Goal: Task Accomplishment & Management: Use online tool/utility

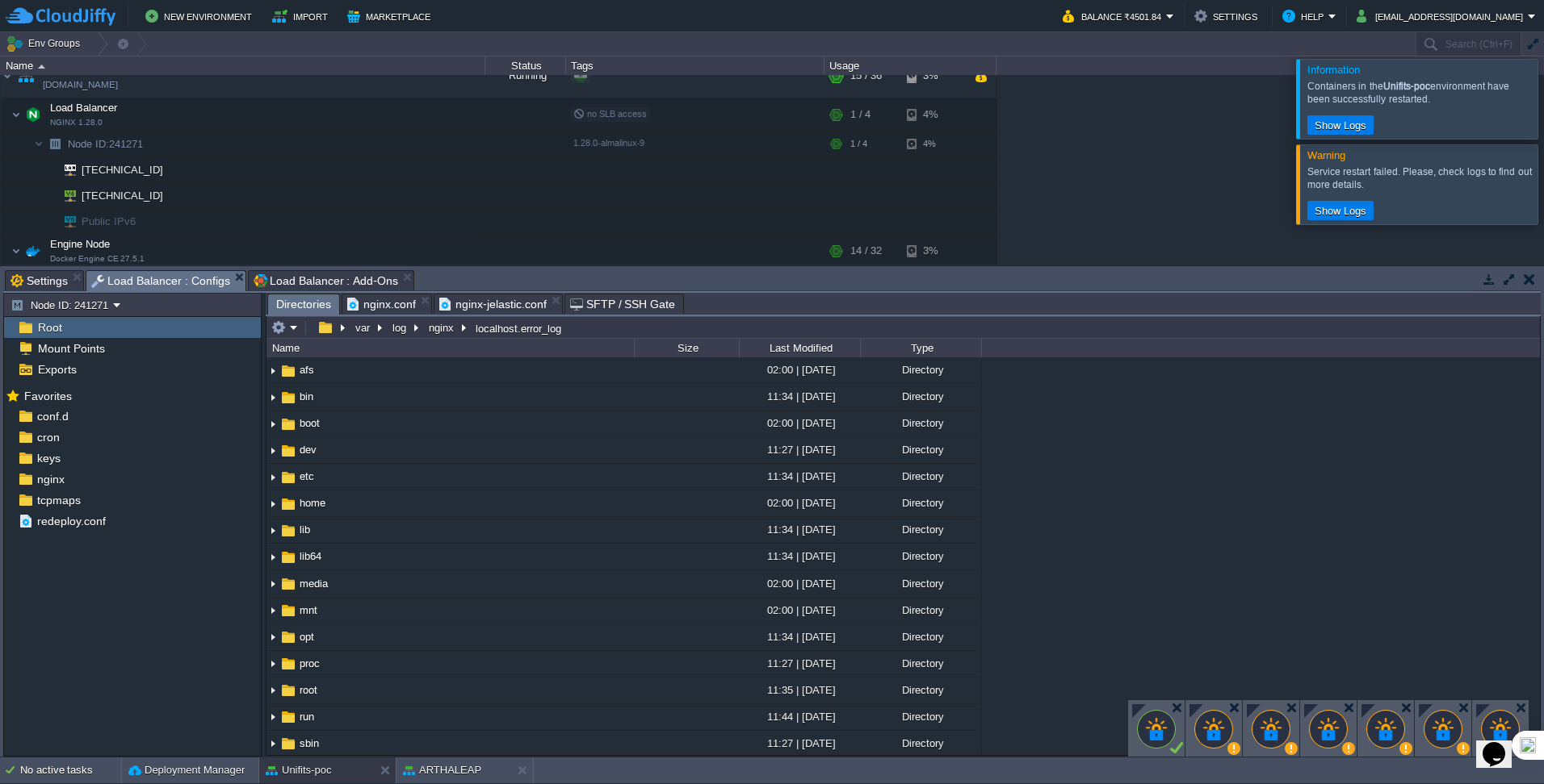
scroll to position [871, 0]
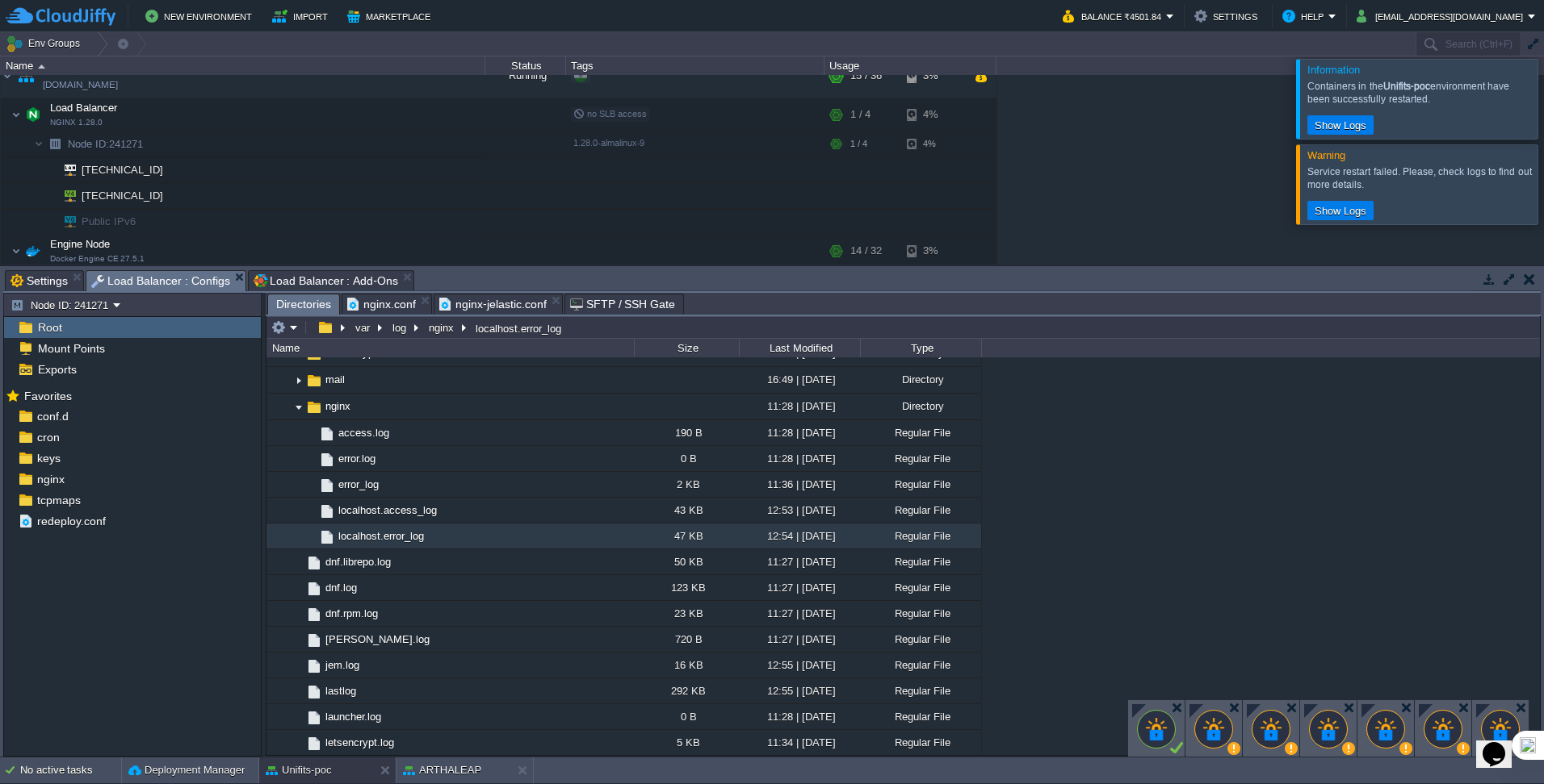
click at [386, 298] on span "nginx.conf" at bounding box center [382, 304] width 68 height 19
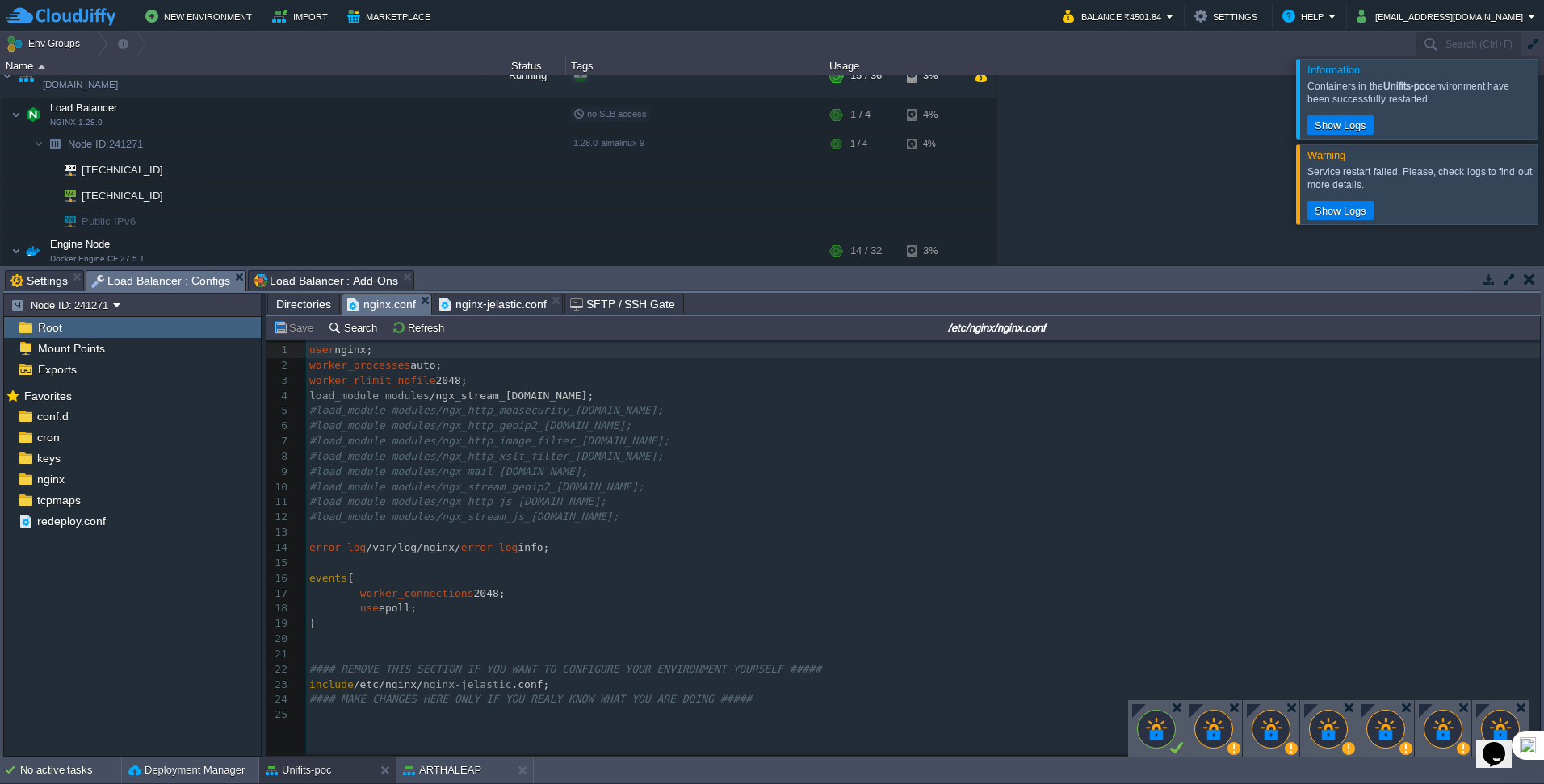
click at [494, 302] on span "nginx-jelastic.conf" at bounding box center [493, 304] width 107 height 19
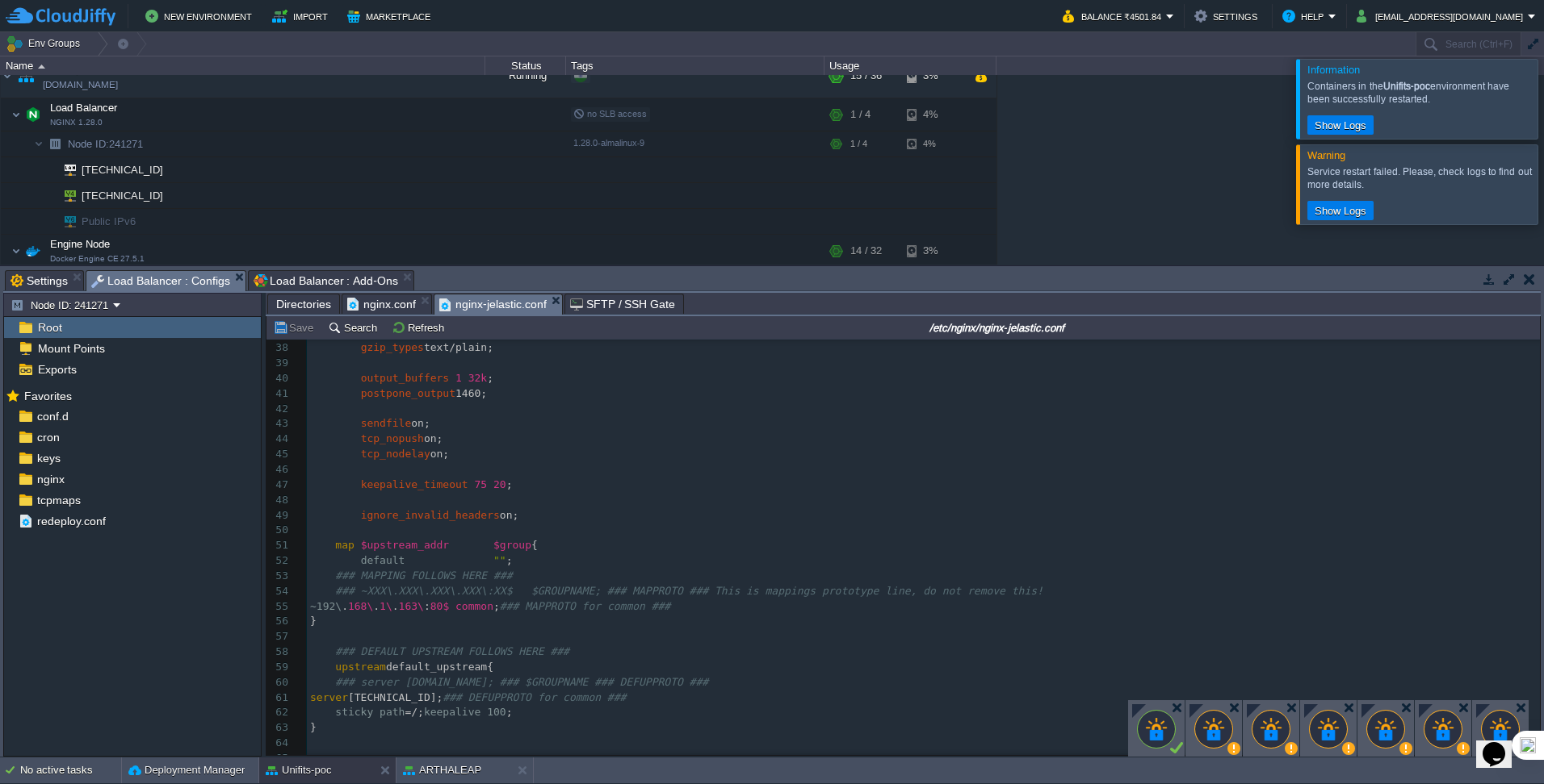
scroll to position [0, 0]
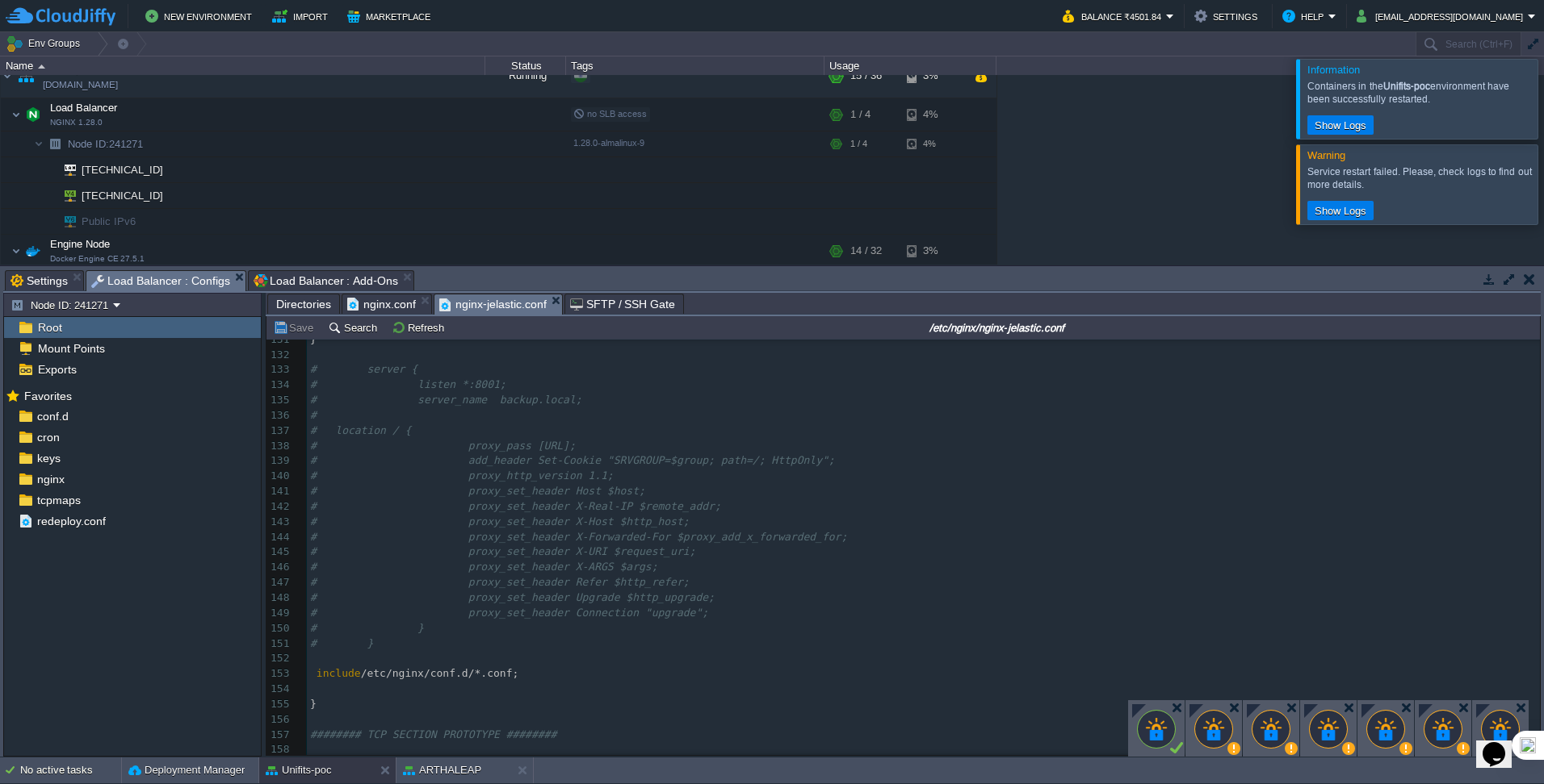
click at [1543, 111] on div at bounding box center [1563, 98] width 0 height 79
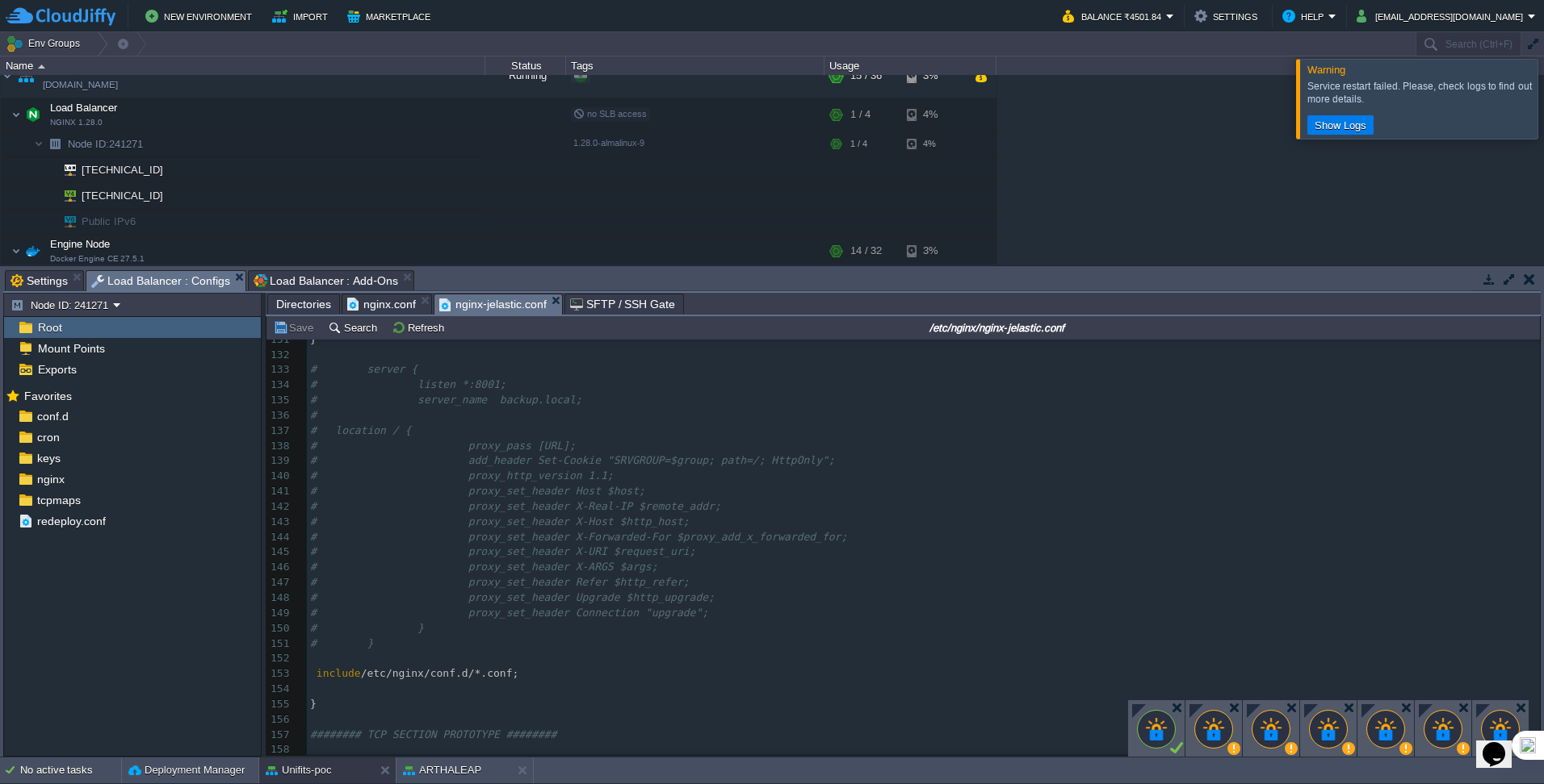
click at [1543, 106] on div at bounding box center [1563, 98] width 0 height 79
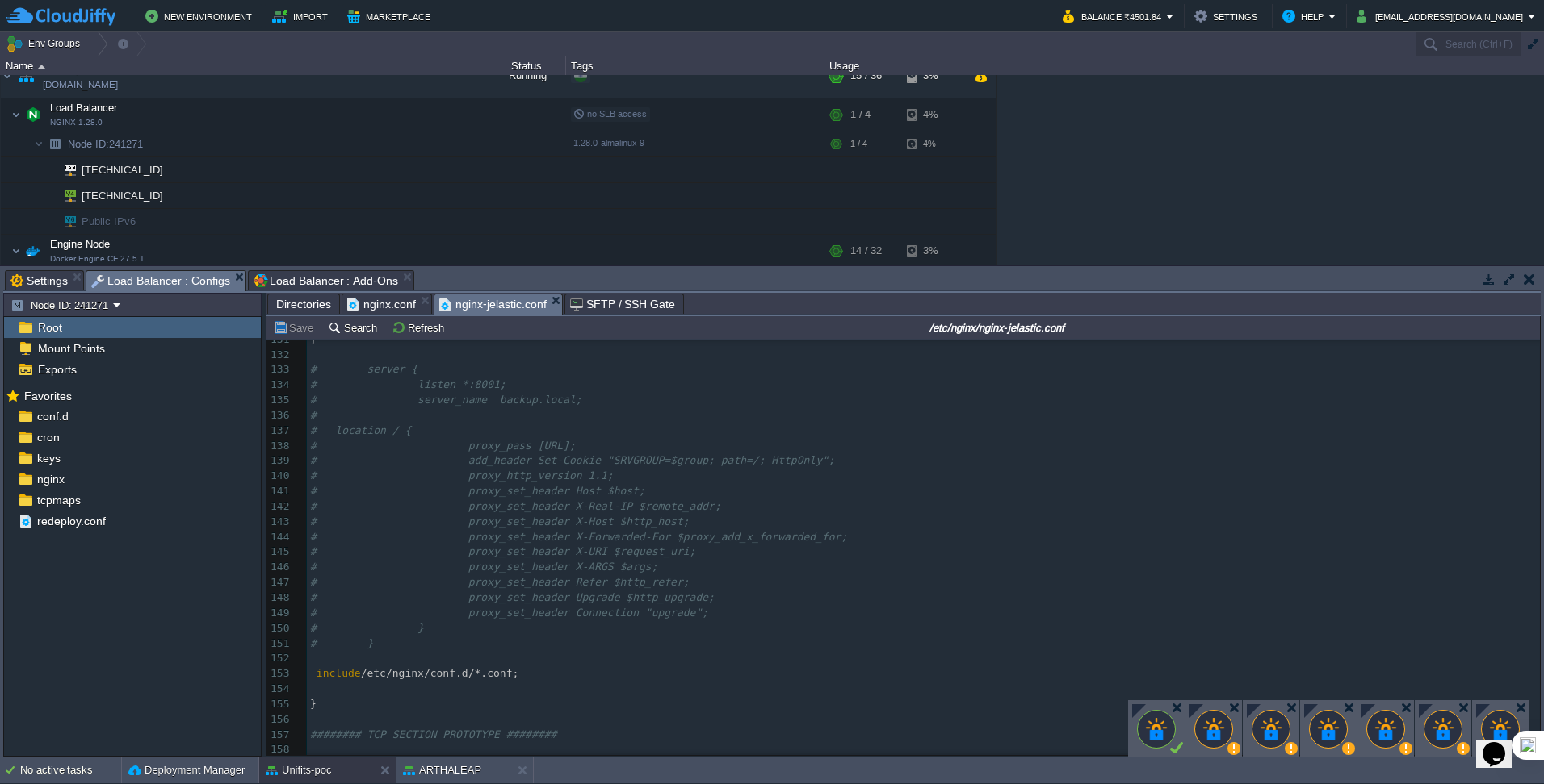
click at [1524, 274] on button "button" at bounding box center [1529, 279] width 11 height 15
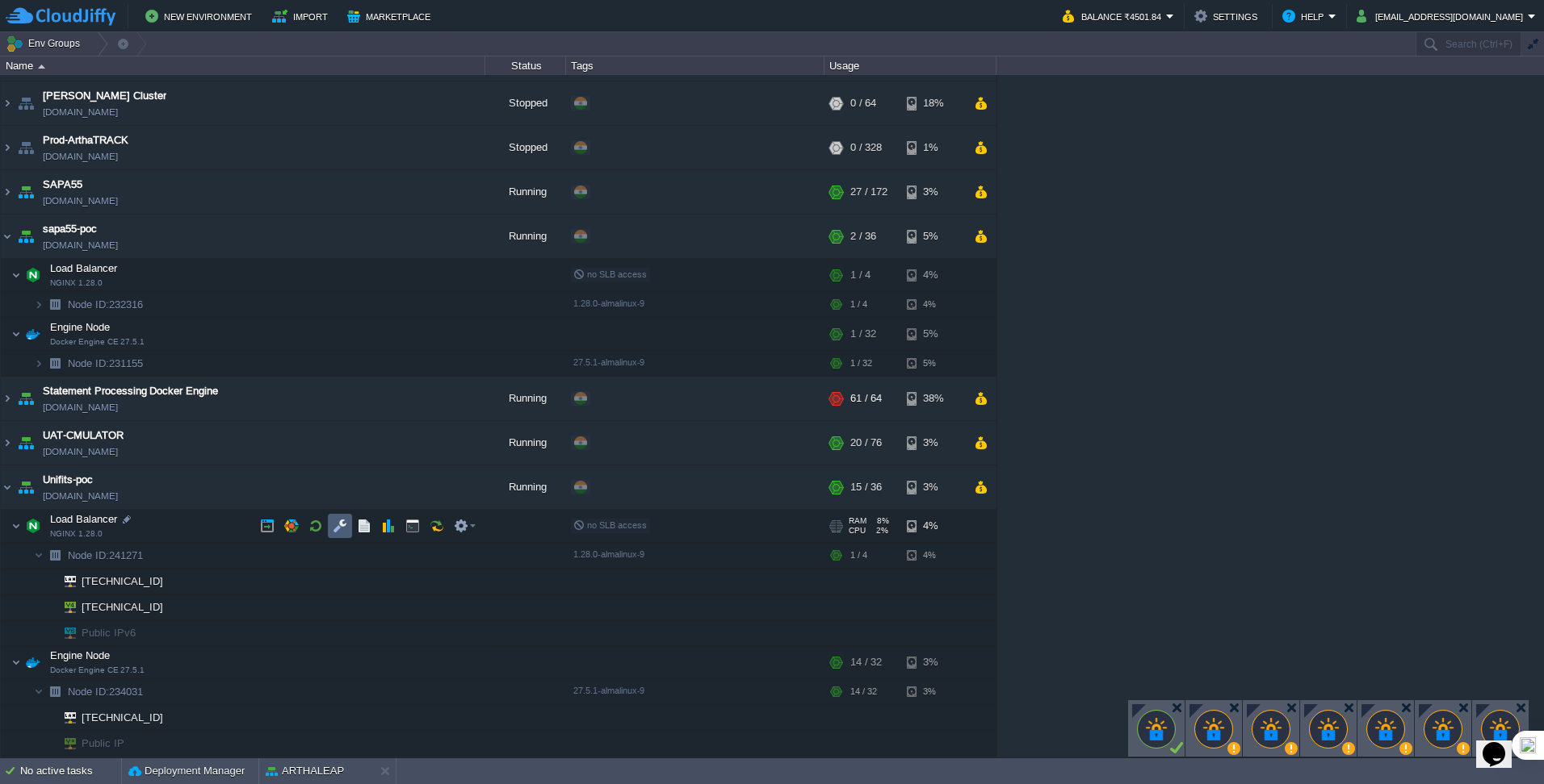
click at [332, 528] on button "button" at bounding box center [340, 526] width 15 height 15
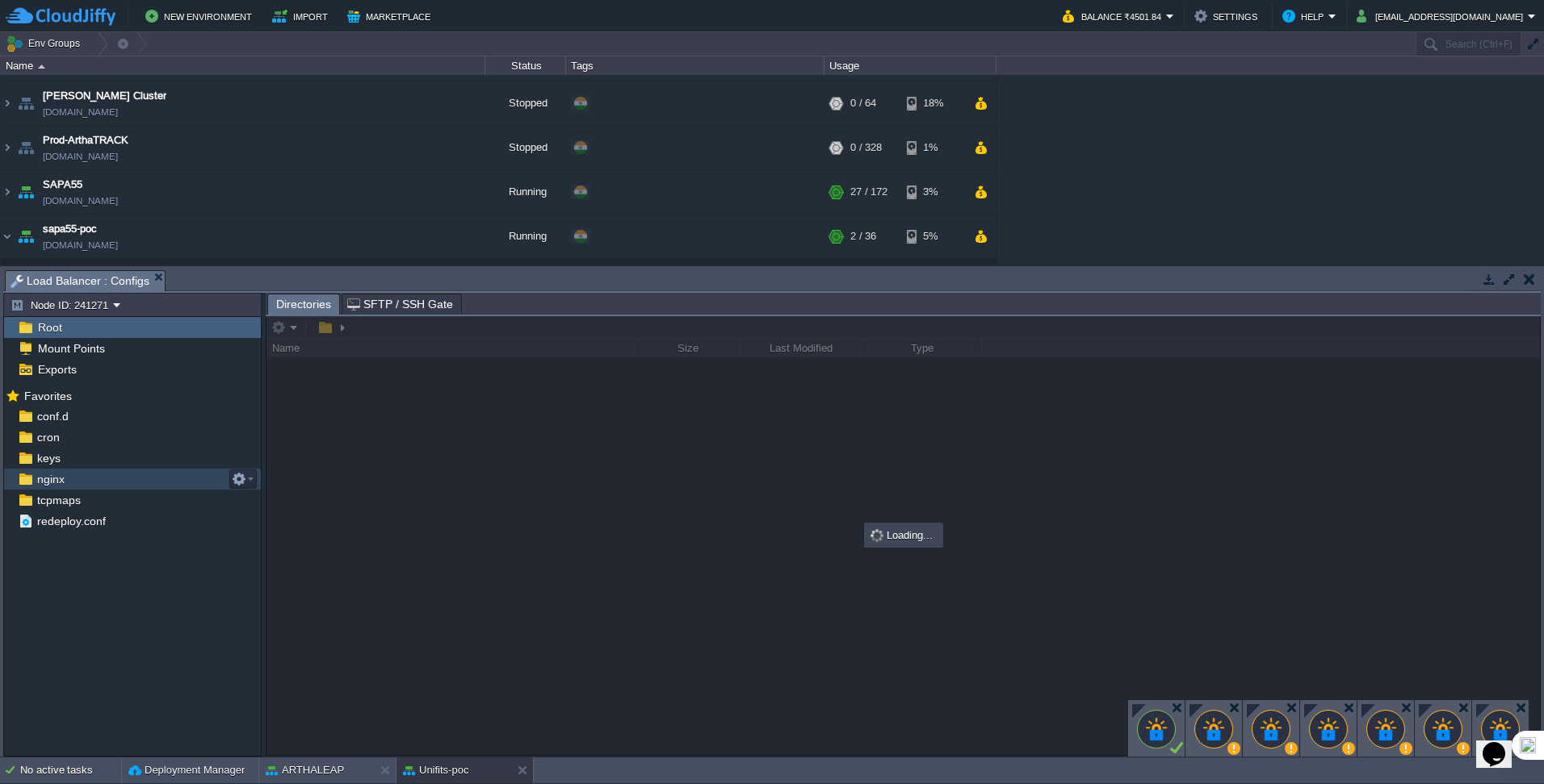
click at [81, 479] on div "nginx" at bounding box center [132, 480] width 257 height 21
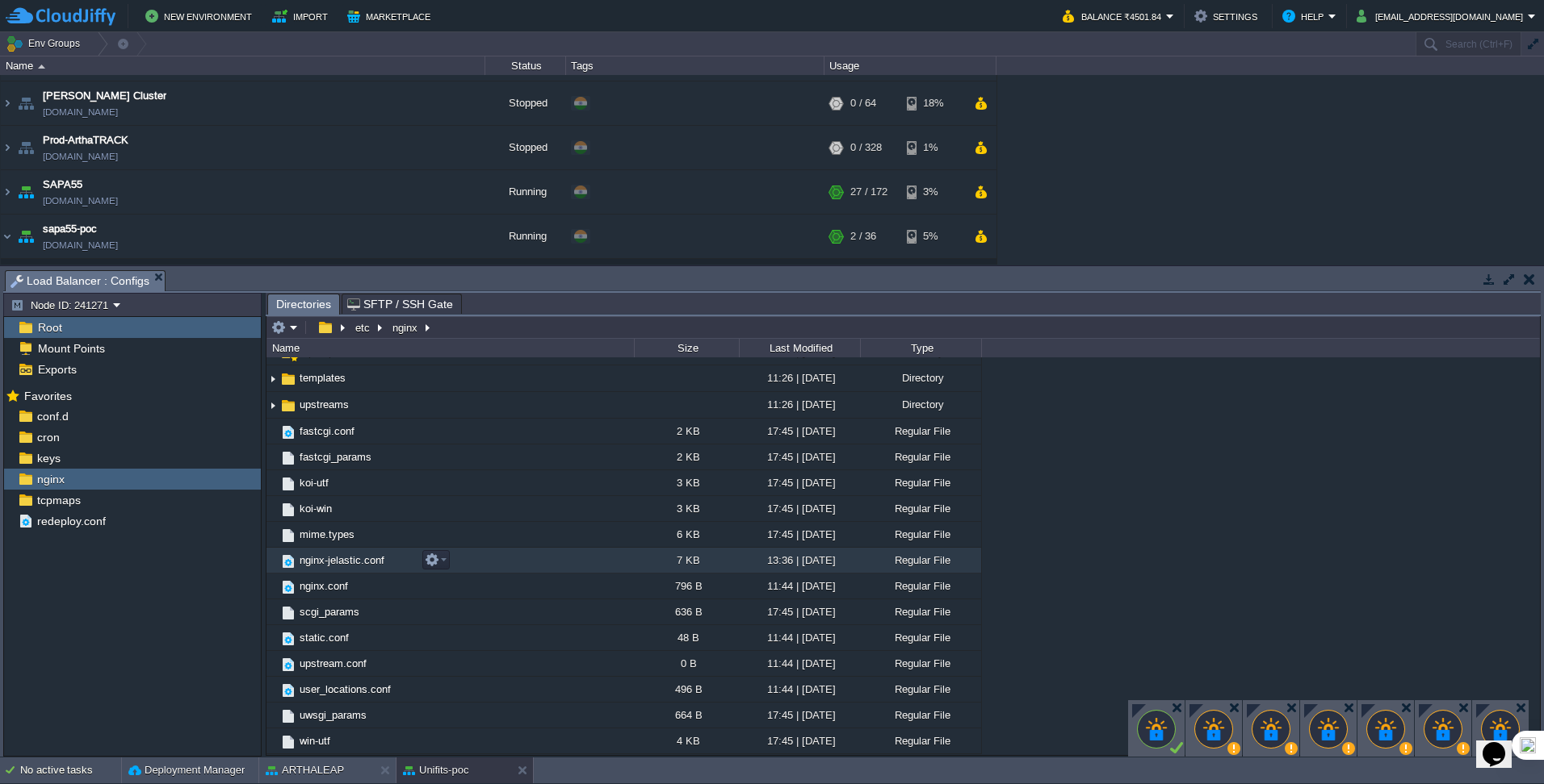
click at [340, 567] on span "nginx-jelastic.conf" at bounding box center [342, 560] width 89 height 14
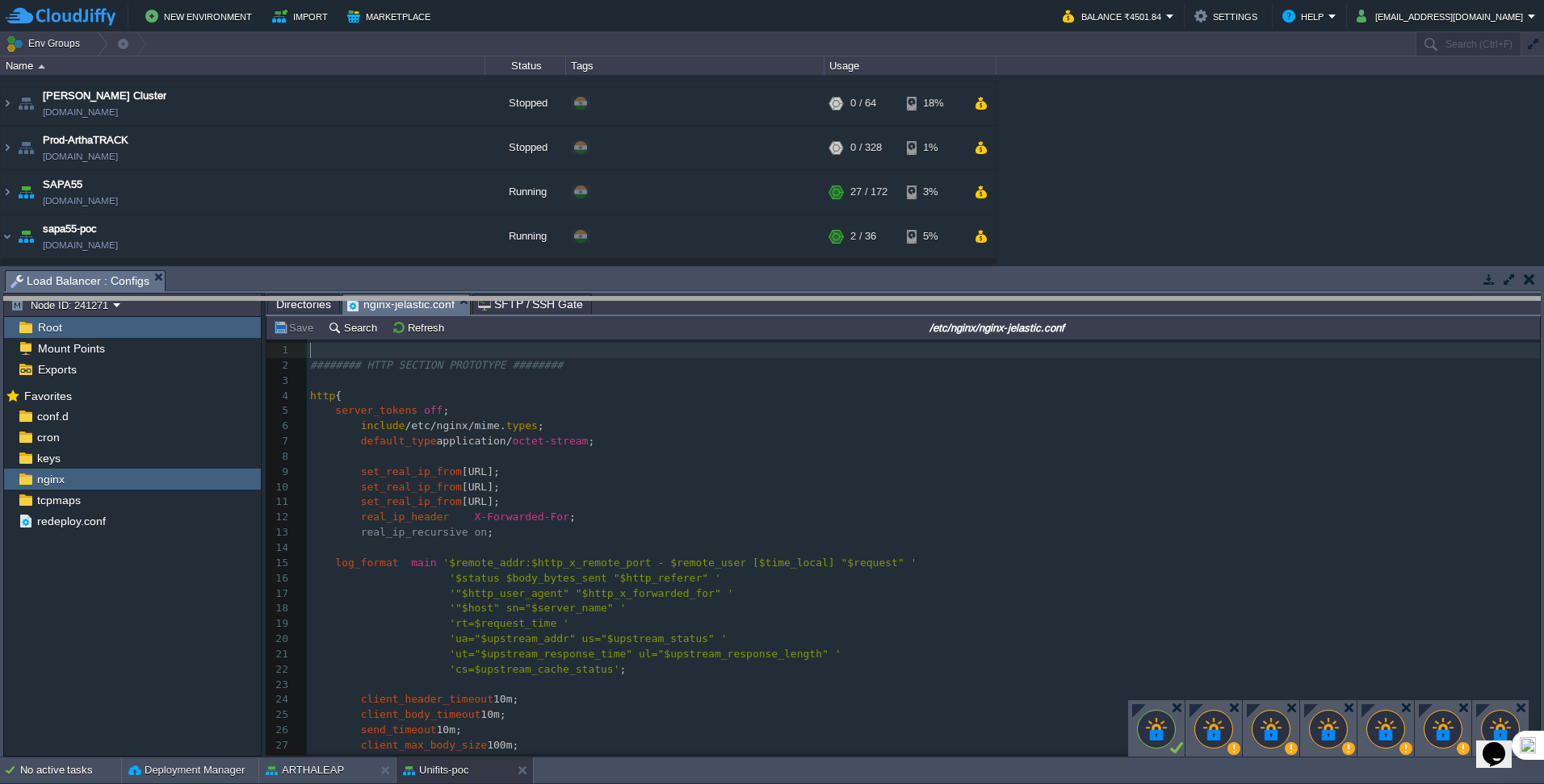
drag, startPoint x: 570, startPoint y: 281, endPoint x: 579, endPoint y: 308, distance: 28.5
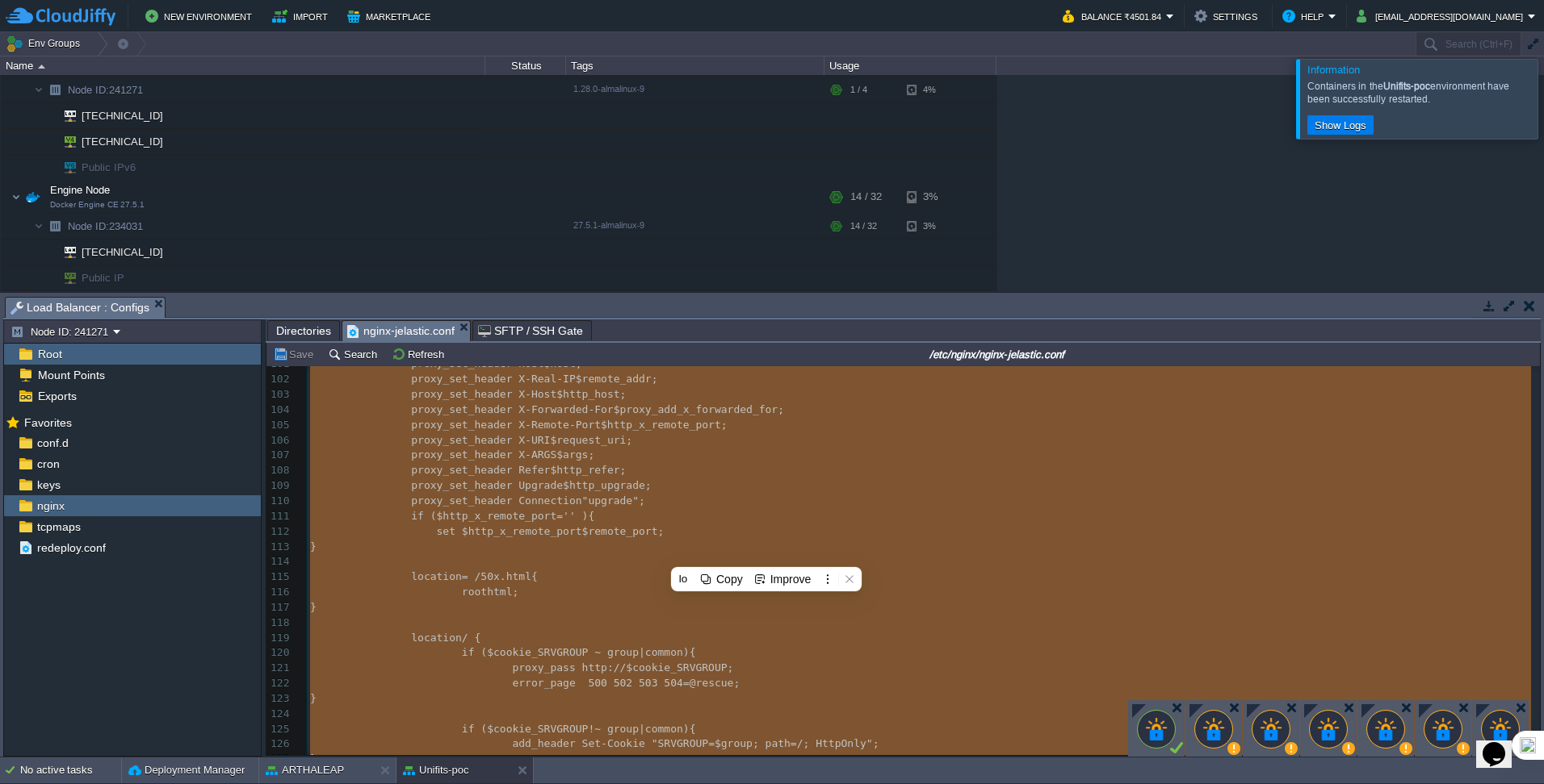
scroll to position [965, 0]
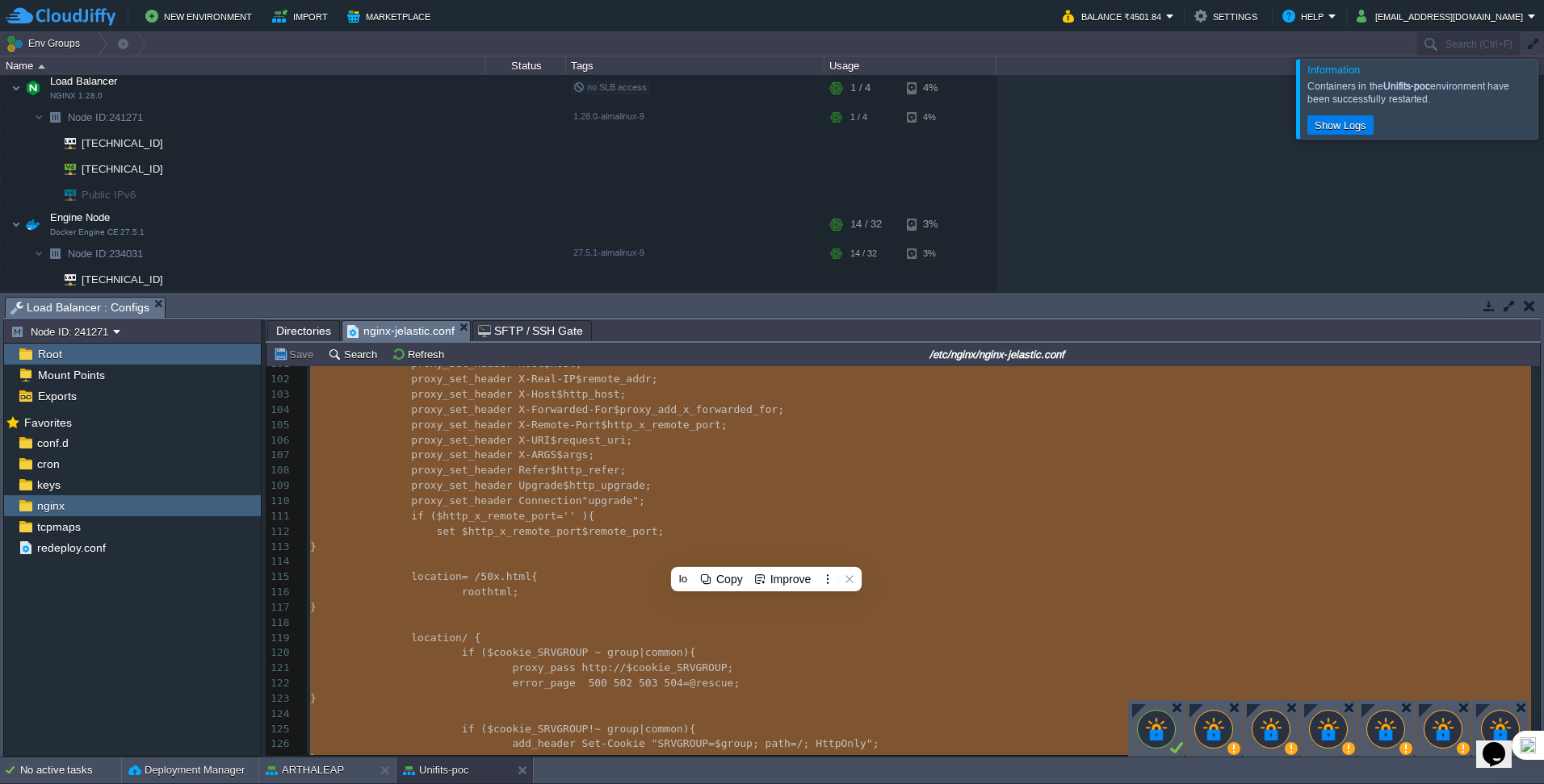
type textarea "-"
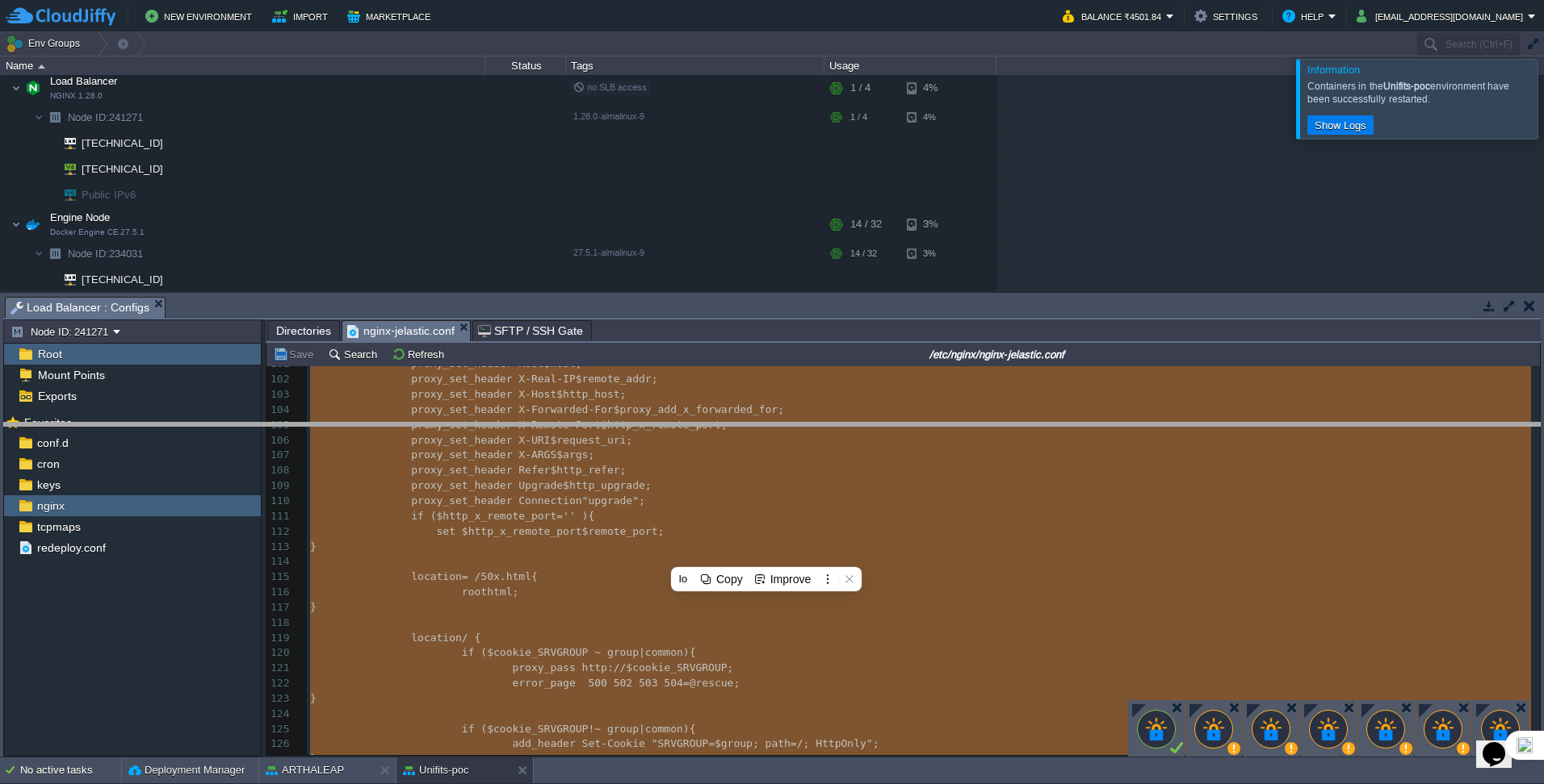
drag, startPoint x: 582, startPoint y: 306, endPoint x: 610, endPoint y: 431, distance: 128.1
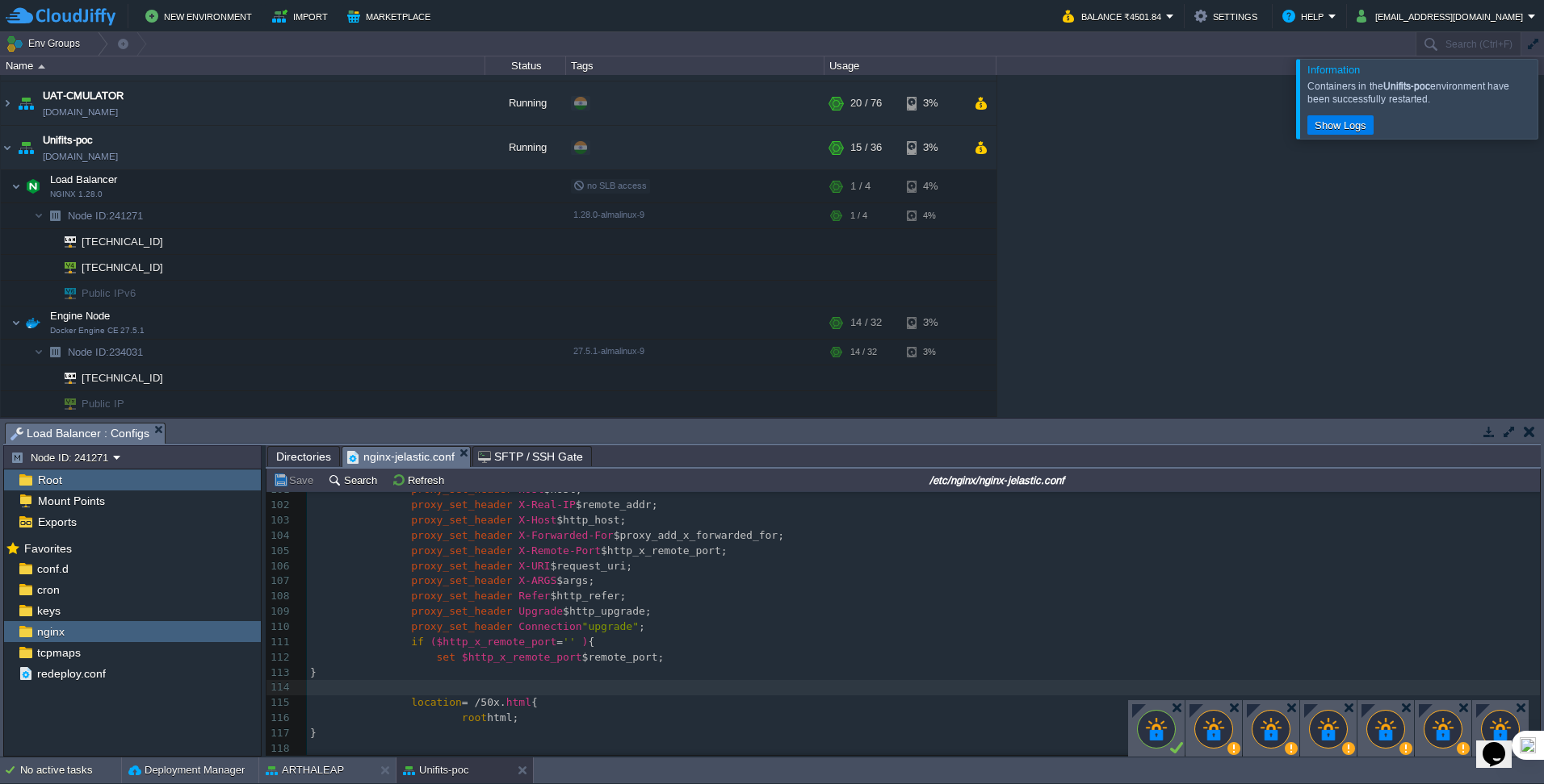
scroll to position [1210, 0]
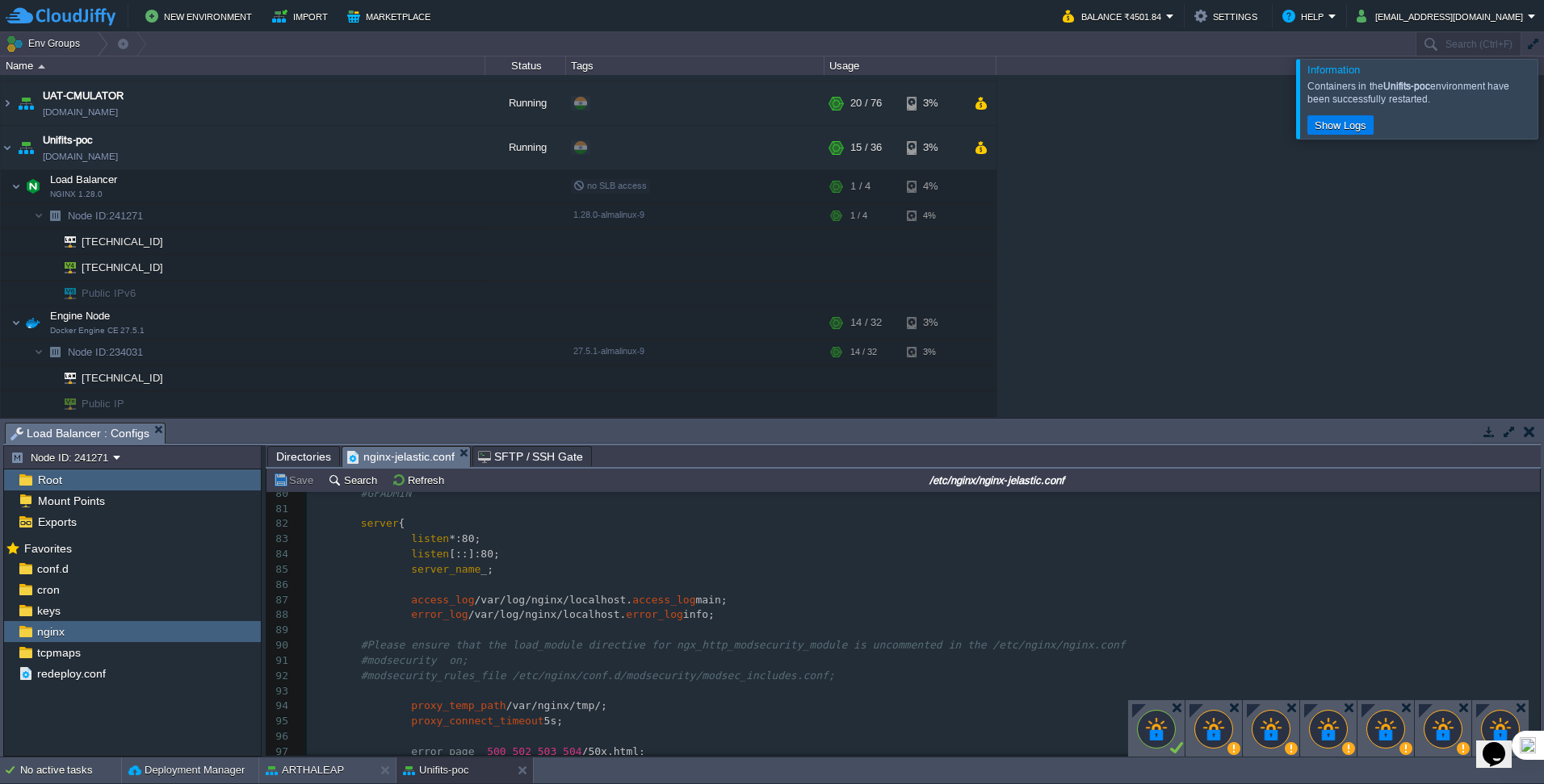
click at [308, 456] on span "Directories" at bounding box center [304, 457] width 55 height 19
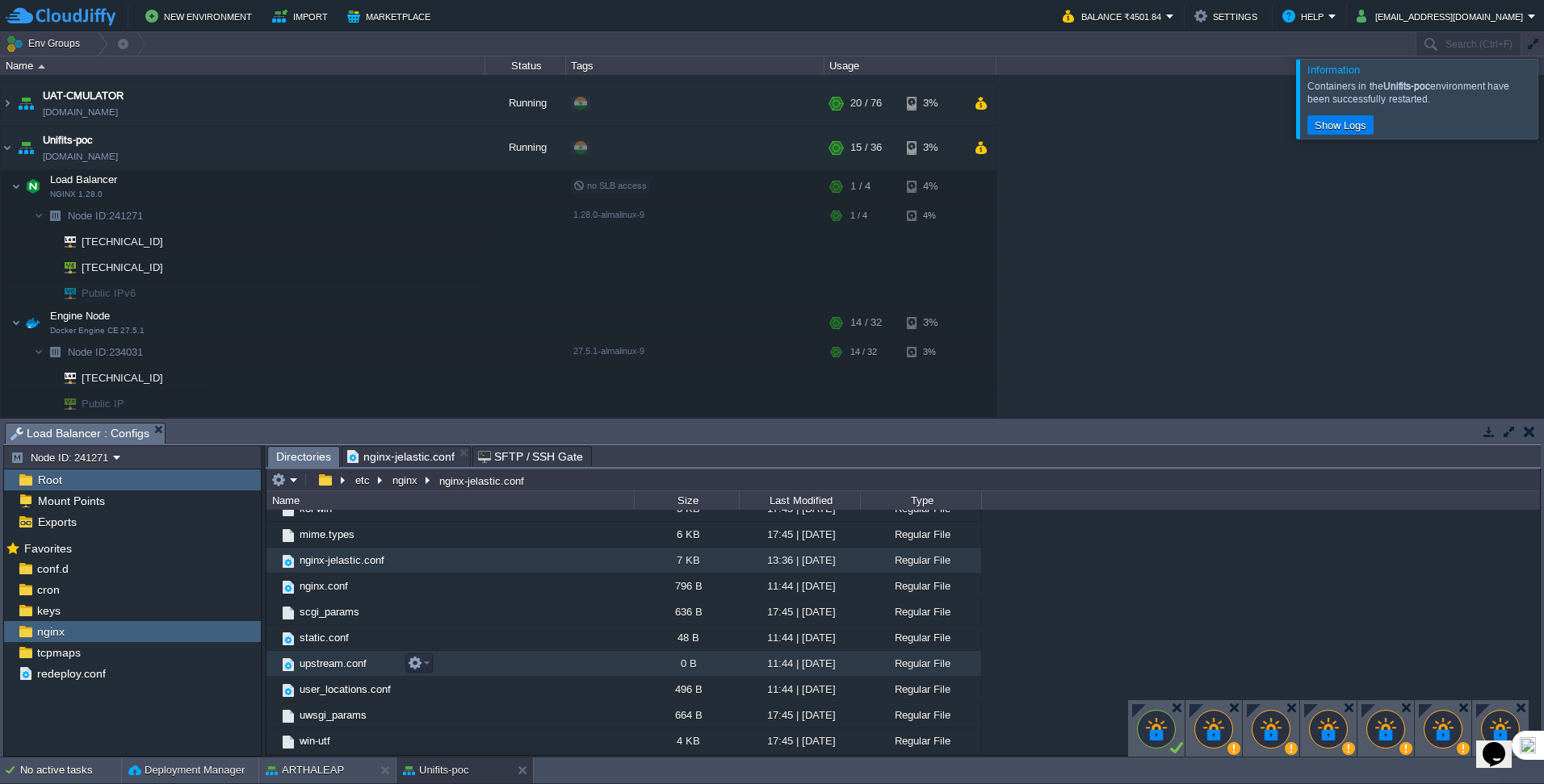
scroll to position [0, 0]
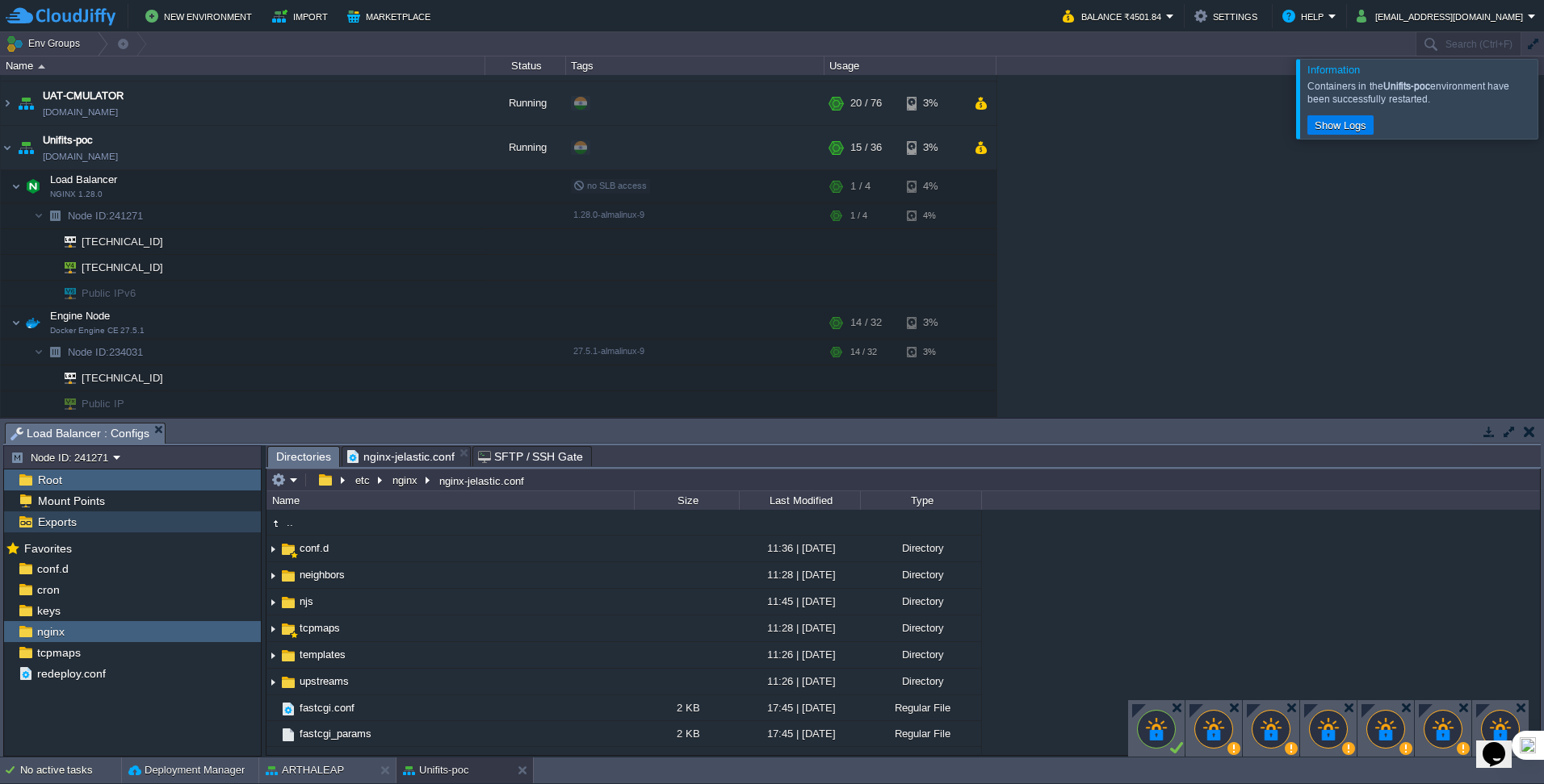
click at [84, 516] on div "Exports" at bounding box center [132, 522] width 257 height 21
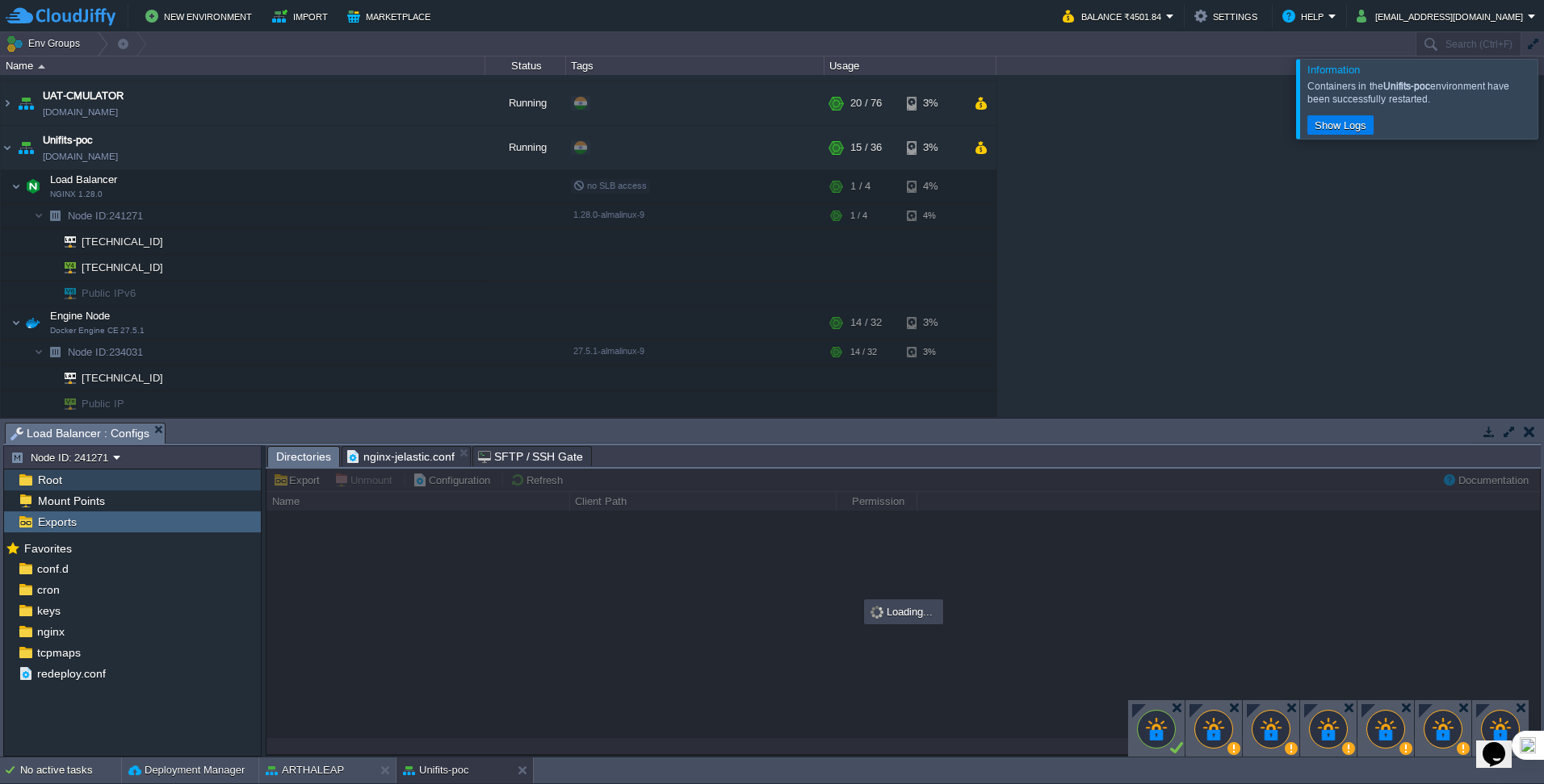
click at [100, 487] on div "Root" at bounding box center [132, 481] width 257 height 21
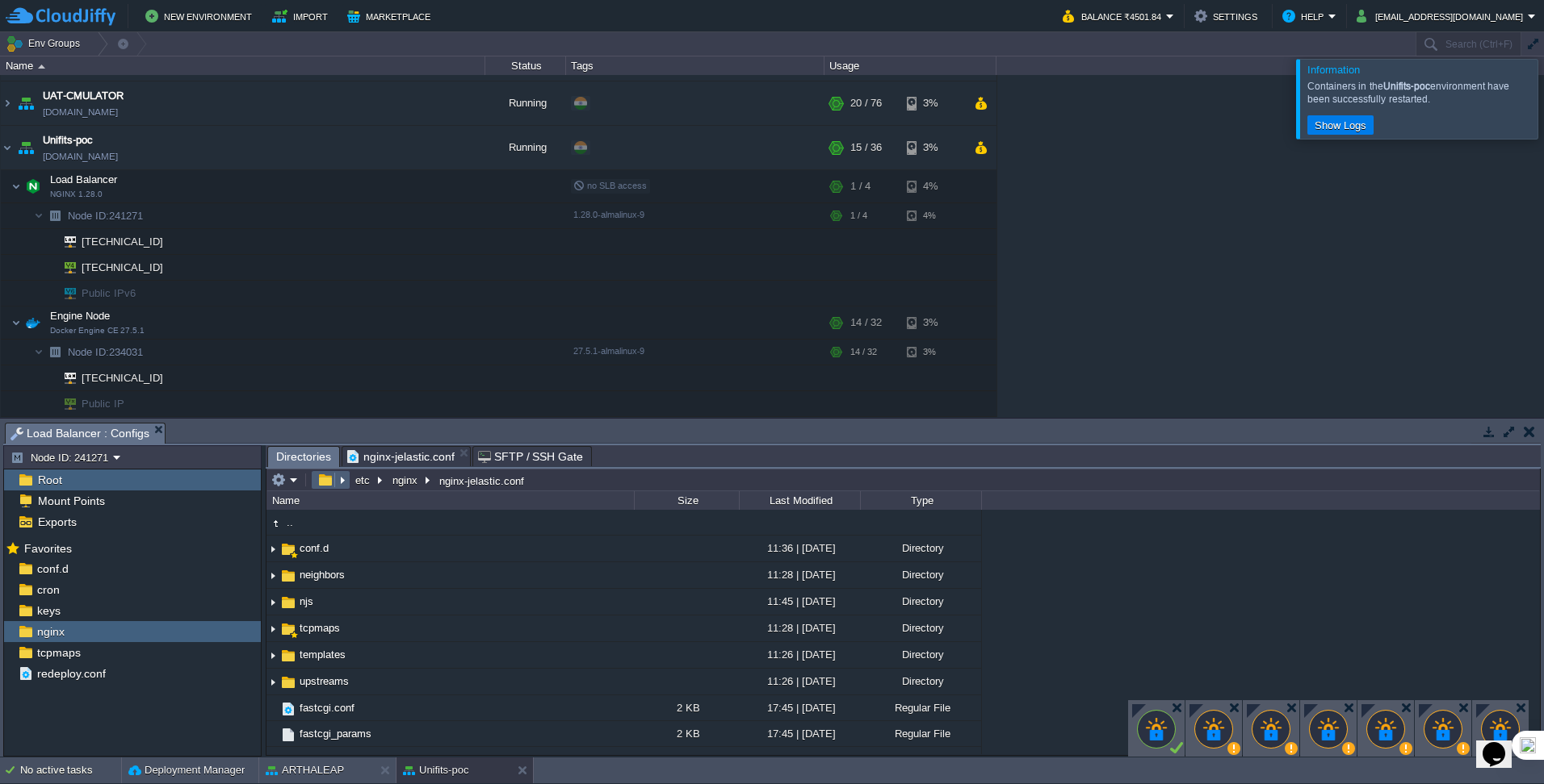
click at [341, 481] on em at bounding box center [331, 480] width 35 height 15
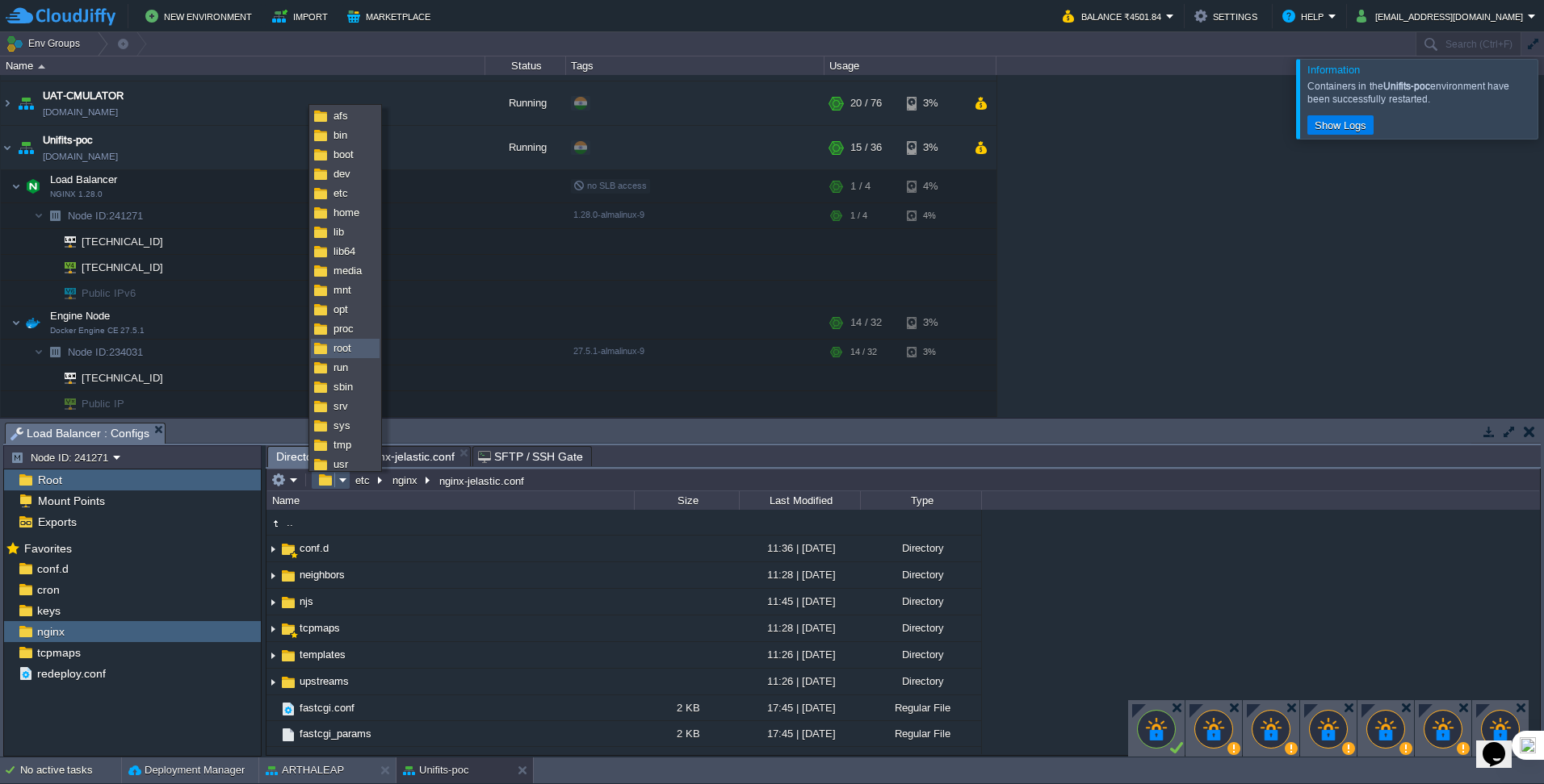
scroll to position [25, 0]
click at [343, 460] on span "var" at bounding box center [340, 460] width 15 height 12
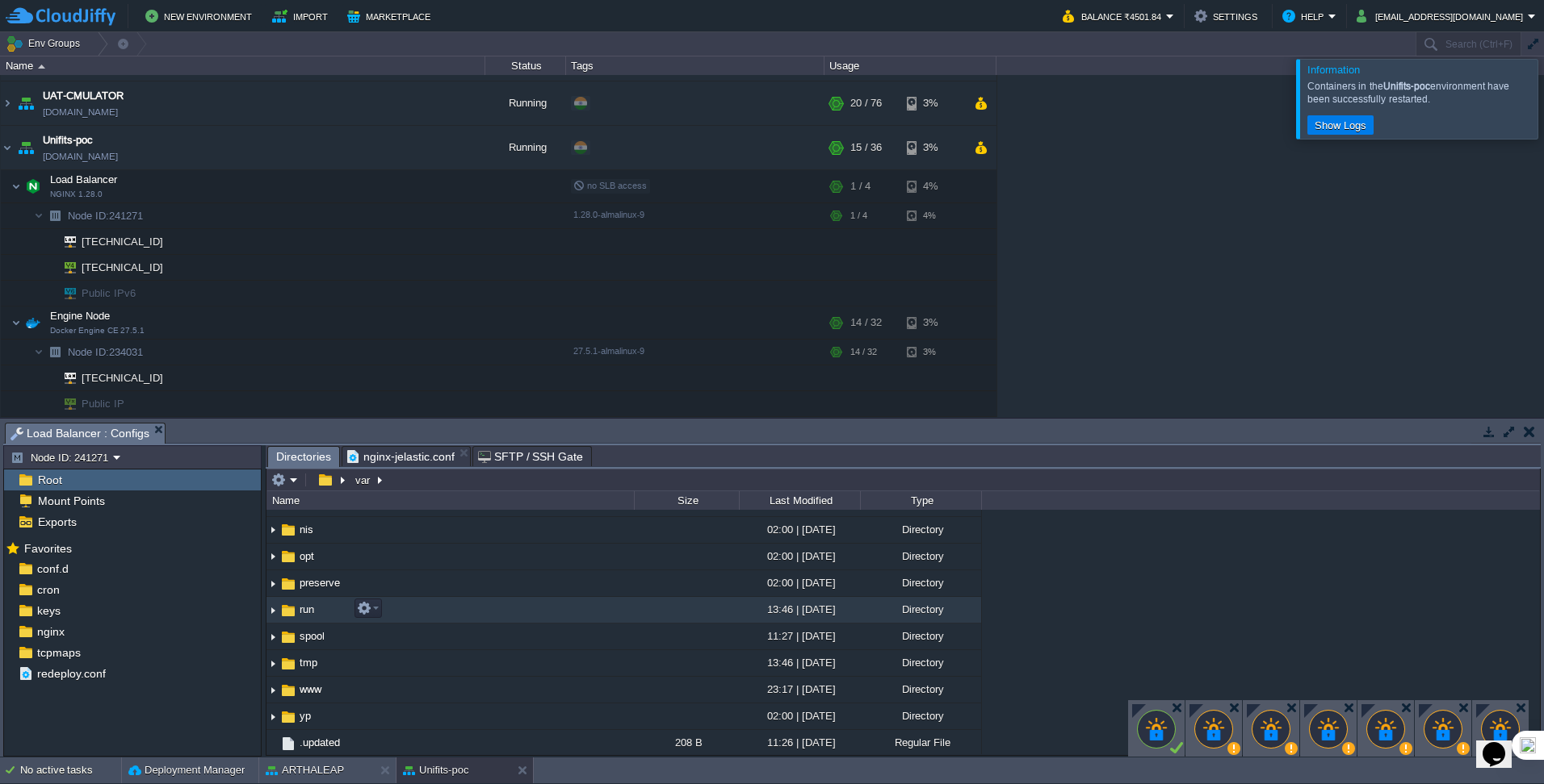
scroll to position [285, 0]
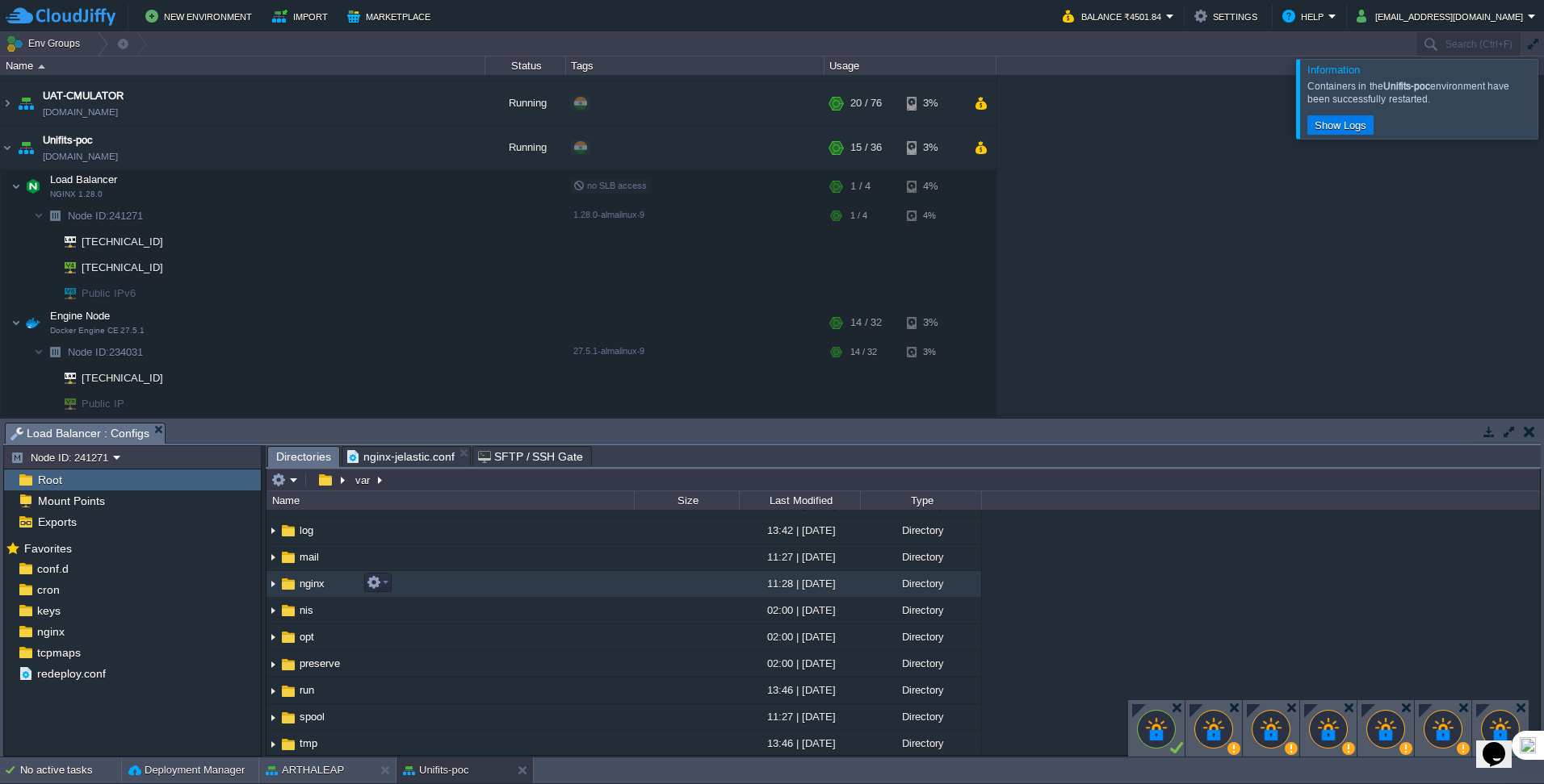
click at [268, 588] on img at bounding box center [273, 584] width 13 height 25
click at [275, 586] on img at bounding box center [273, 584] width 13 height 25
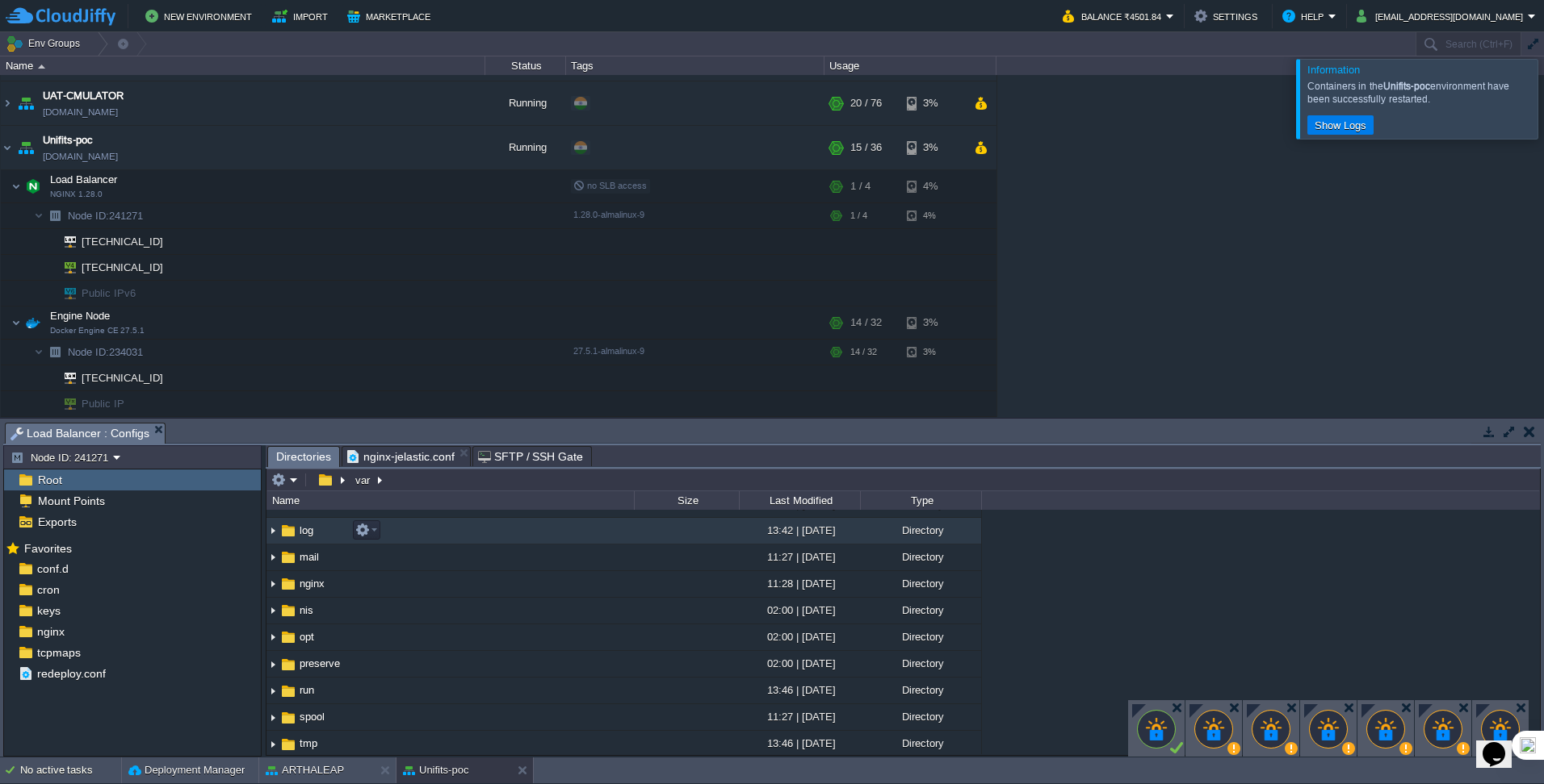
click at [271, 531] on img at bounding box center [273, 531] width 13 height 25
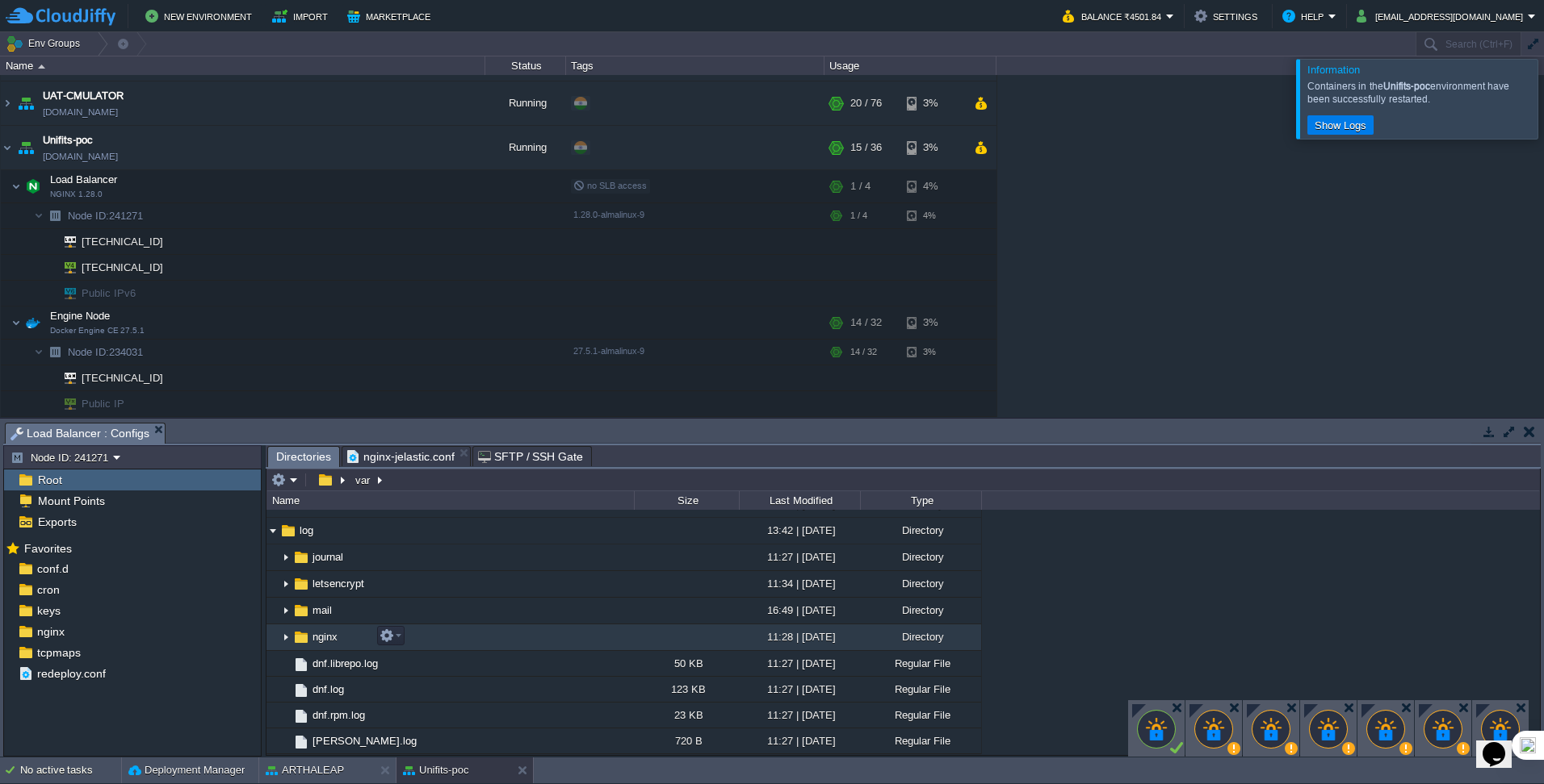
click at [286, 638] on img at bounding box center [285, 638] width 13 height 25
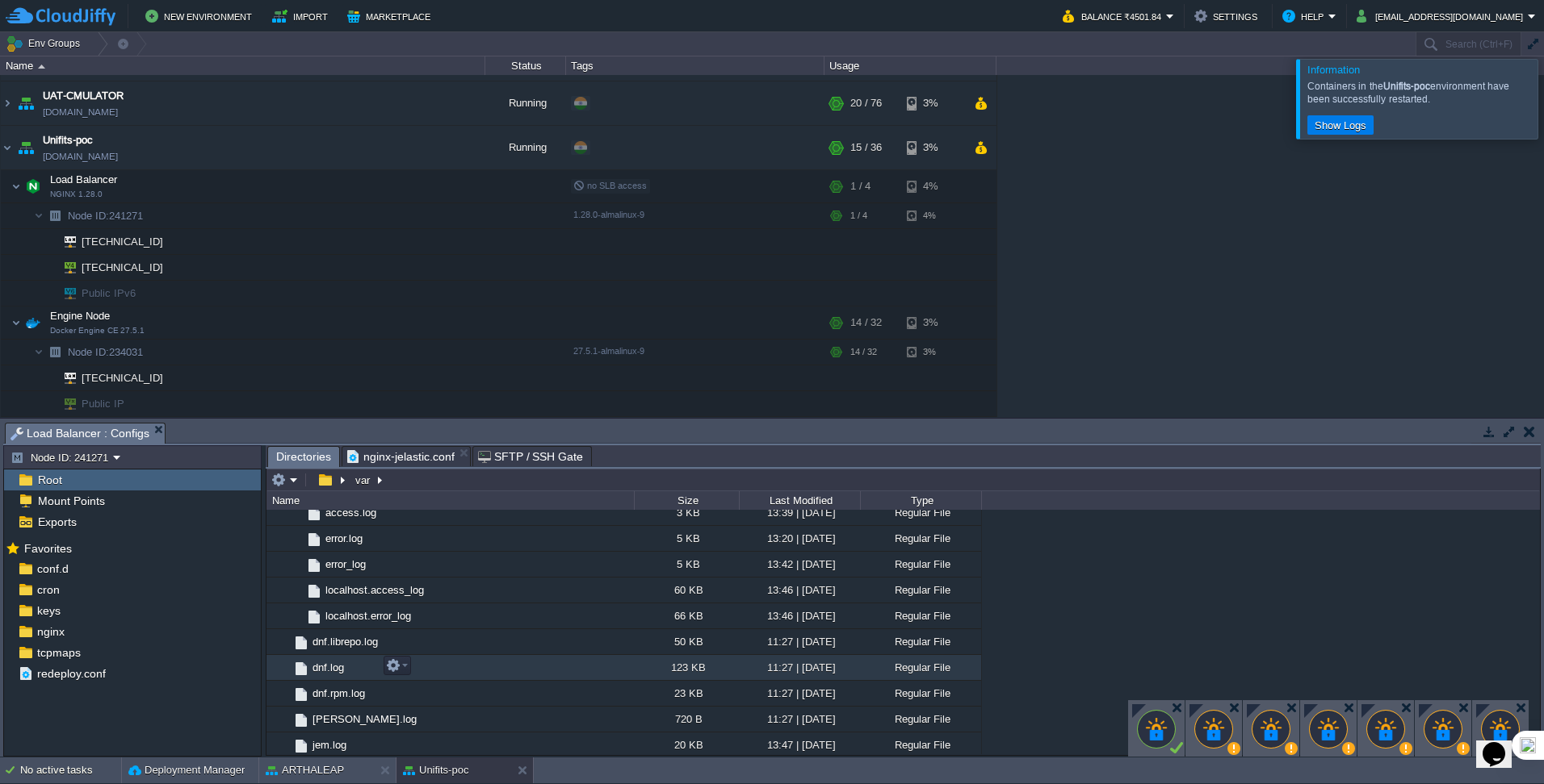
scroll to position [446, 0]
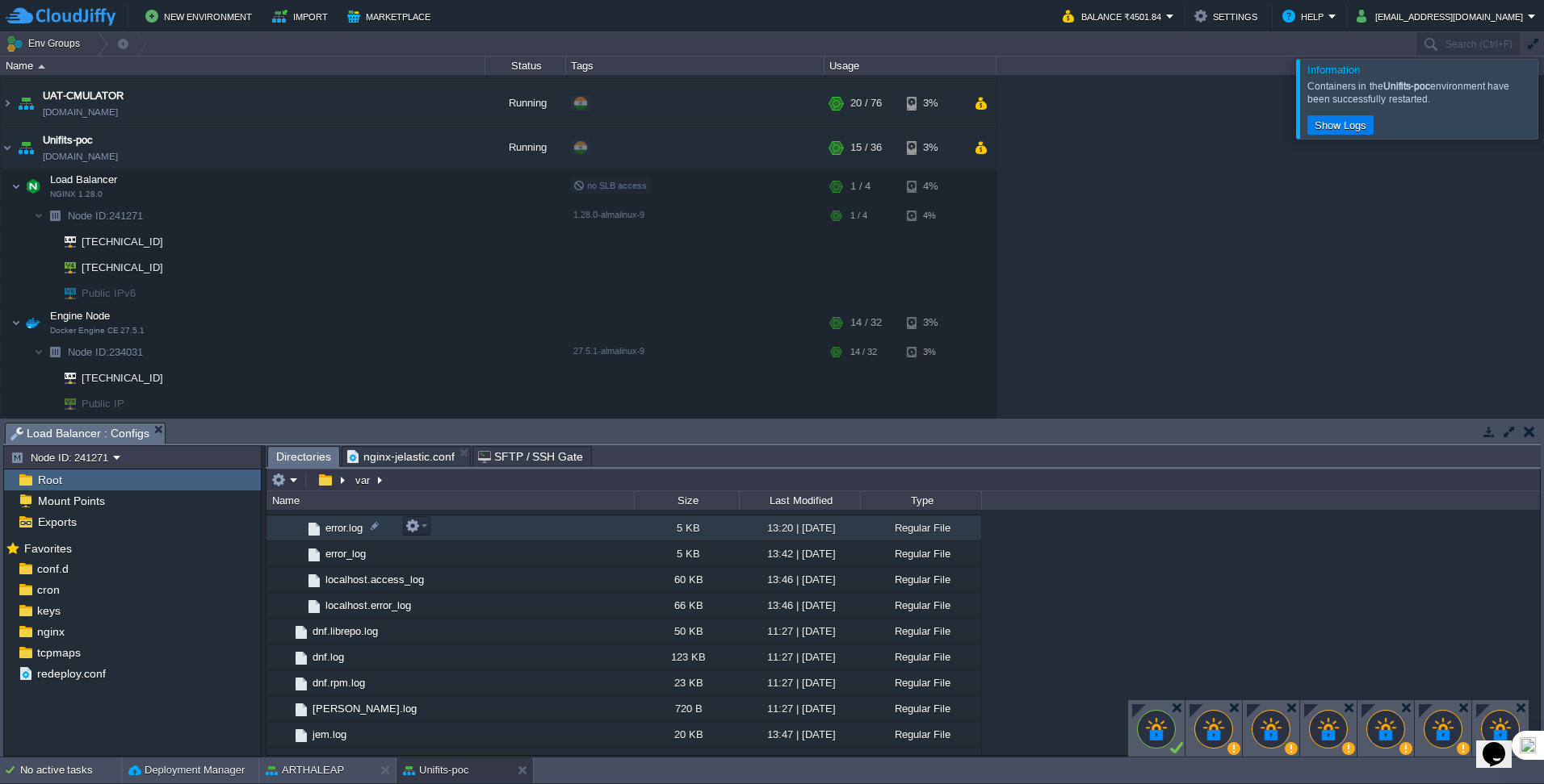
click at [343, 529] on span "error.log" at bounding box center [344, 528] width 42 height 14
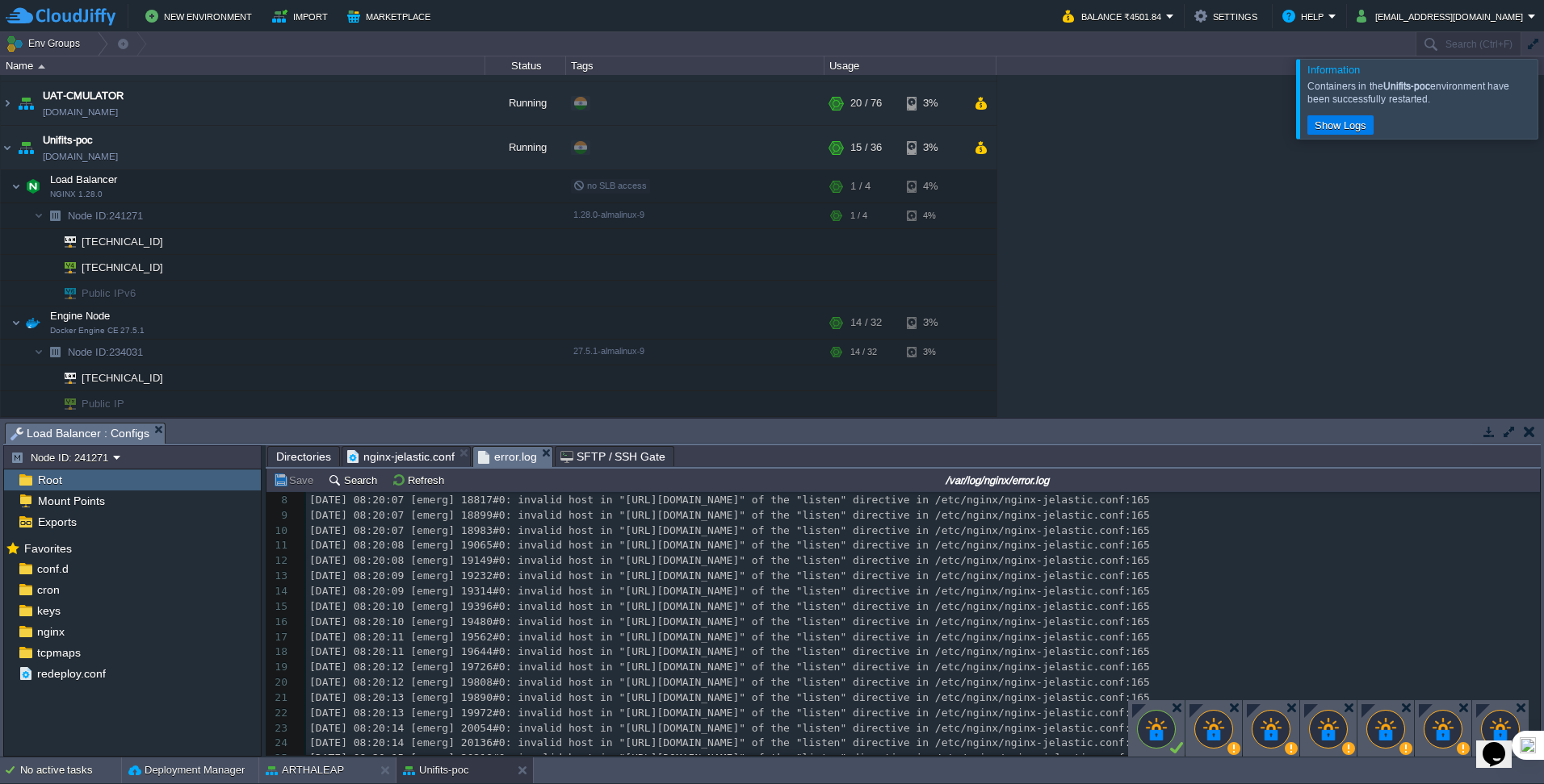
scroll to position [215, 0]
click at [388, 469] on div "Directories nginx-jelastic.conf error.log SFTP / SSH Gate" at bounding box center [903, 457] width 1275 height 24
click at [398, 454] on span "nginx-jelastic.conf" at bounding box center [401, 457] width 107 height 19
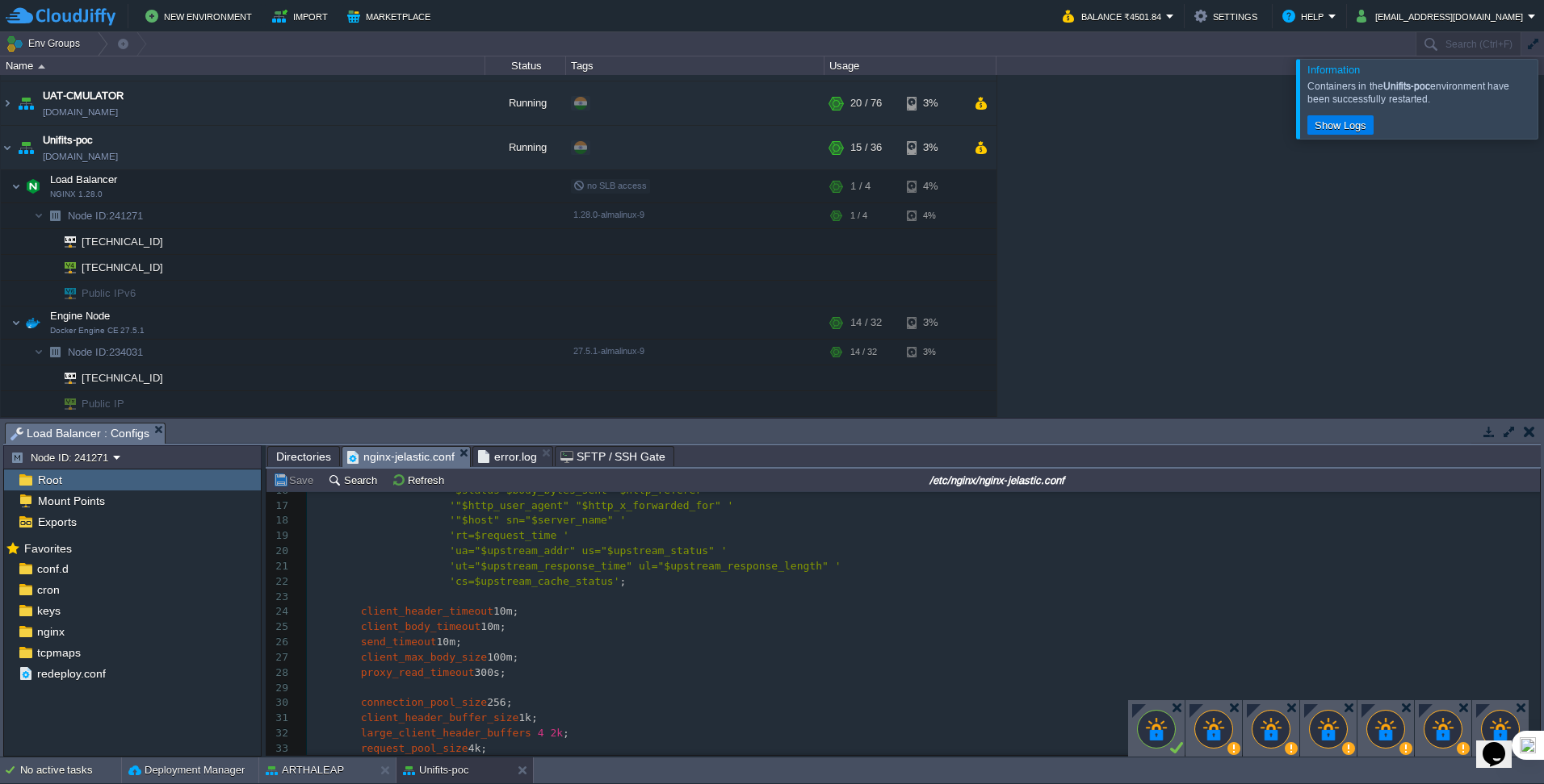
scroll to position [242, 0]
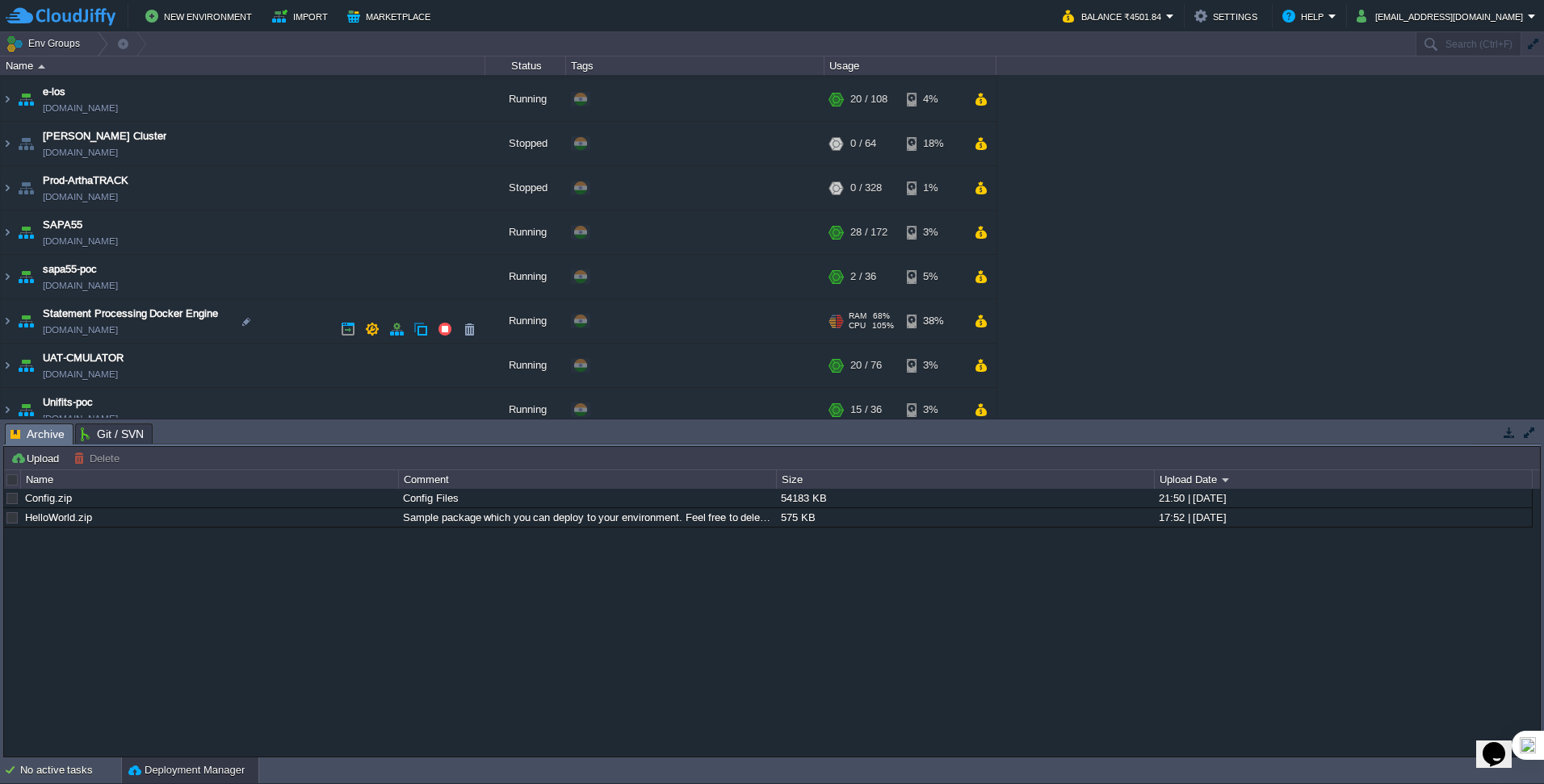
scroll to position [501, 0]
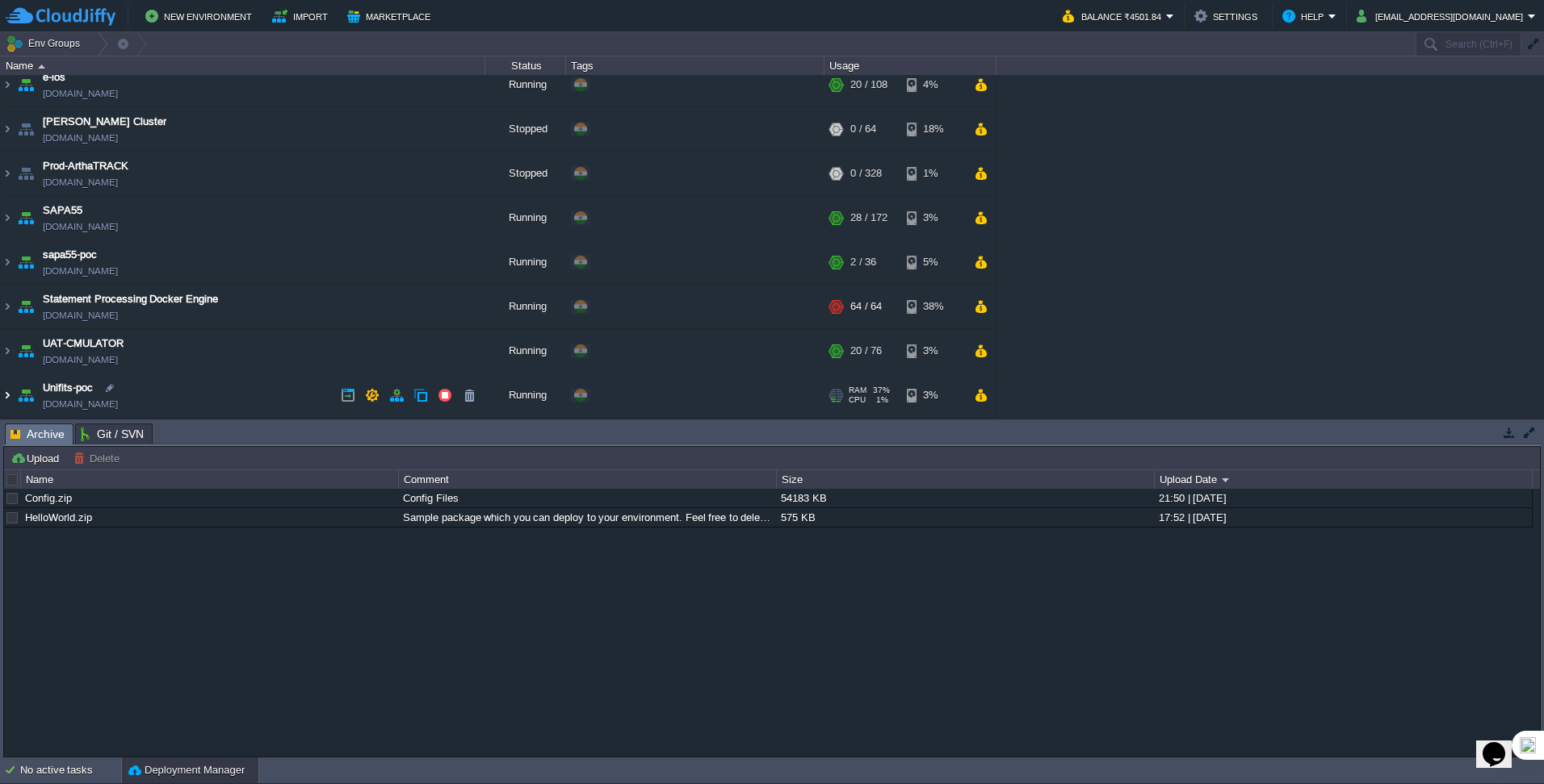
click at [6, 400] on img at bounding box center [7, 396] width 13 height 44
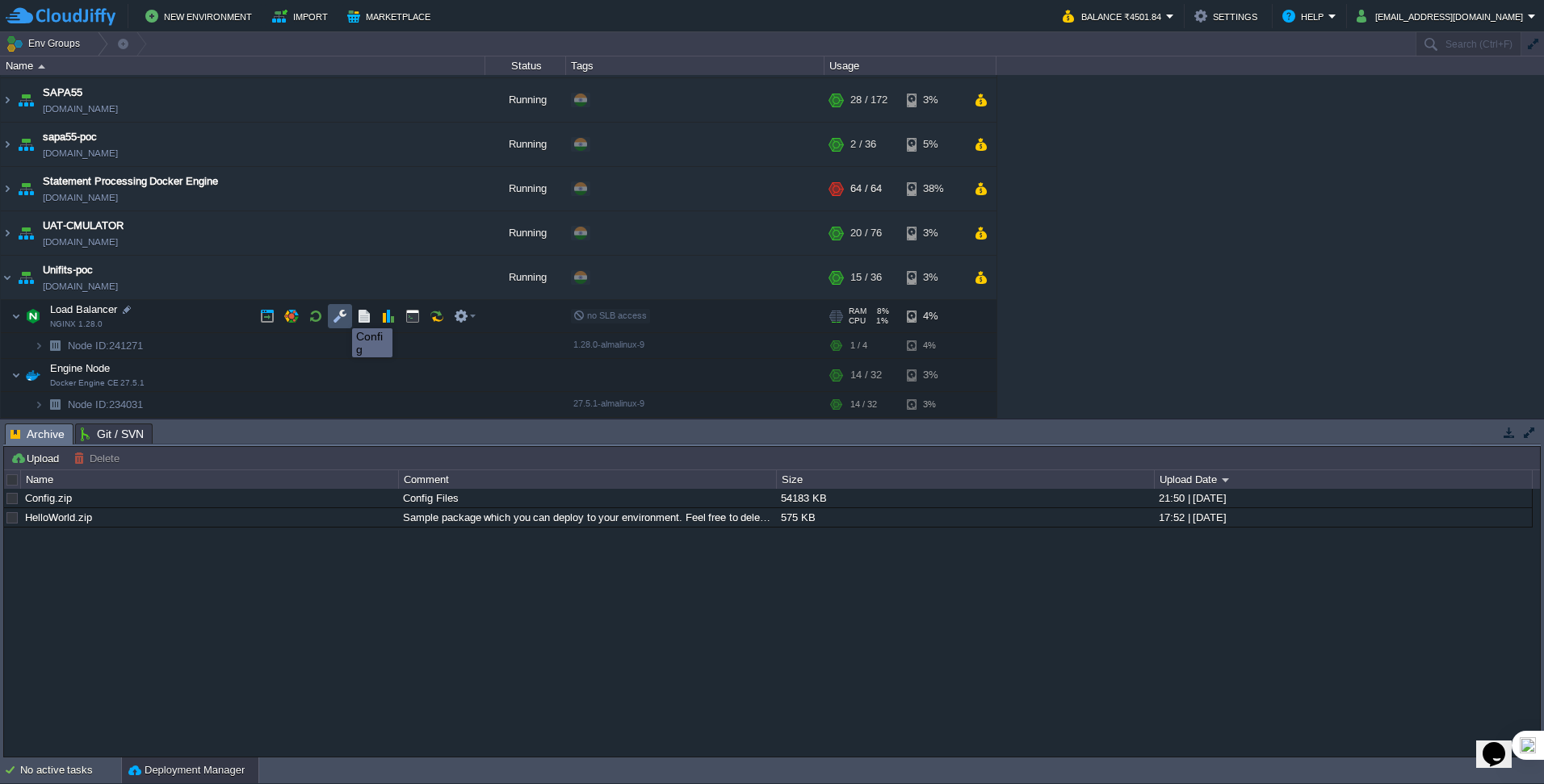
click at [340, 314] on button "button" at bounding box center [340, 316] width 15 height 15
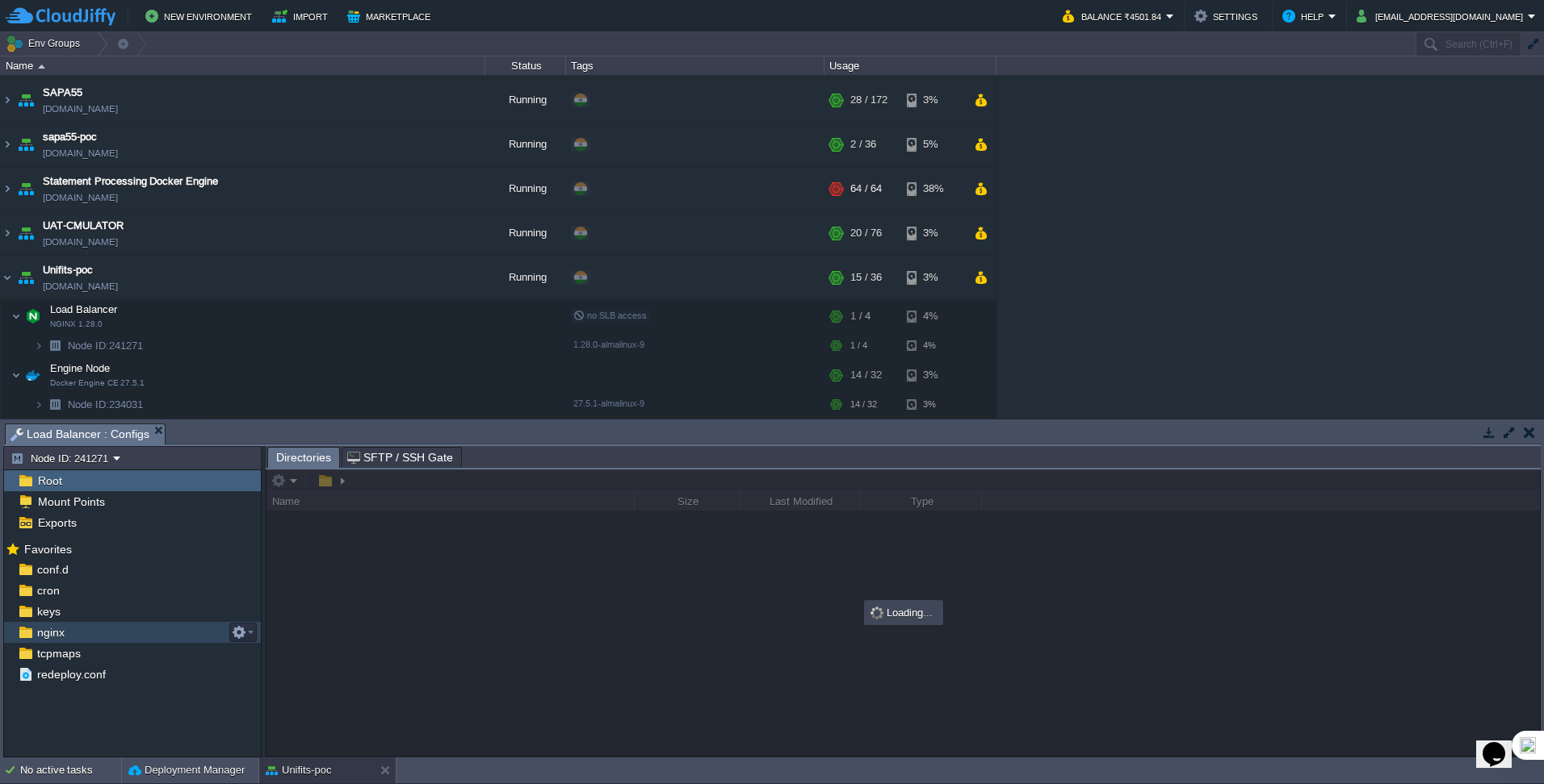
click at [103, 640] on div "nginx" at bounding box center [132, 633] width 257 height 21
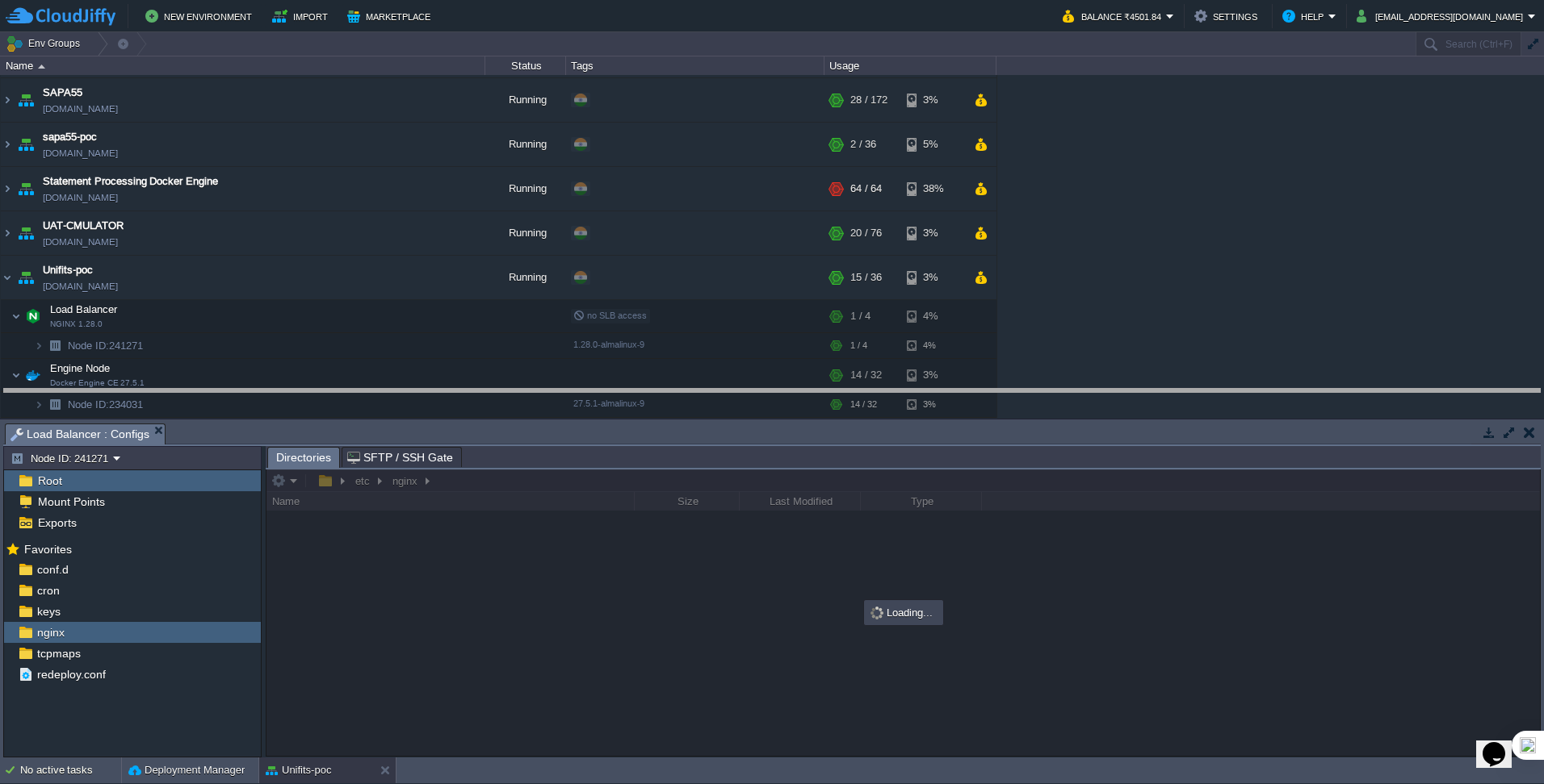
drag, startPoint x: 669, startPoint y: 435, endPoint x: 665, endPoint y: 400, distance: 35.2
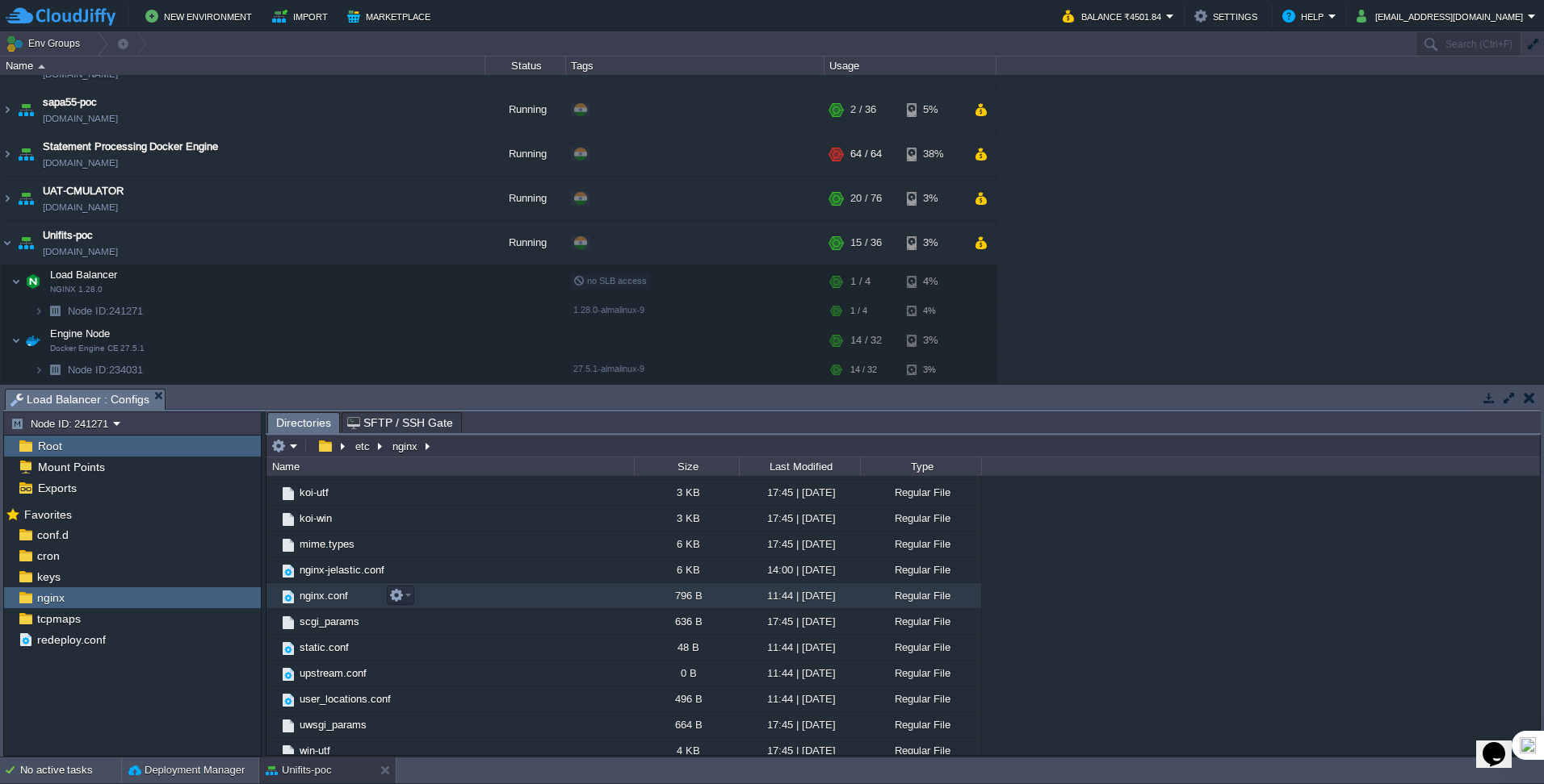
scroll to position [242, 0]
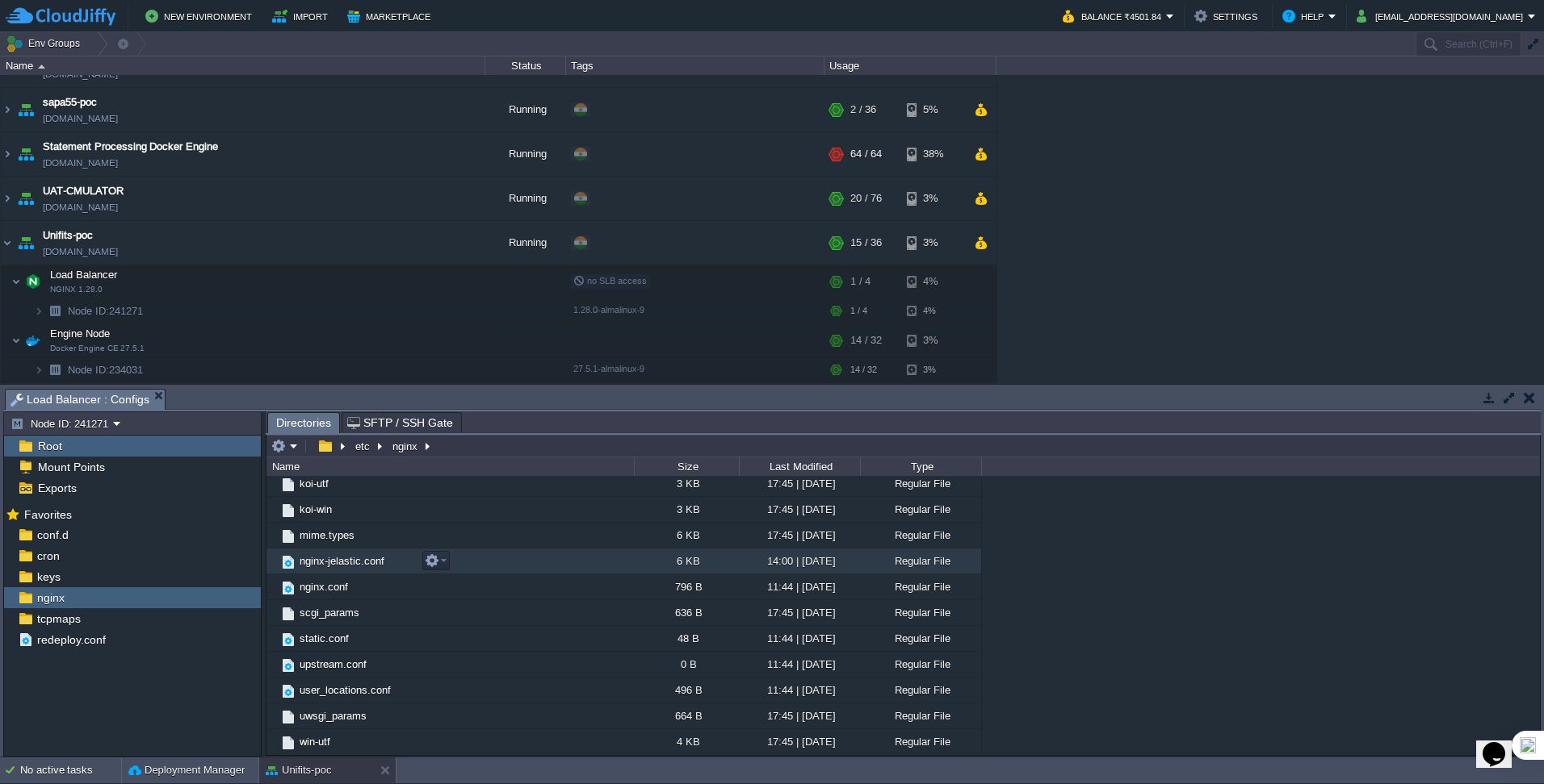
click at [371, 563] on span "nginx-jelastic.conf" at bounding box center [342, 561] width 89 height 14
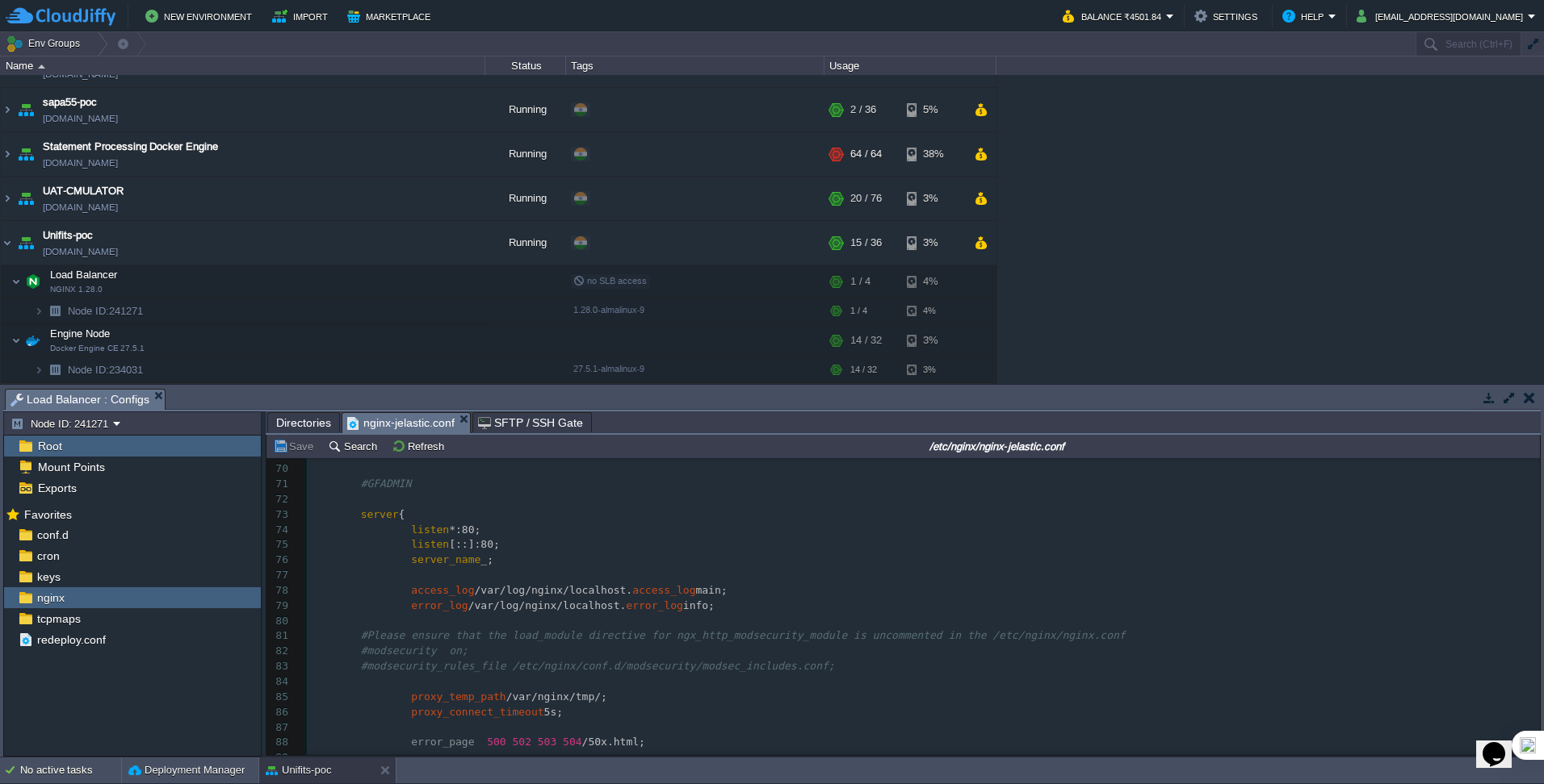
scroll to position [980, 0]
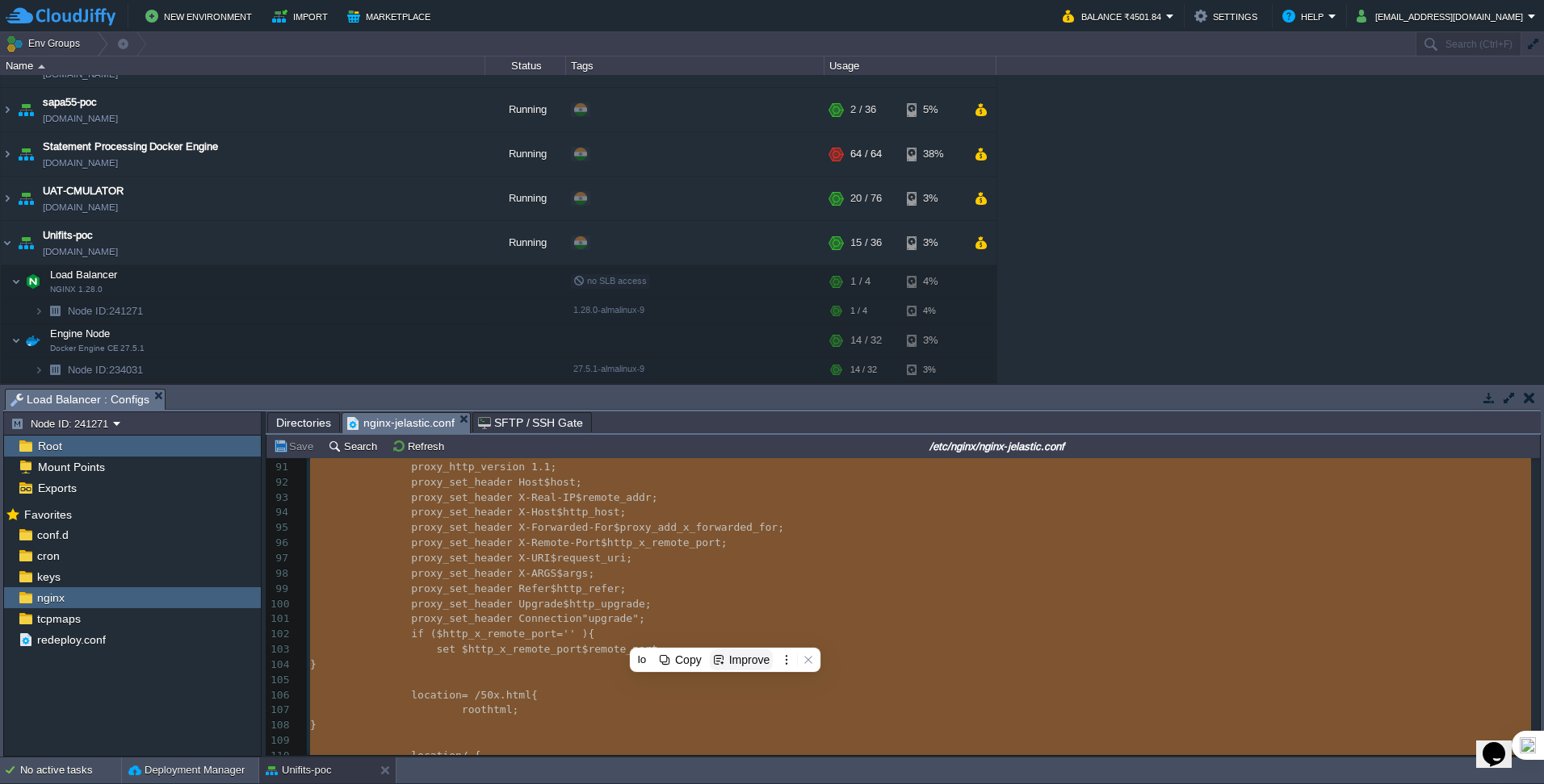
type textarea "-"
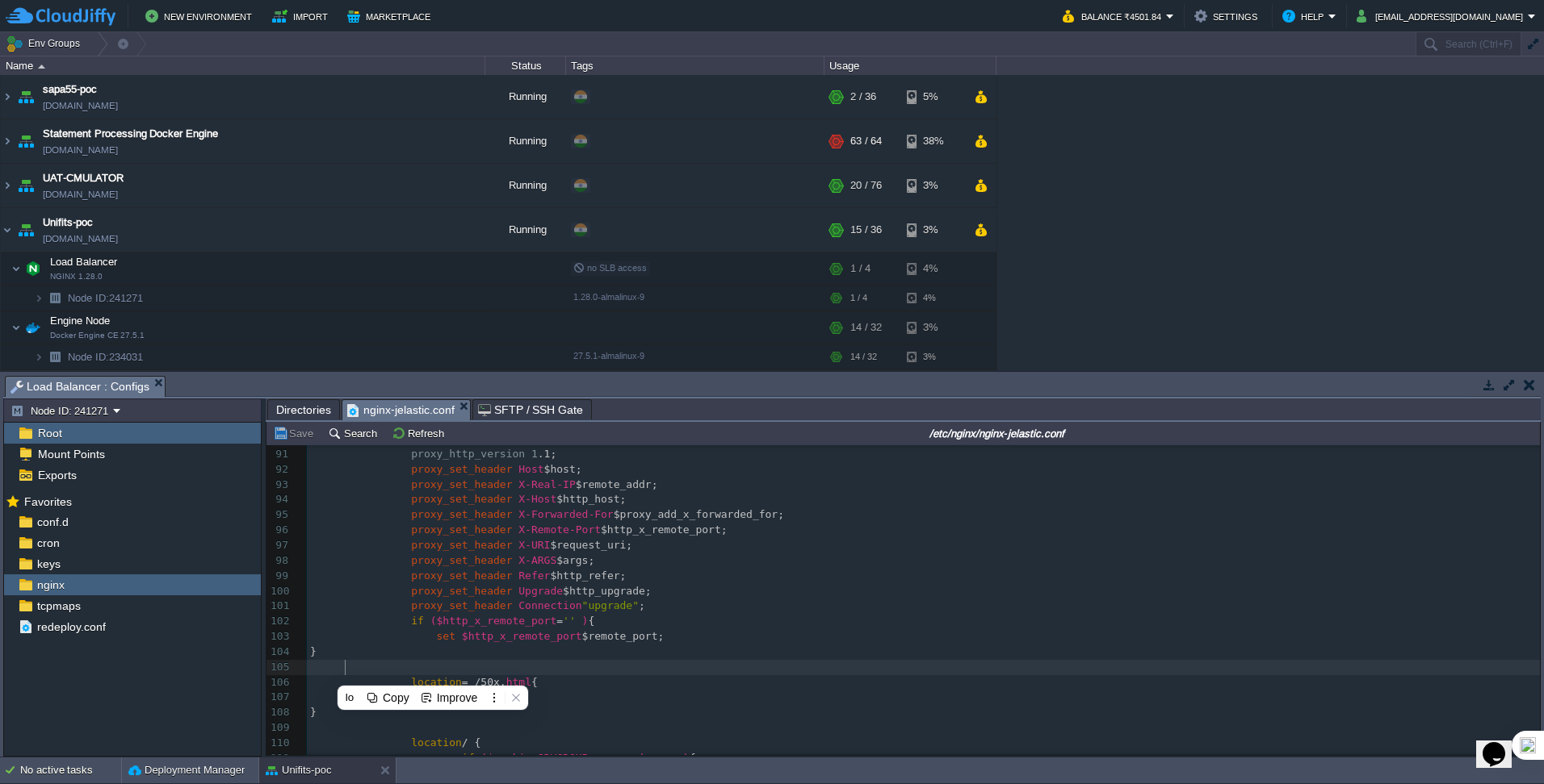
click at [311, 415] on span "Directories" at bounding box center [304, 410] width 55 height 19
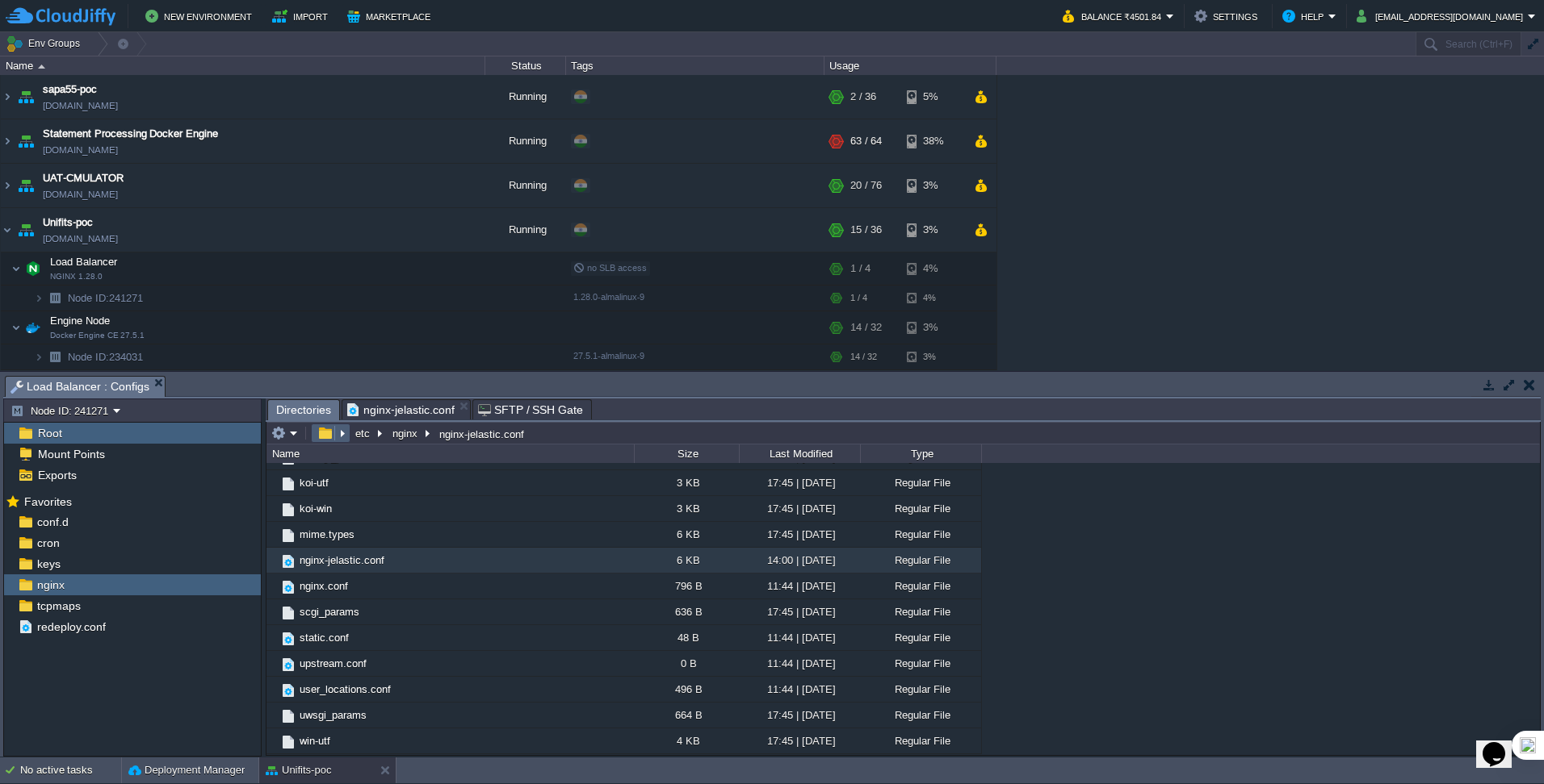
click at [344, 437] on em at bounding box center [331, 433] width 35 height 15
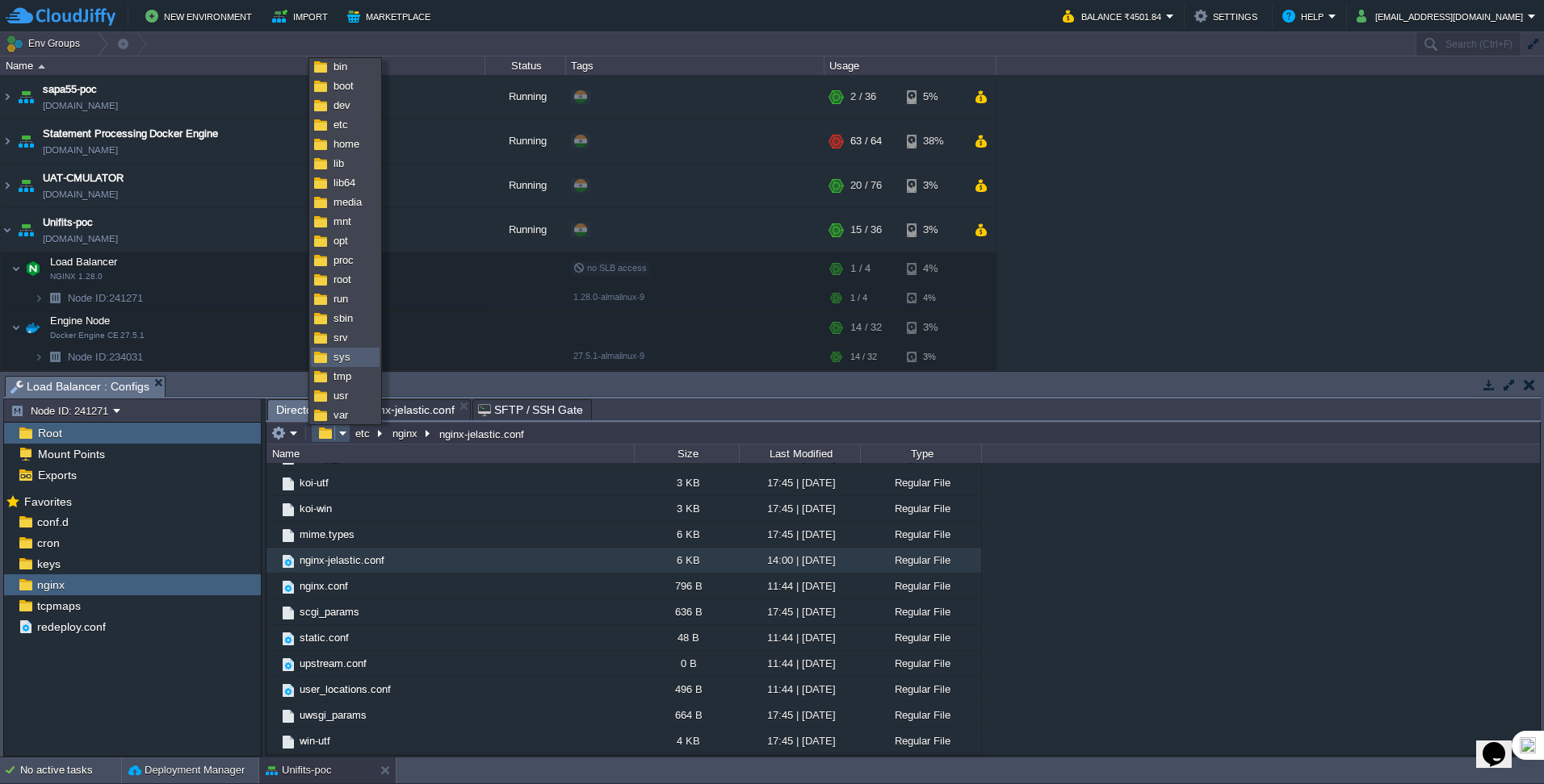
scroll to position [25, 0]
click at [348, 408] on link "var" at bounding box center [345, 413] width 67 height 18
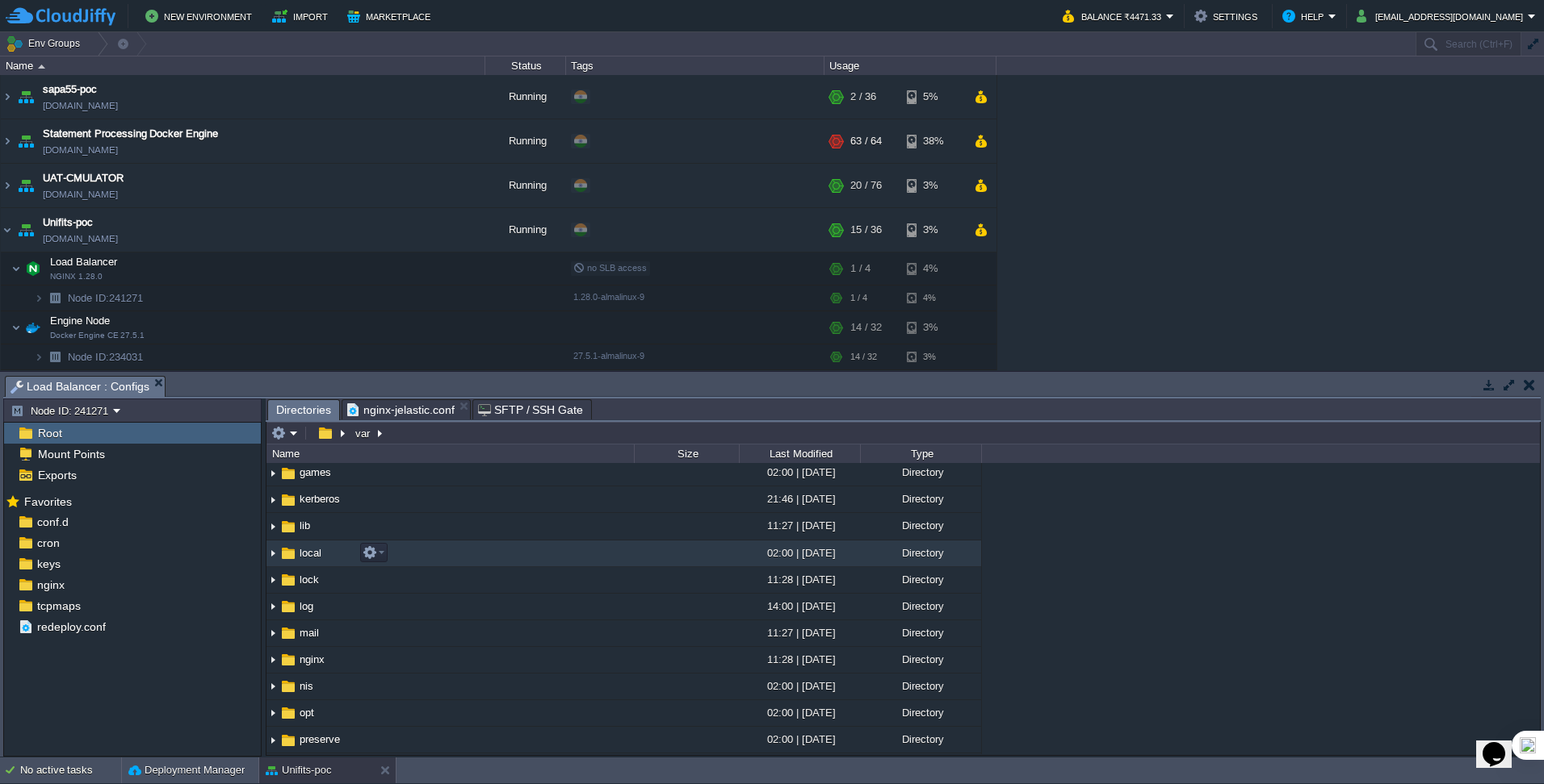
scroll to position [157, 0]
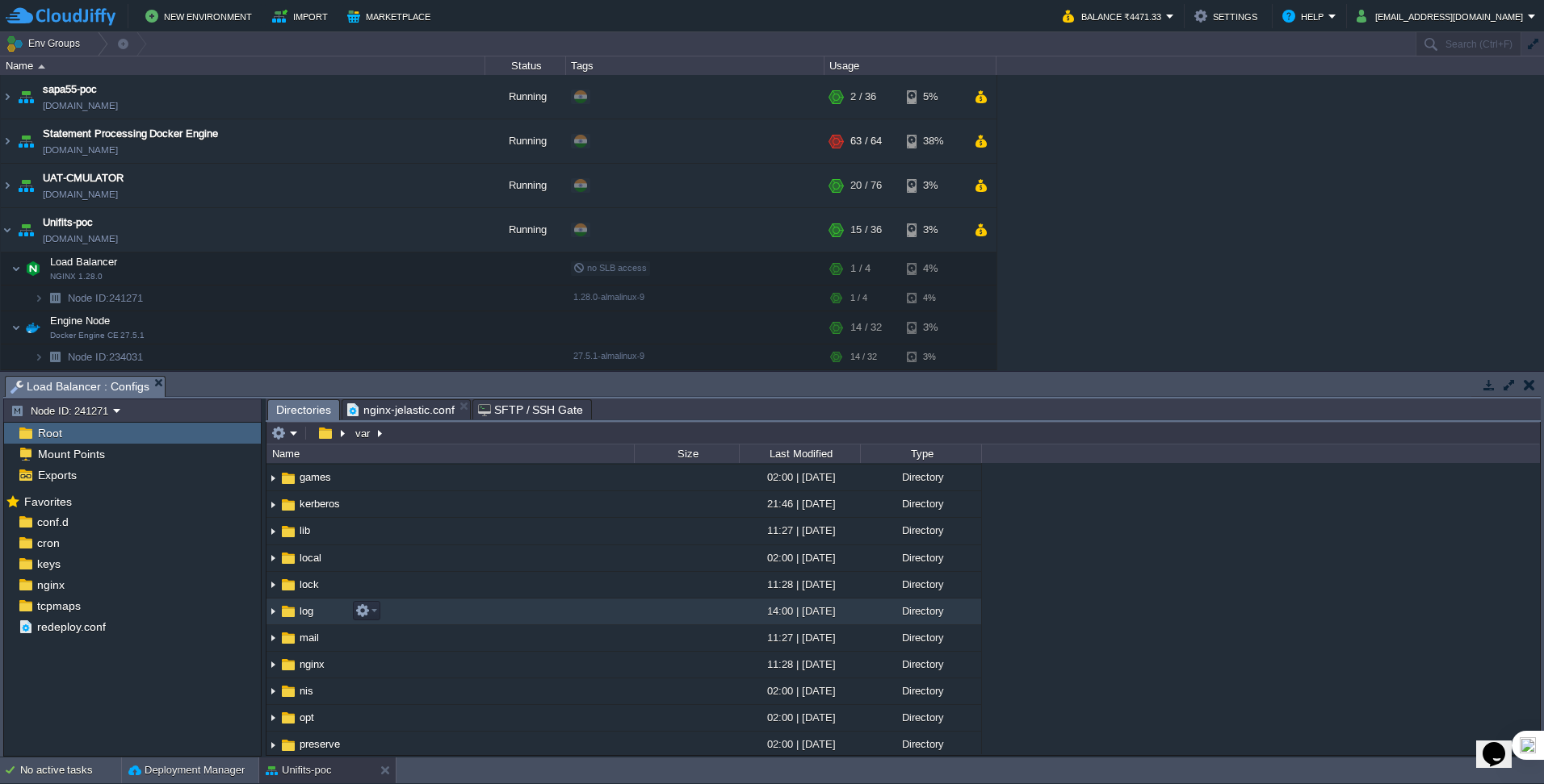
click at [274, 615] on img at bounding box center [273, 612] width 13 height 25
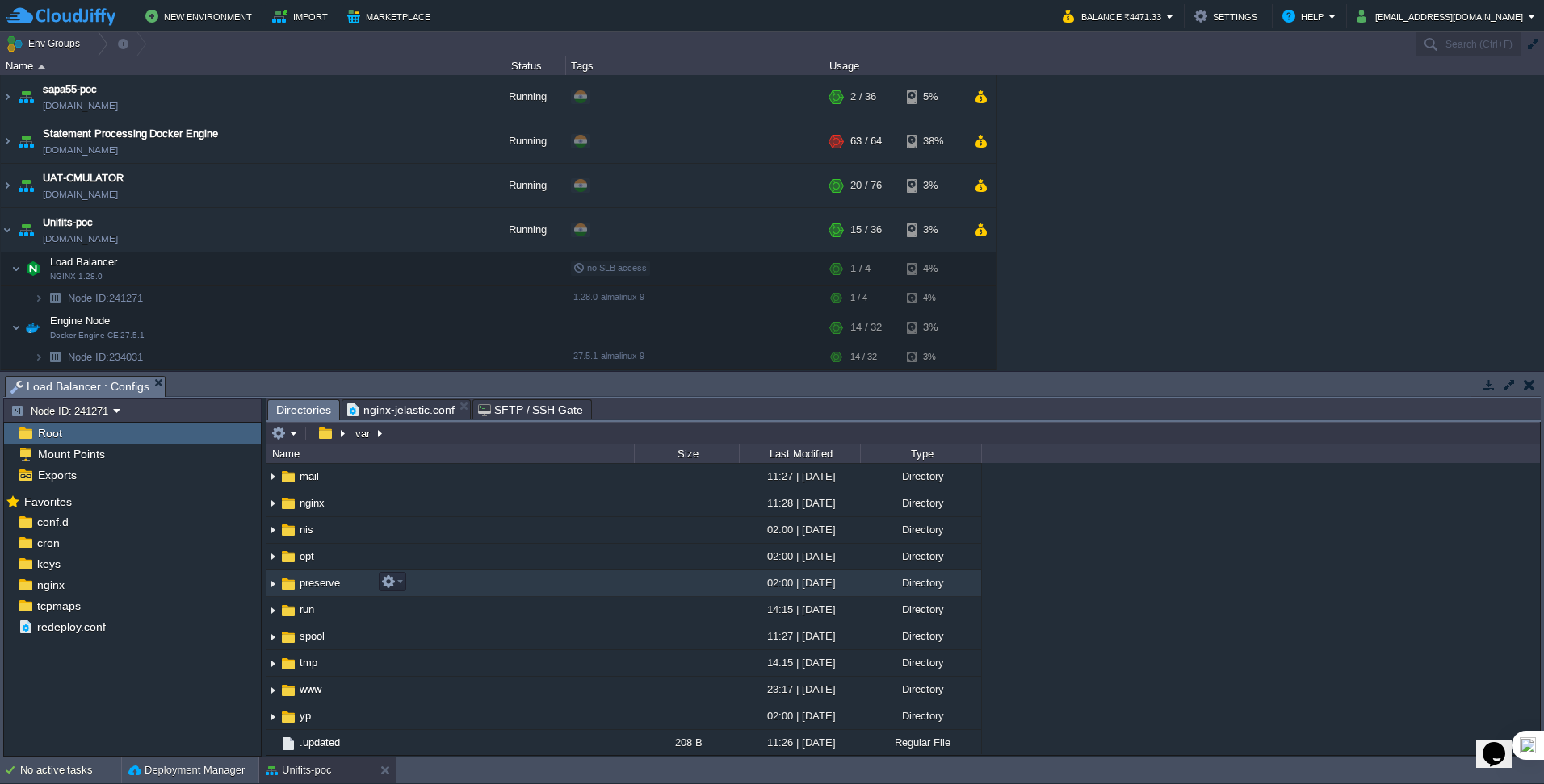
scroll to position [238, 0]
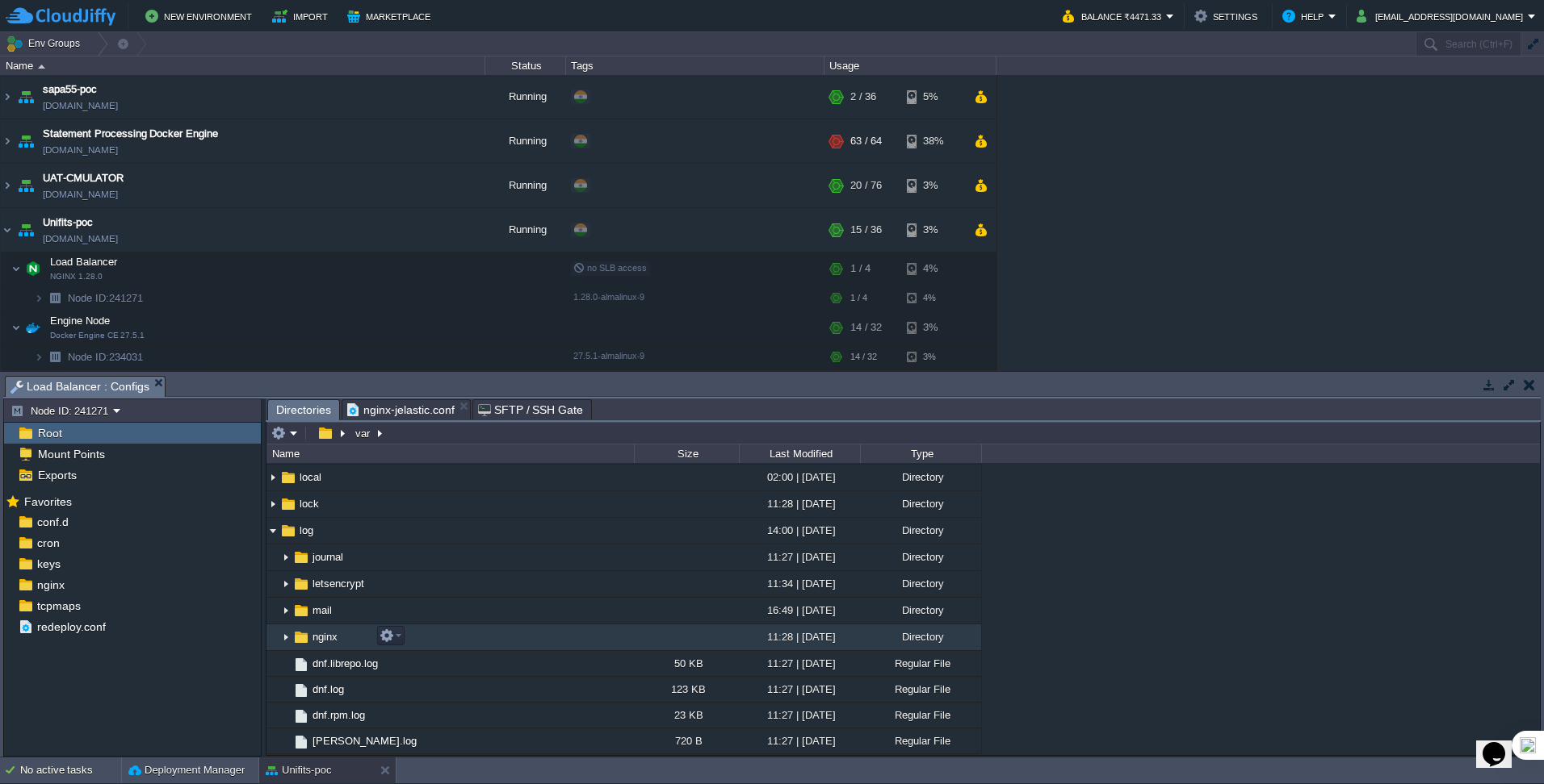
click at [284, 638] on img at bounding box center [285, 638] width 13 height 25
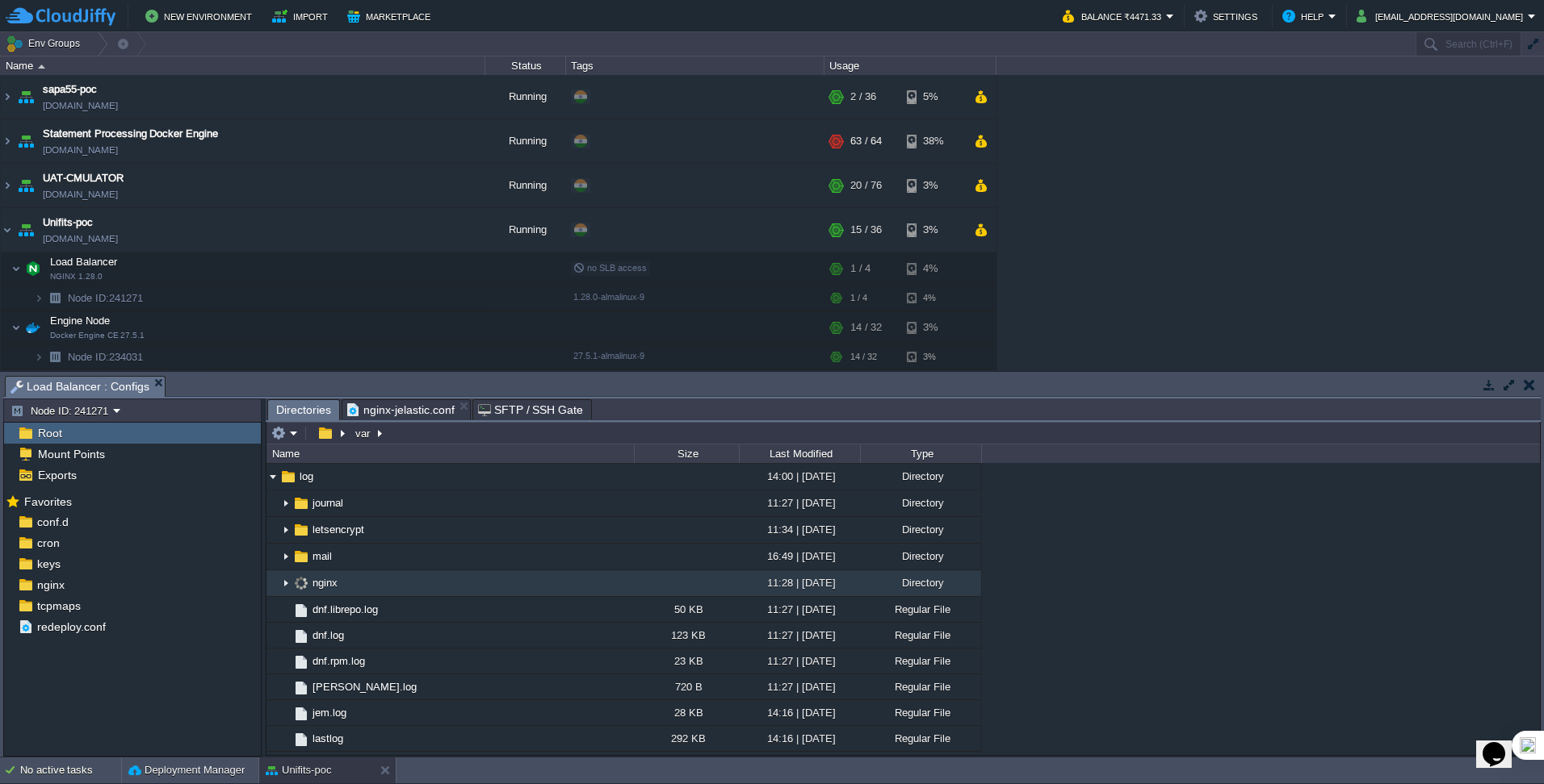
scroll to position [400, 0]
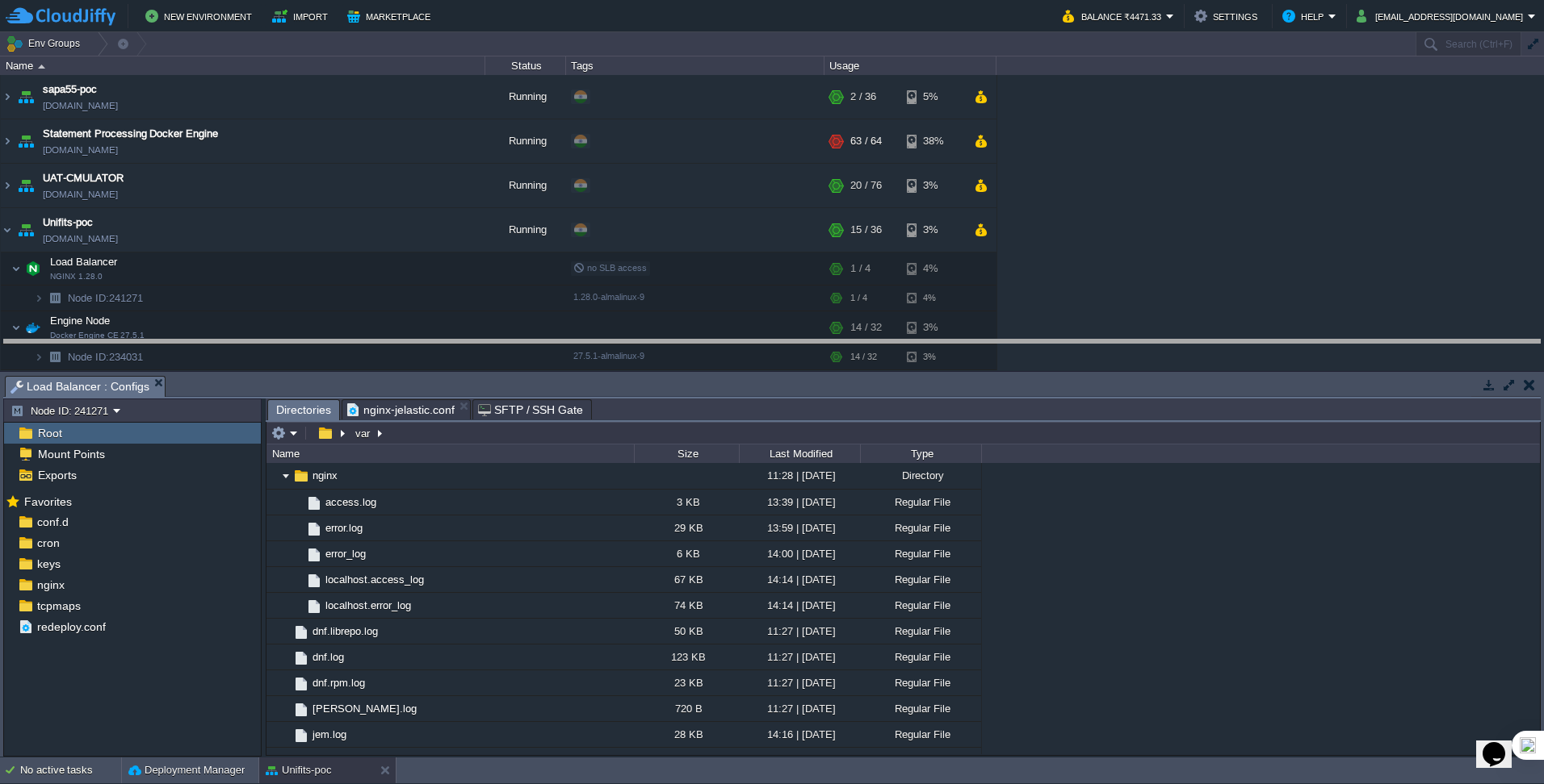
drag, startPoint x: 840, startPoint y: 387, endPoint x: 816, endPoint y: 337, distance: 55.5
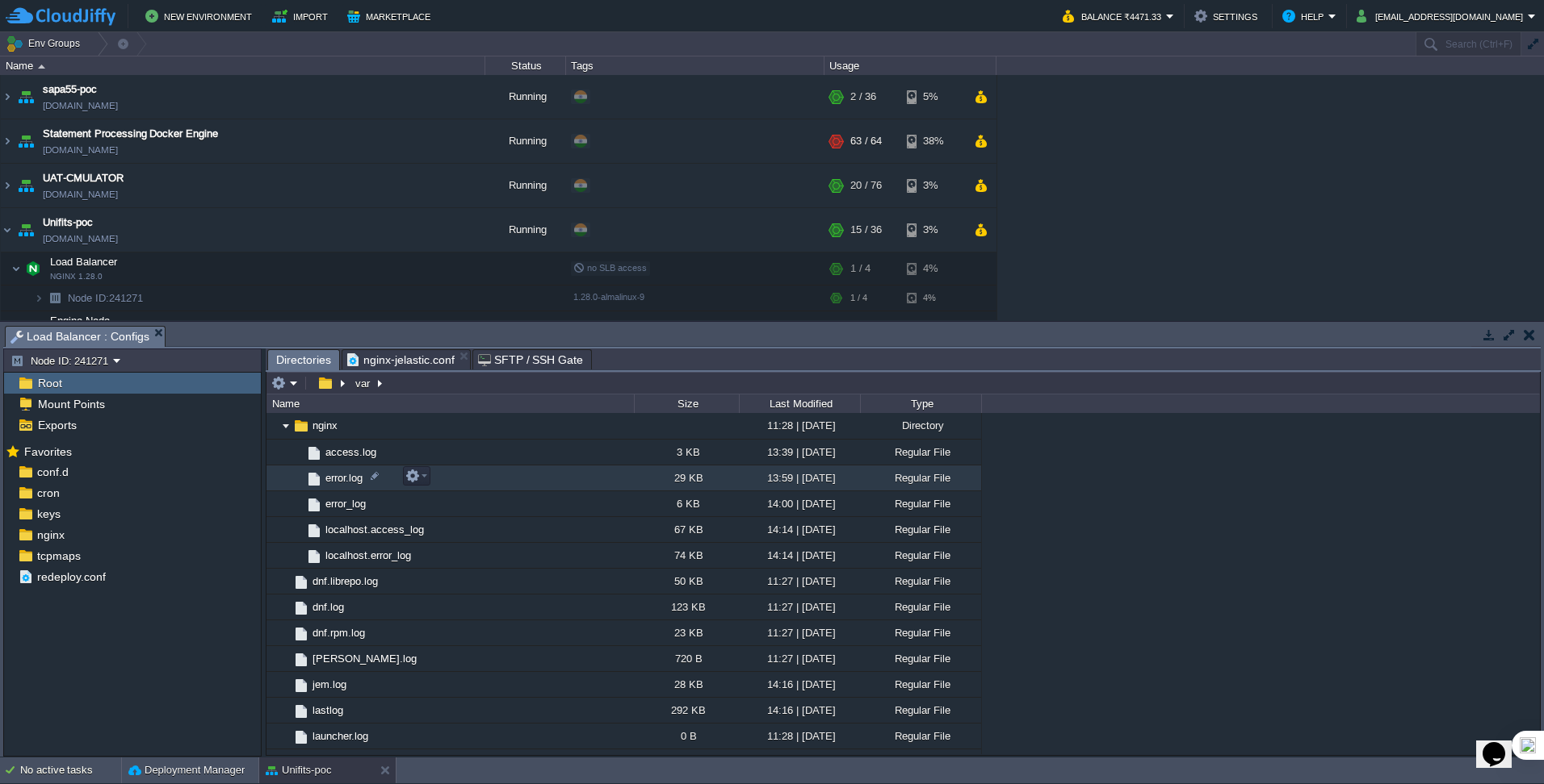
click at [339, 472] on span "error.log" at bounding box center [344, 478] width 42 height 14
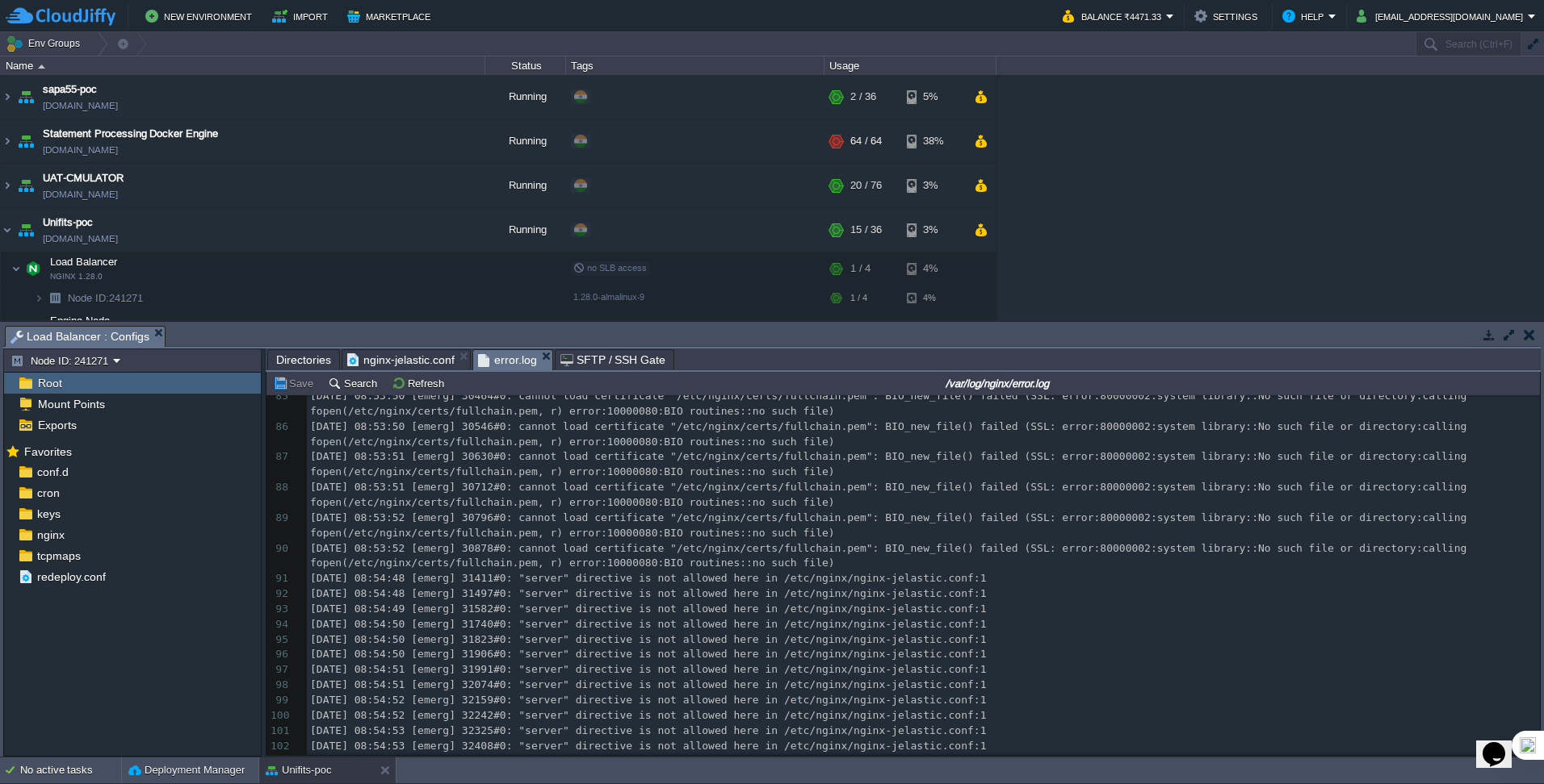
scroll to position [1614, 0]
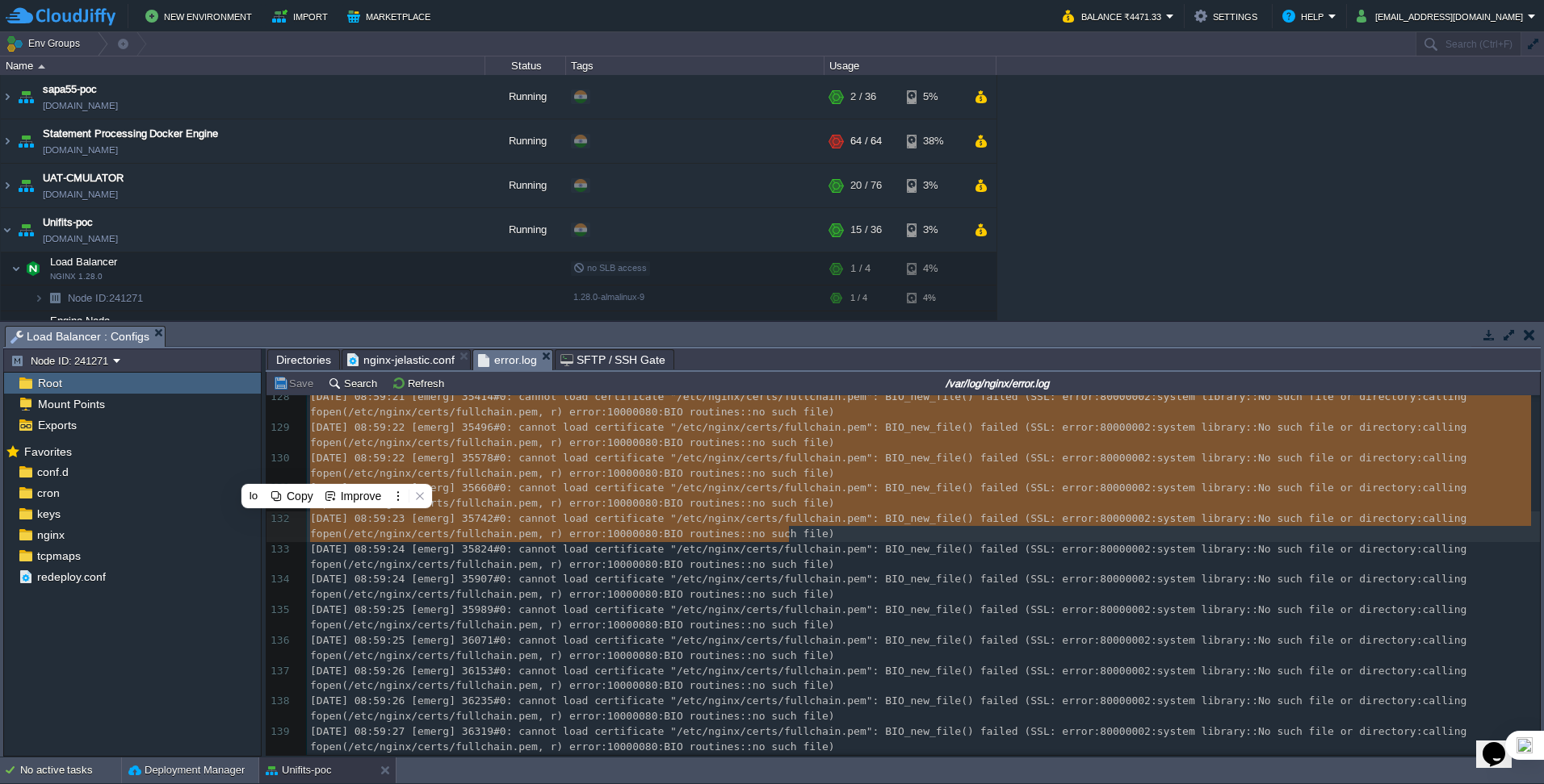
drag, startPoint x: 307, startPoint y: 471, endPoint x: 967, endPoint y: 540, distance: 663.6
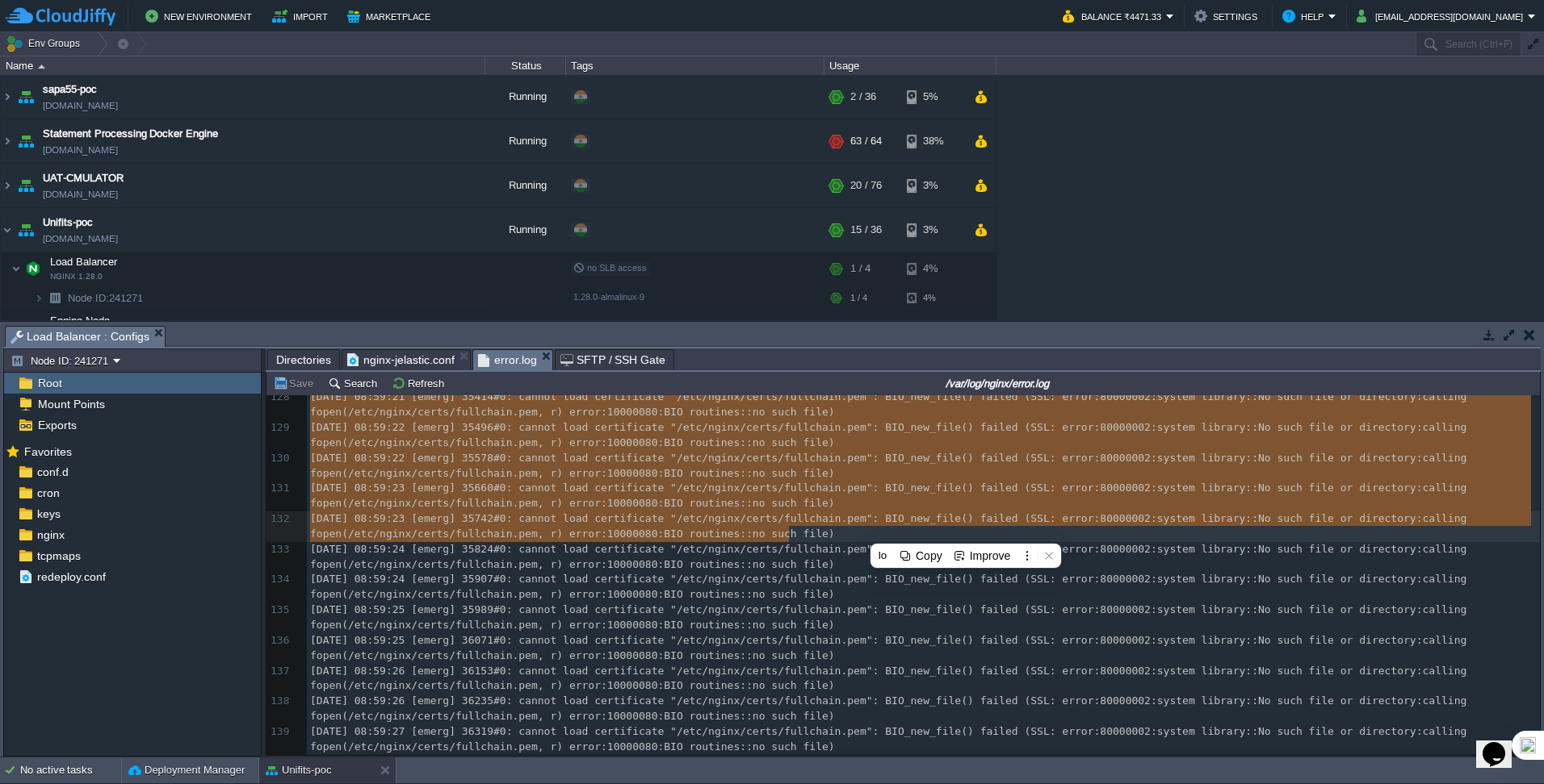
type textarea "-"
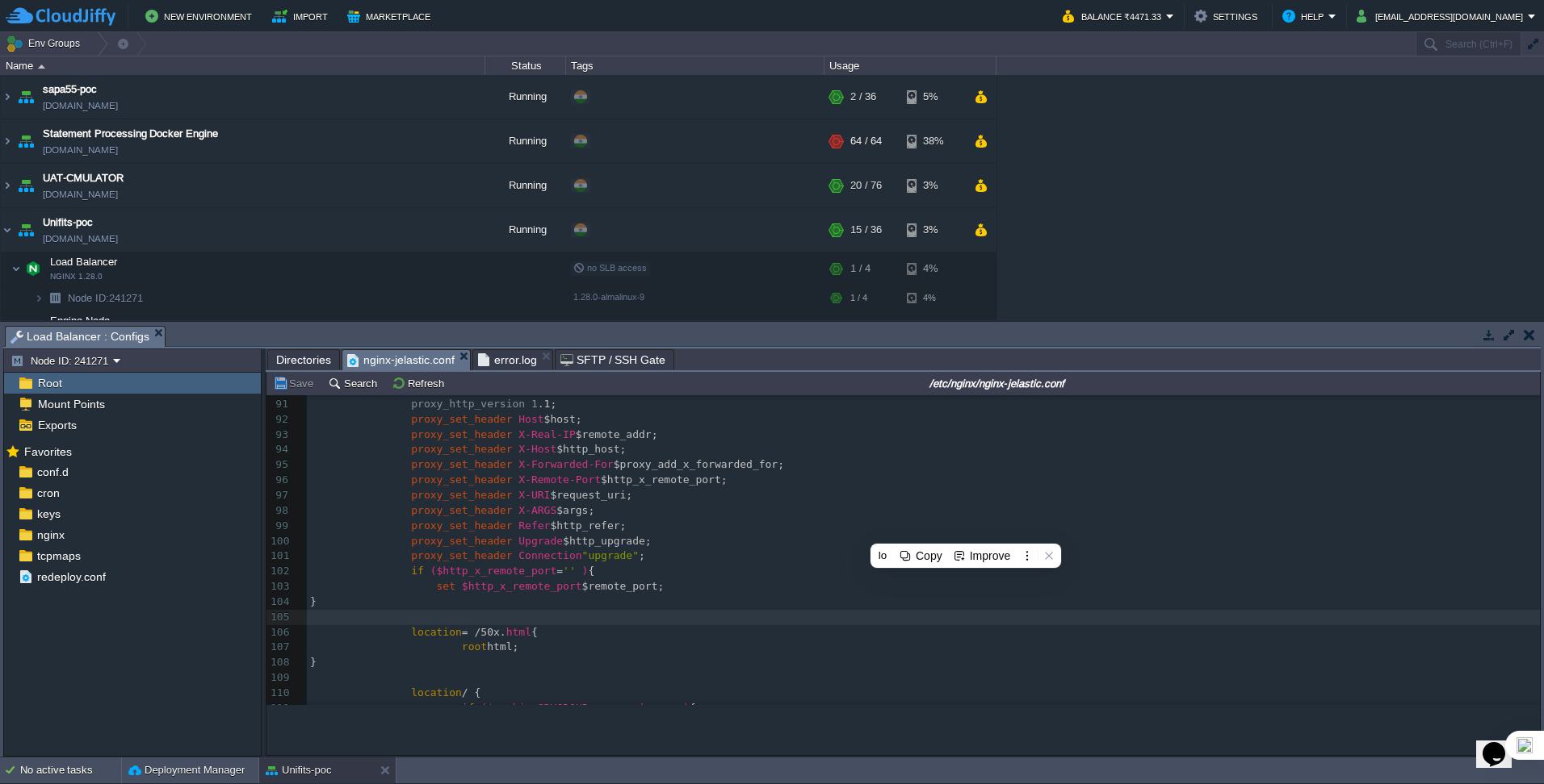
click at [421, 355] on span "nginx-jelastic.conf" at bounding box center [401, 360] width 107 height 20
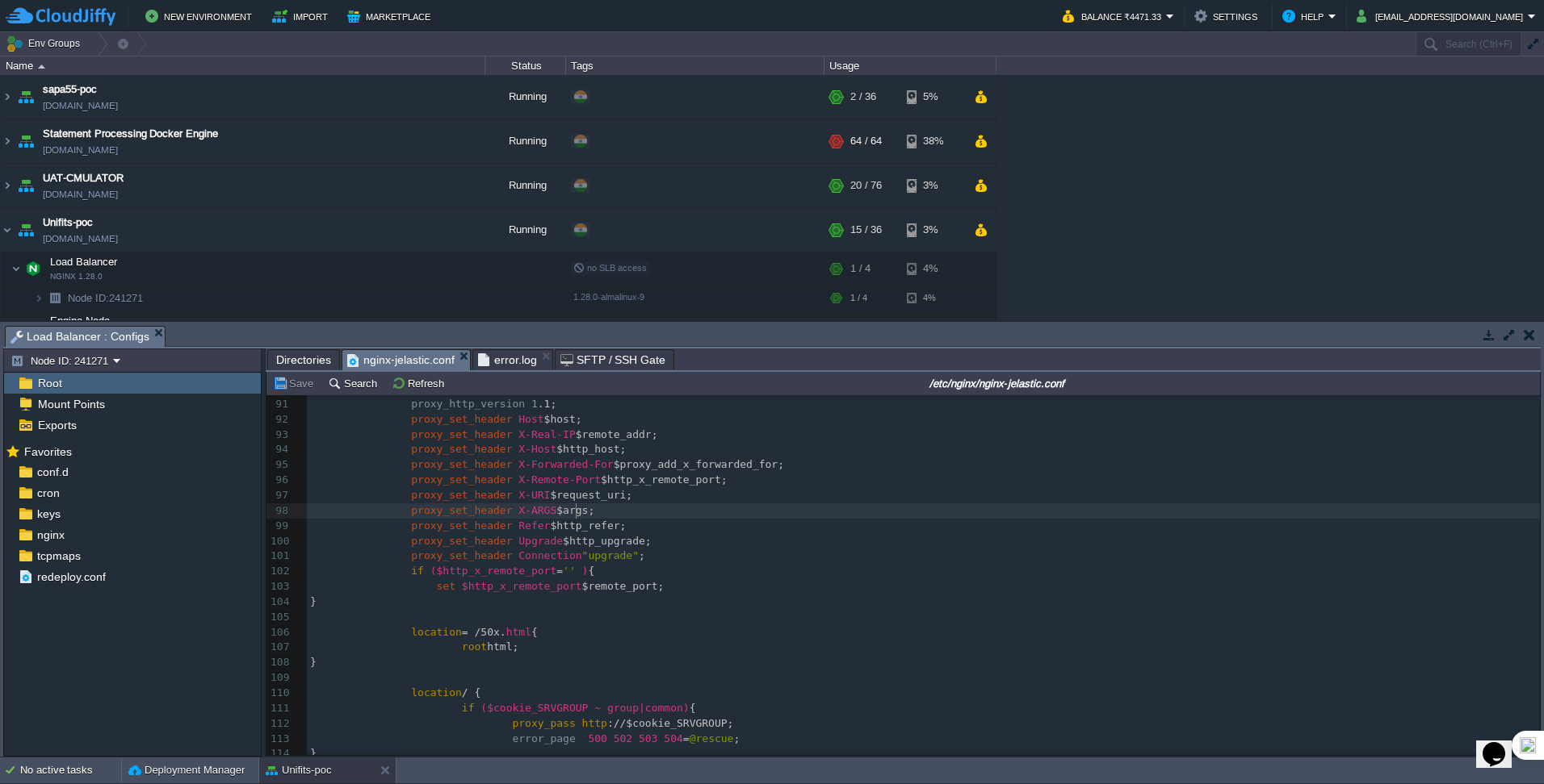
click at [756, 513] on pre "proxy_set_header X-ARGS $args;" at bounding box center [923, 510] width 1233 height 15
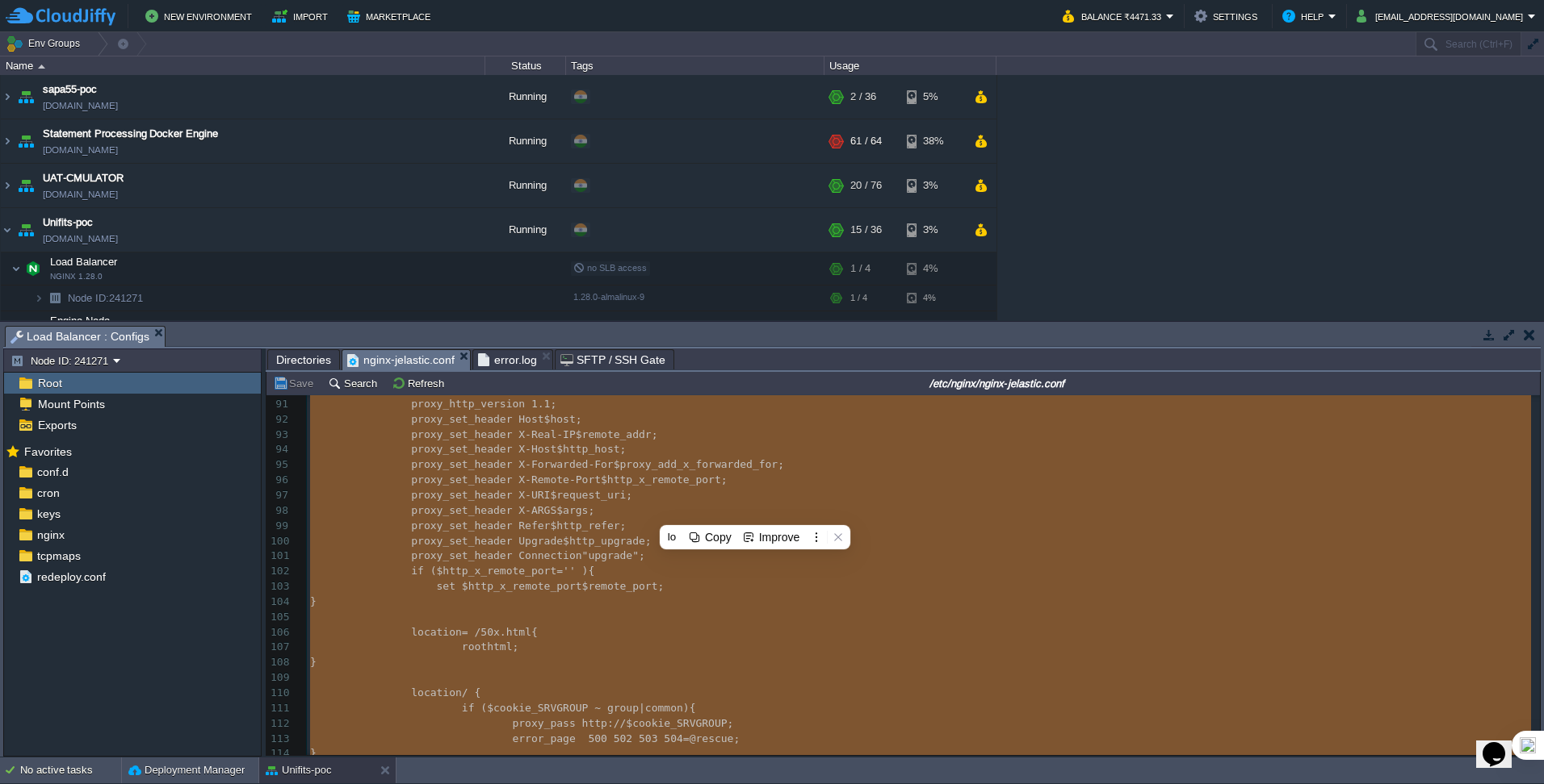
type textarea "-"
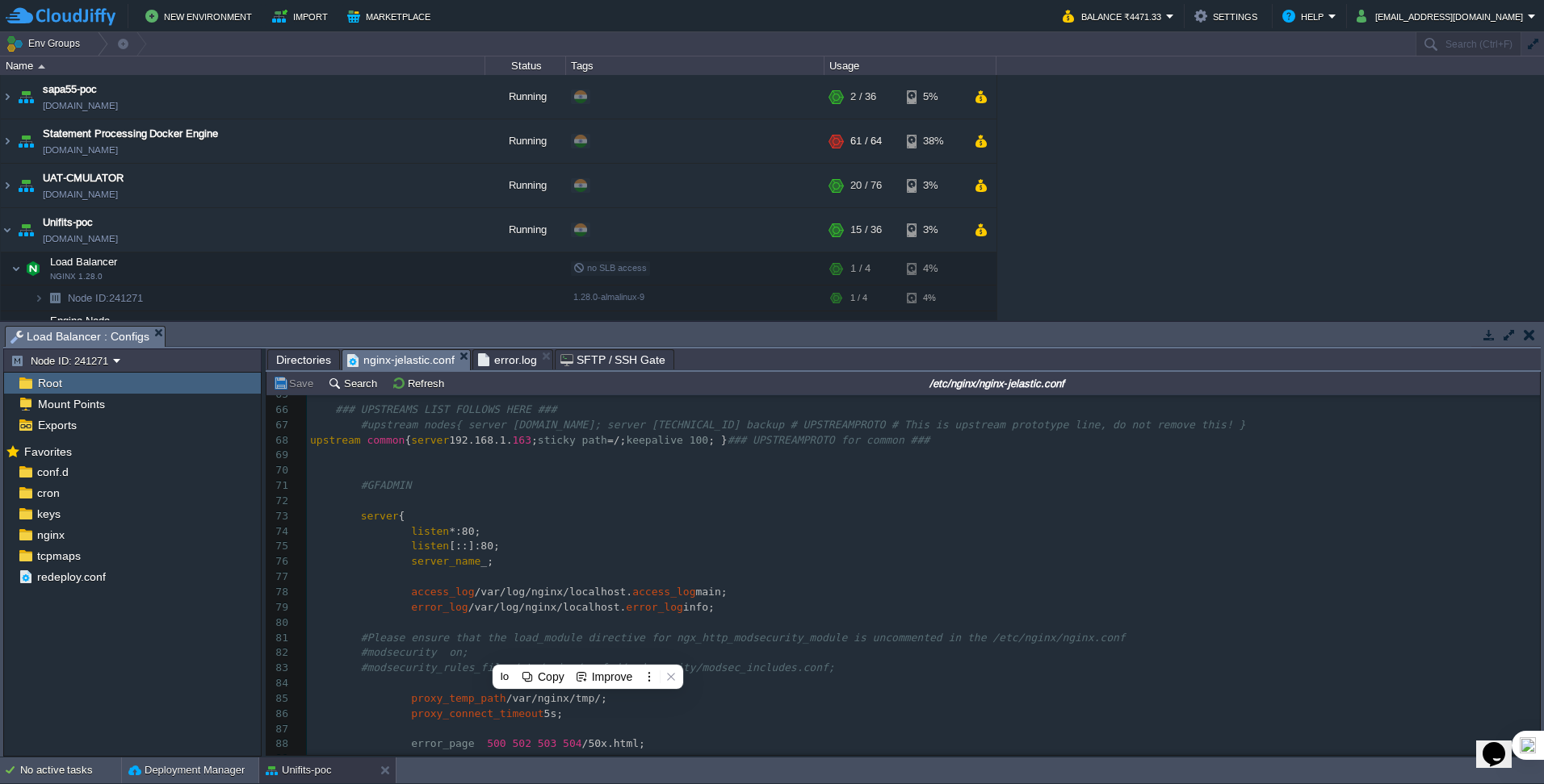
scroll to position [905, 0]
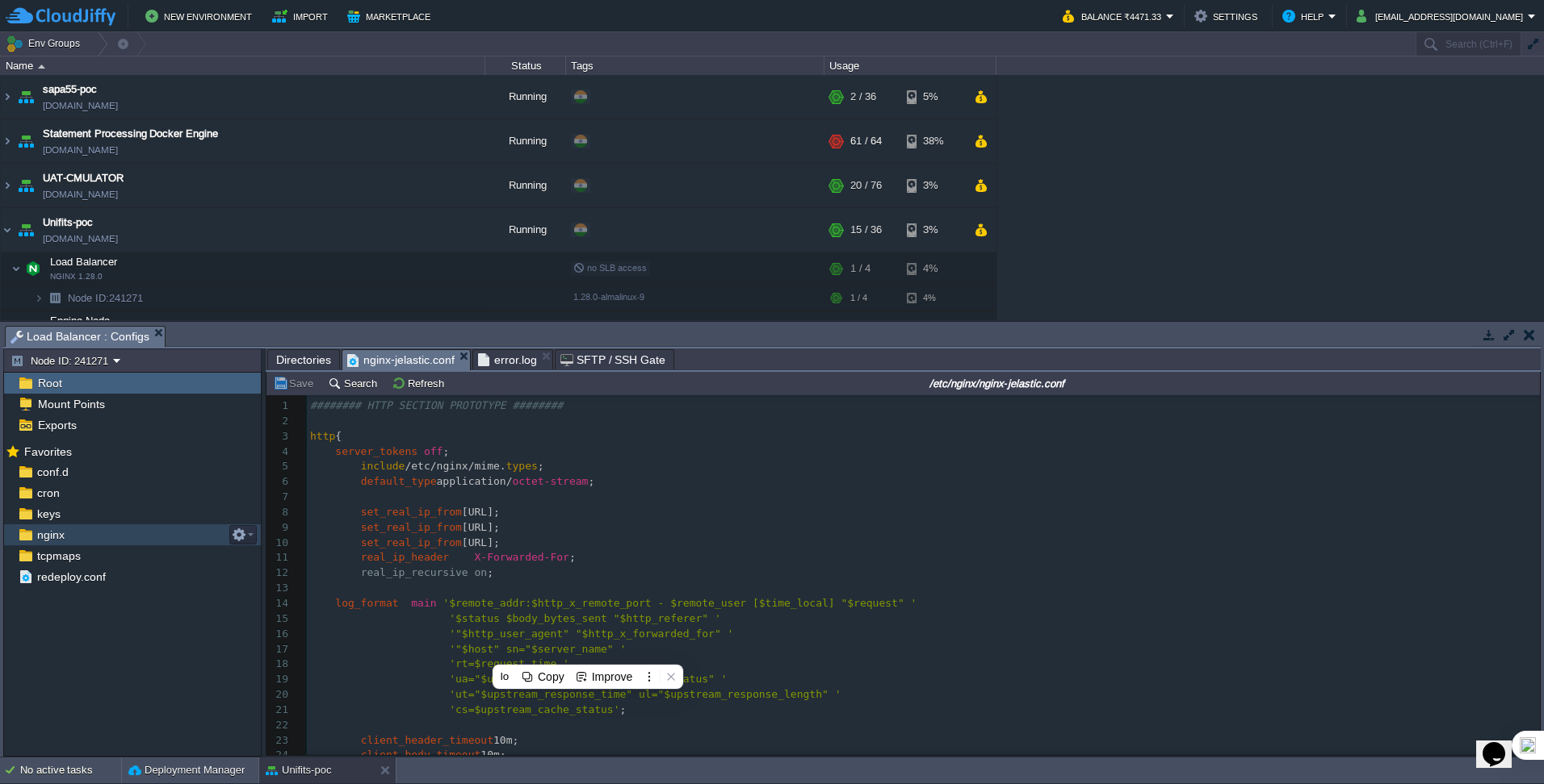
click at [78, 539] on div "nginx" at bounding box center [132, 535] width 257 height 21
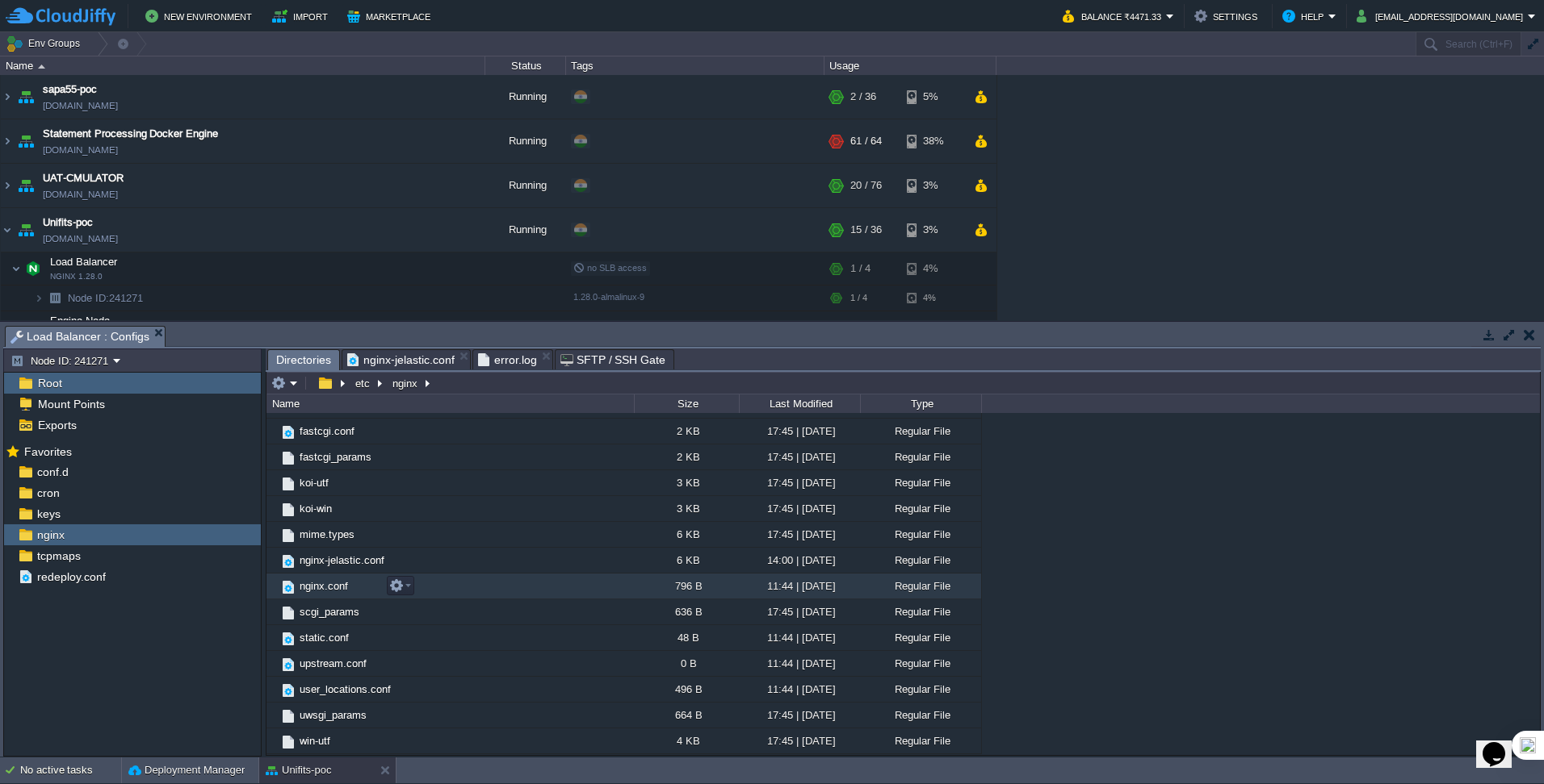
click at [311, 593] on span "nginx.conf" at bounding box center [324, 587] width 54 height 14
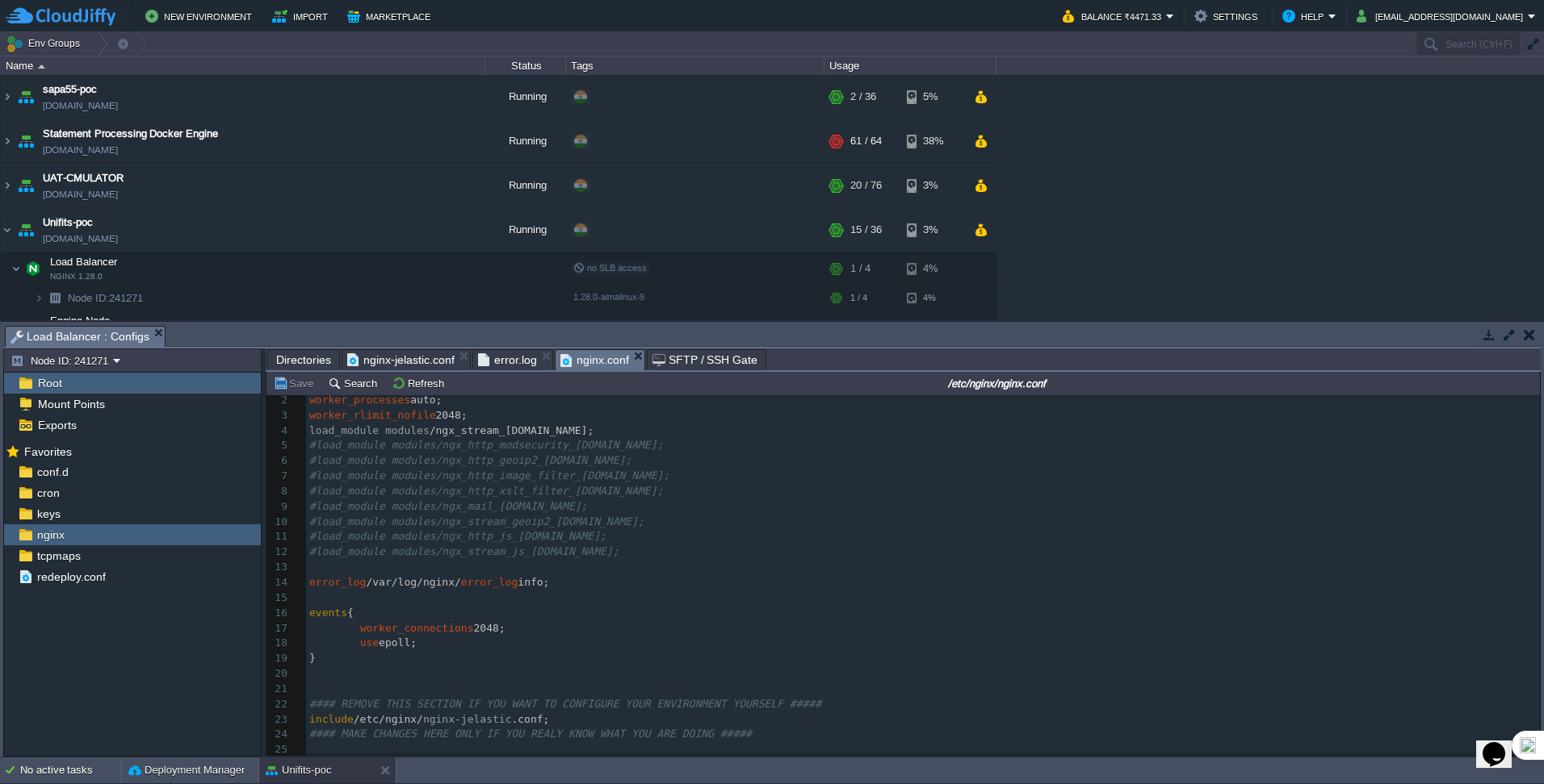
click at [659, 703] on span "#### REMOVE THIS SECTION IF YOU WANT TO CONFIGURE YOUR ENVIRONMENT YOURSELF ###…" at bounding box center [564, 704] width 511 height 12
click at [593, 713] on pre "include /etc/nginx/ nginx-jelastic .conf;" at bounding box center [923, 720] width 1233 height 15
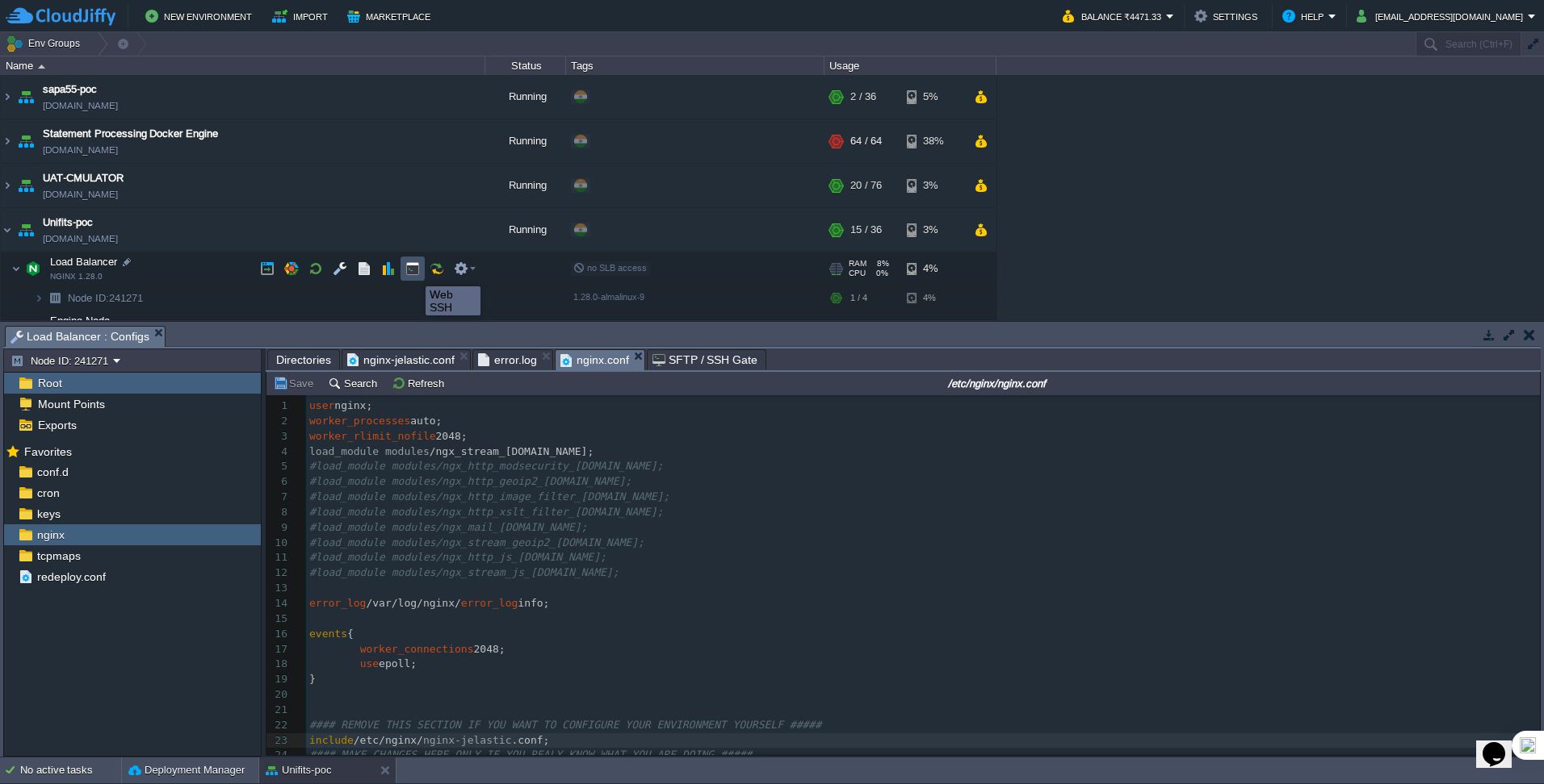
click at [413, 272] on button "button" at bounding box center [412, 268] width 15 height 15
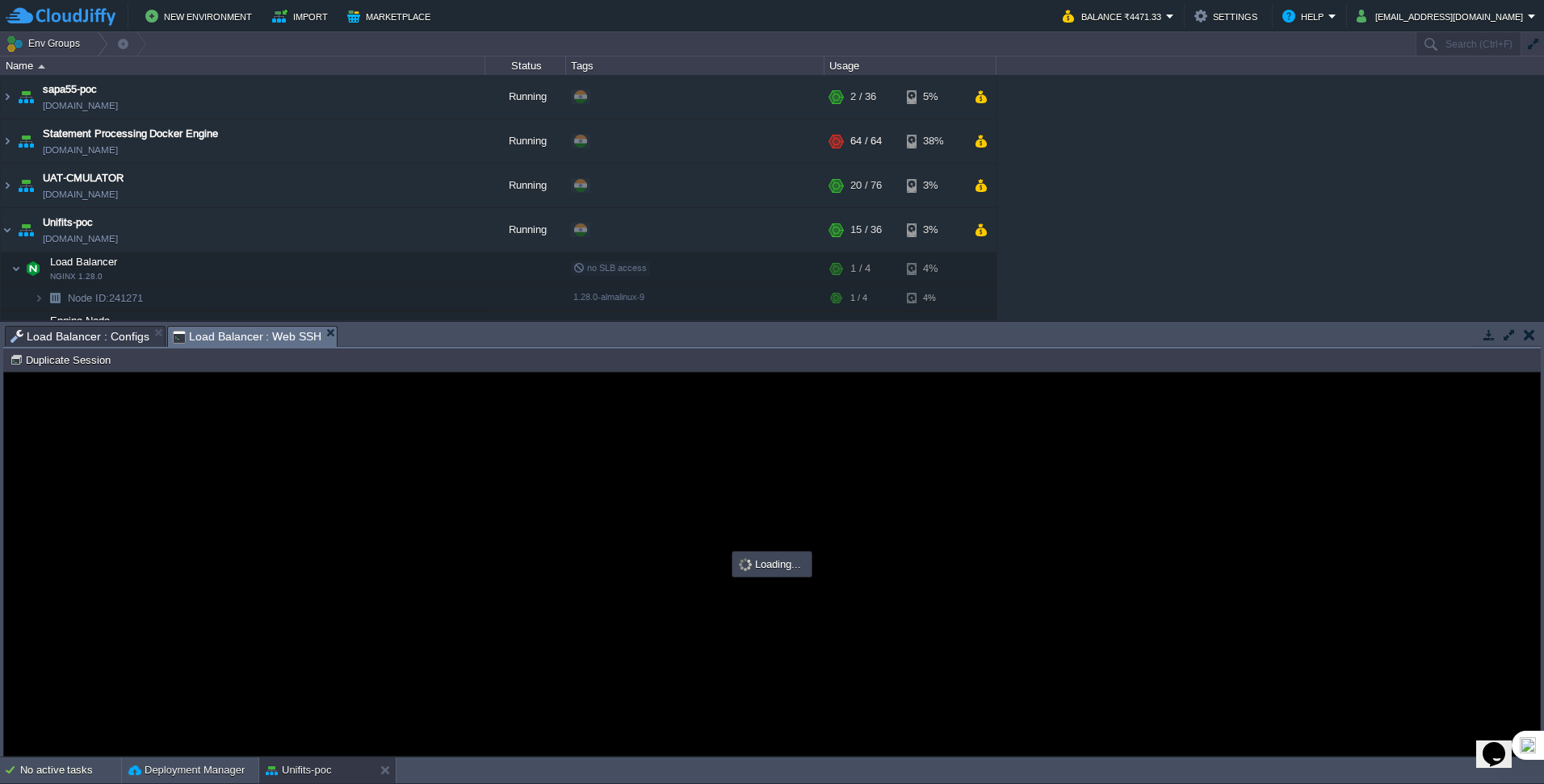
scroll to position [0, 0]
type input "#000000"
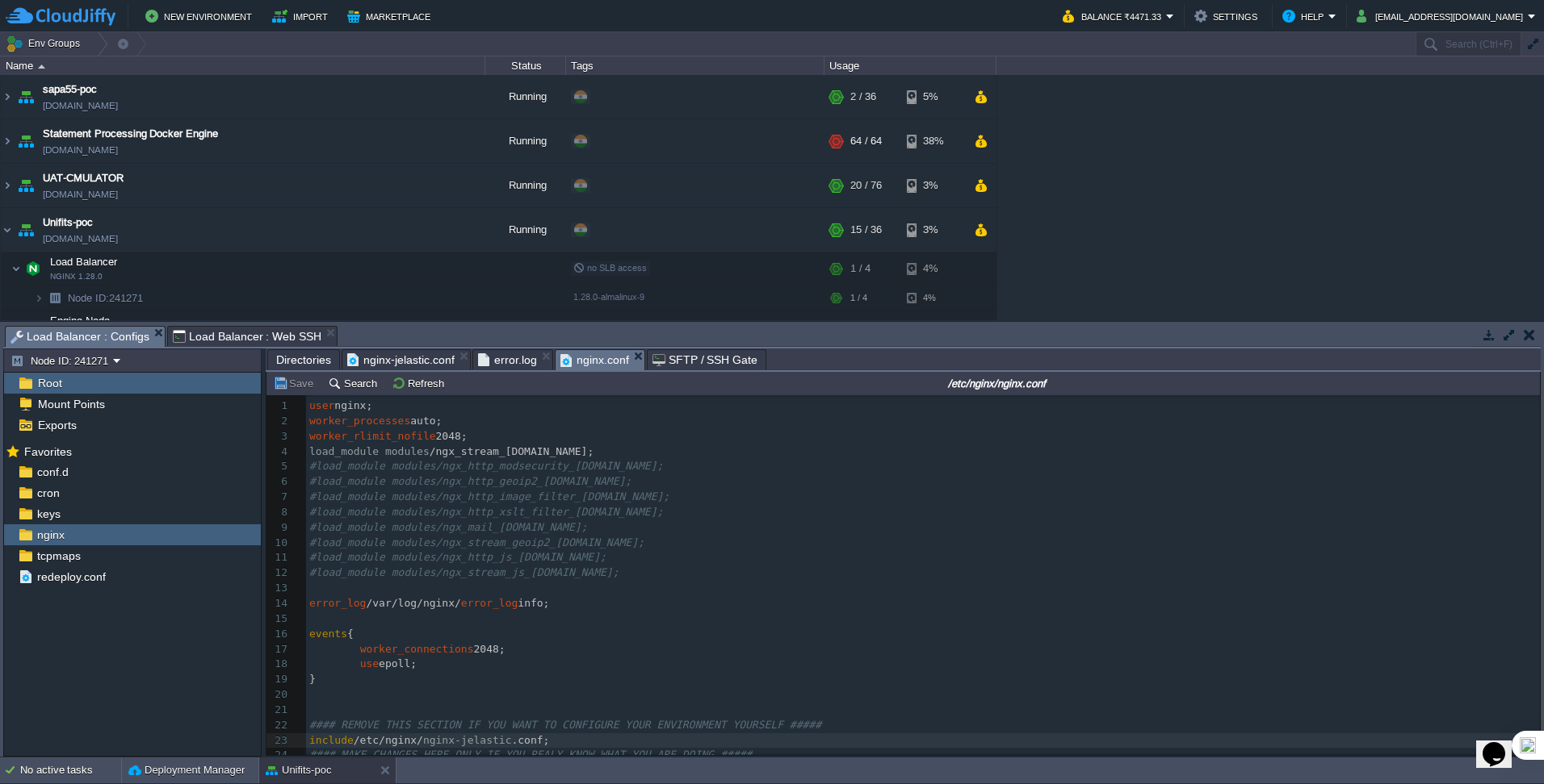
click at [107, 340] on span "Load Balancer : Configs" at bounding box center [80, 337] width 139 height 20
click at [311, 356] on span "Directories" at bounding box center [304, 360] width 55 height 19
